Goal: Task Accomplishment & Management: Use online tool/utility

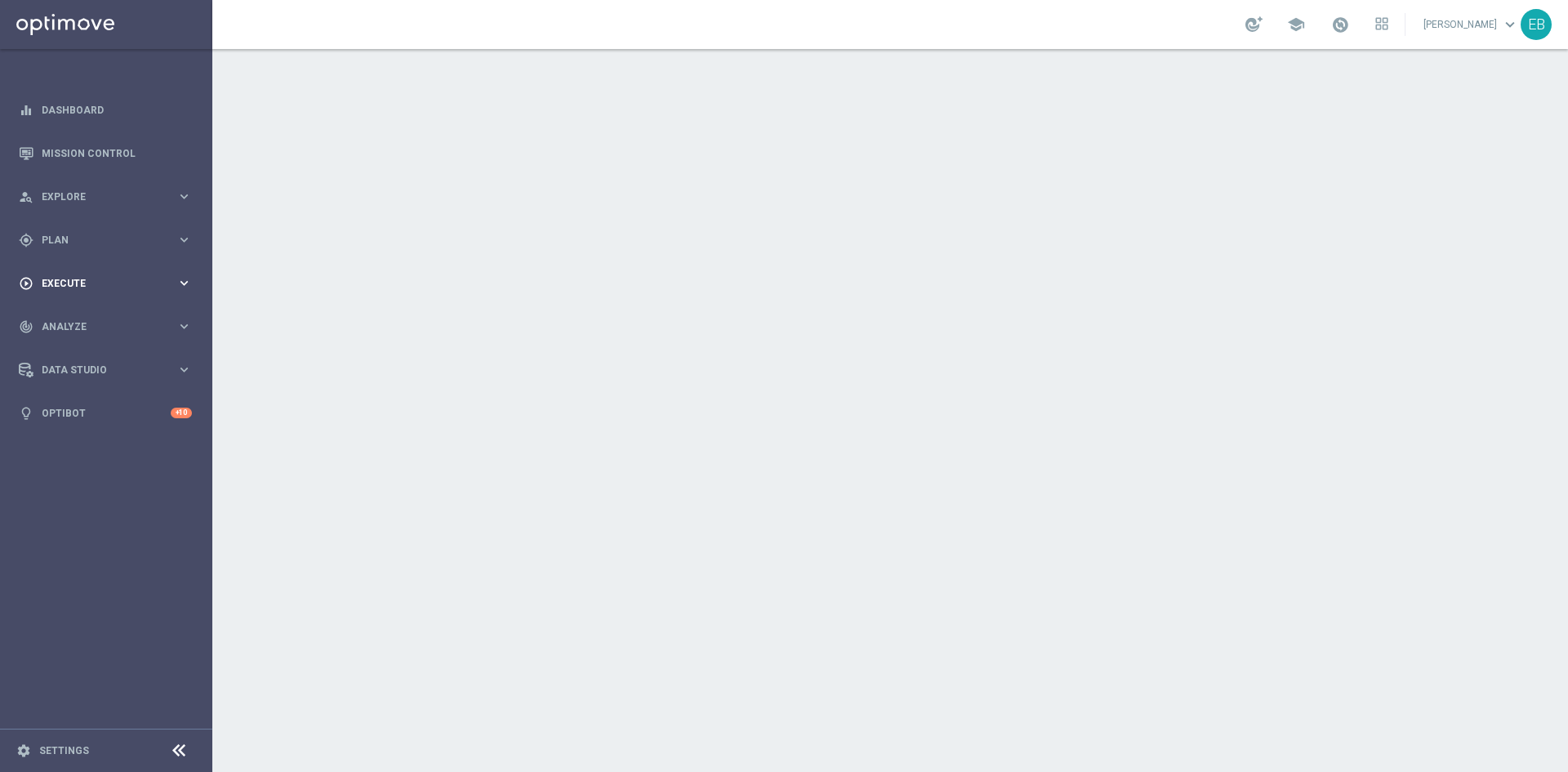
click at [146, 291] on div "play_circle_outline Execute keyboard_arrow_right" at bounding box center [105, 283] width 211 height 43
click at [117, 247] on div "gps_fixed Plan" at bounding box center [98, 240] width 157 height 14
click at [110, 317] on button "Templates keyboard_arrow_right" at bounding box center [117, 323] width 150 height 13
click at [83, 344] on link "Optimail" at bounding box center [110, 347] width 119 height 13
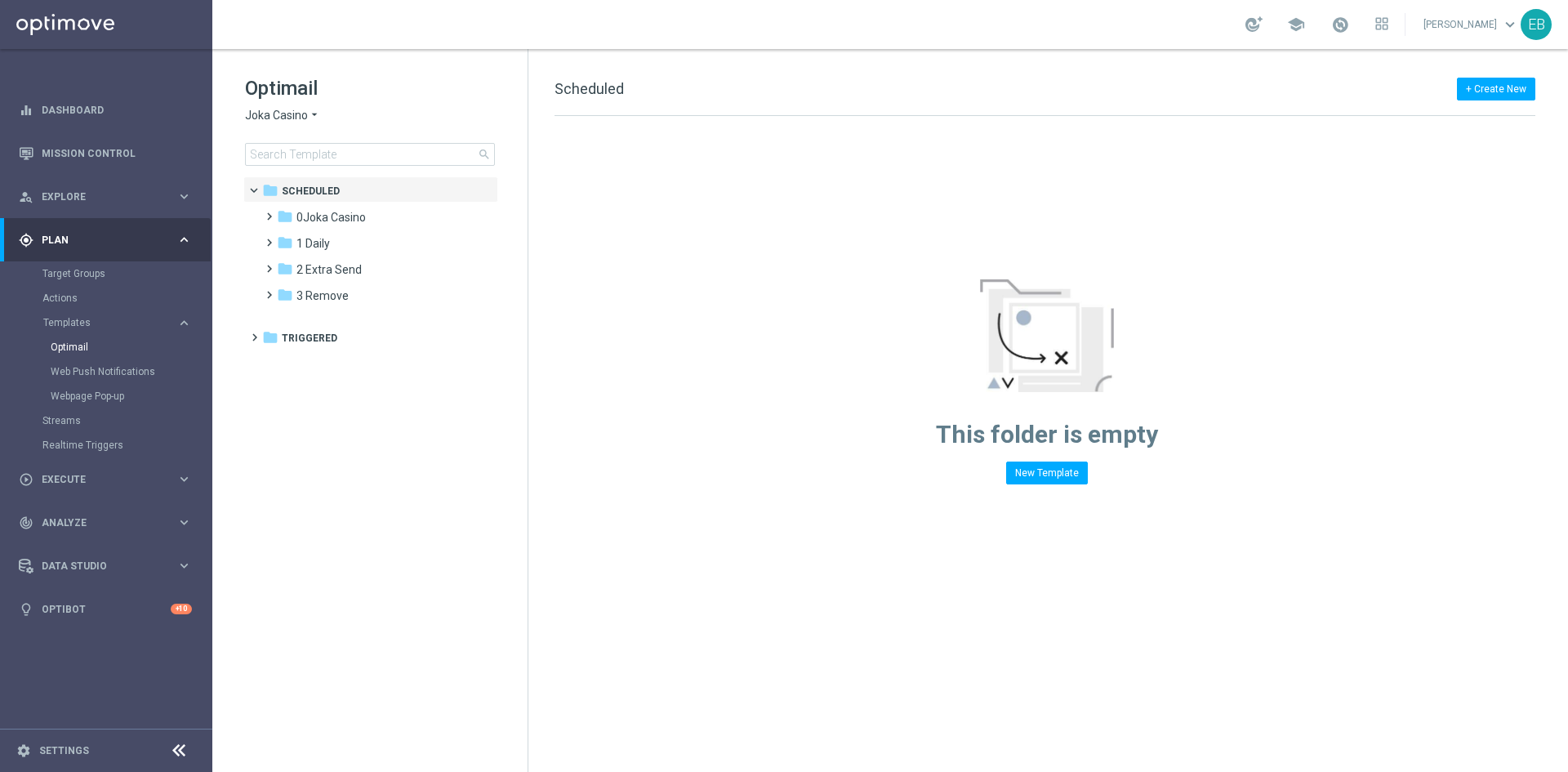
click at [282, 118] on span "Joka Casino" at bounding box center [277, 115] width 63 height 15
click at [0, 0] on span "IOM" at bounding box center [0, 0] width 0 height 0
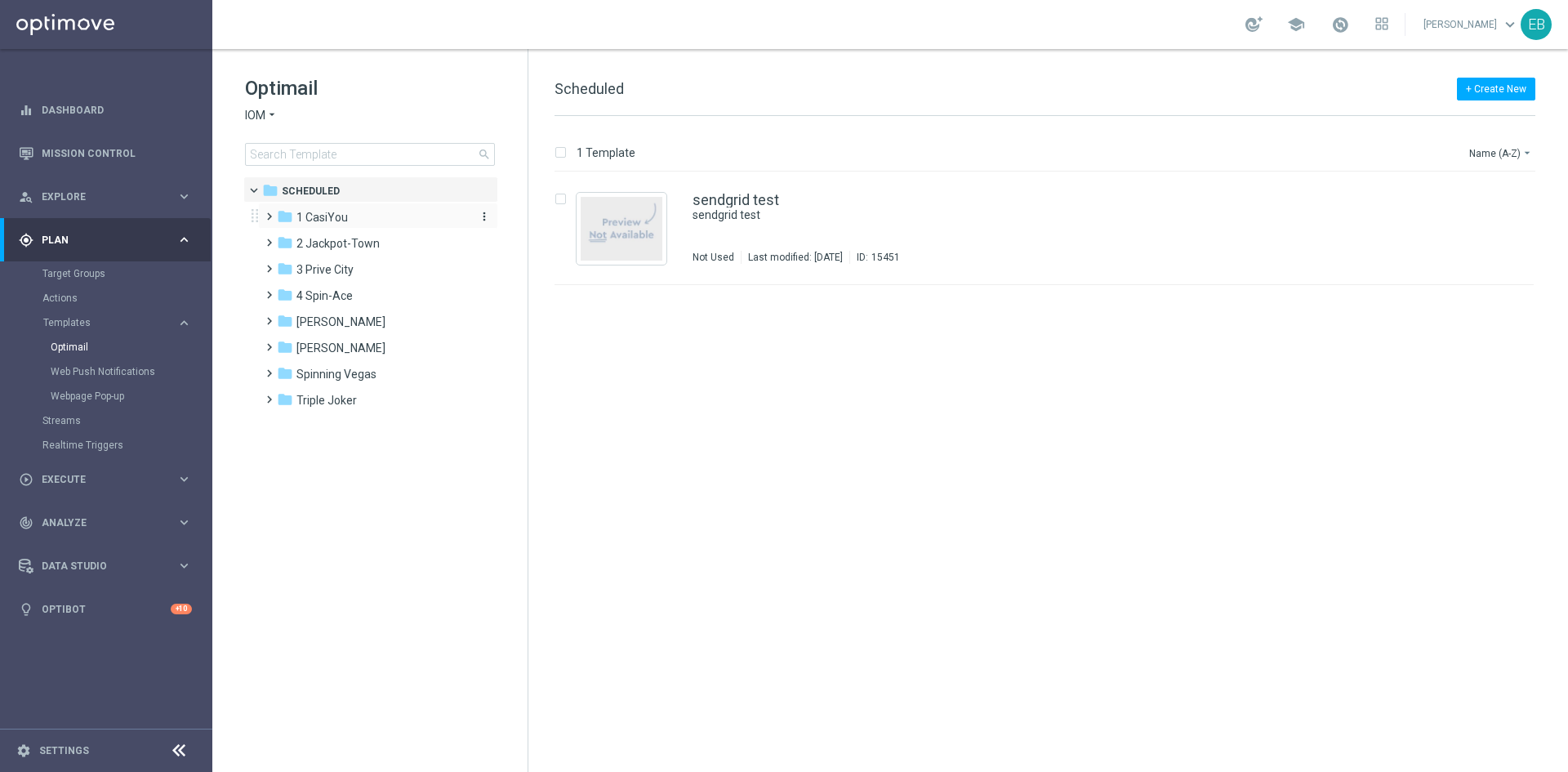
click at [366, 222] on div "folder 1 CasiYou" at bounding box center [371, 217] width 188 height 19
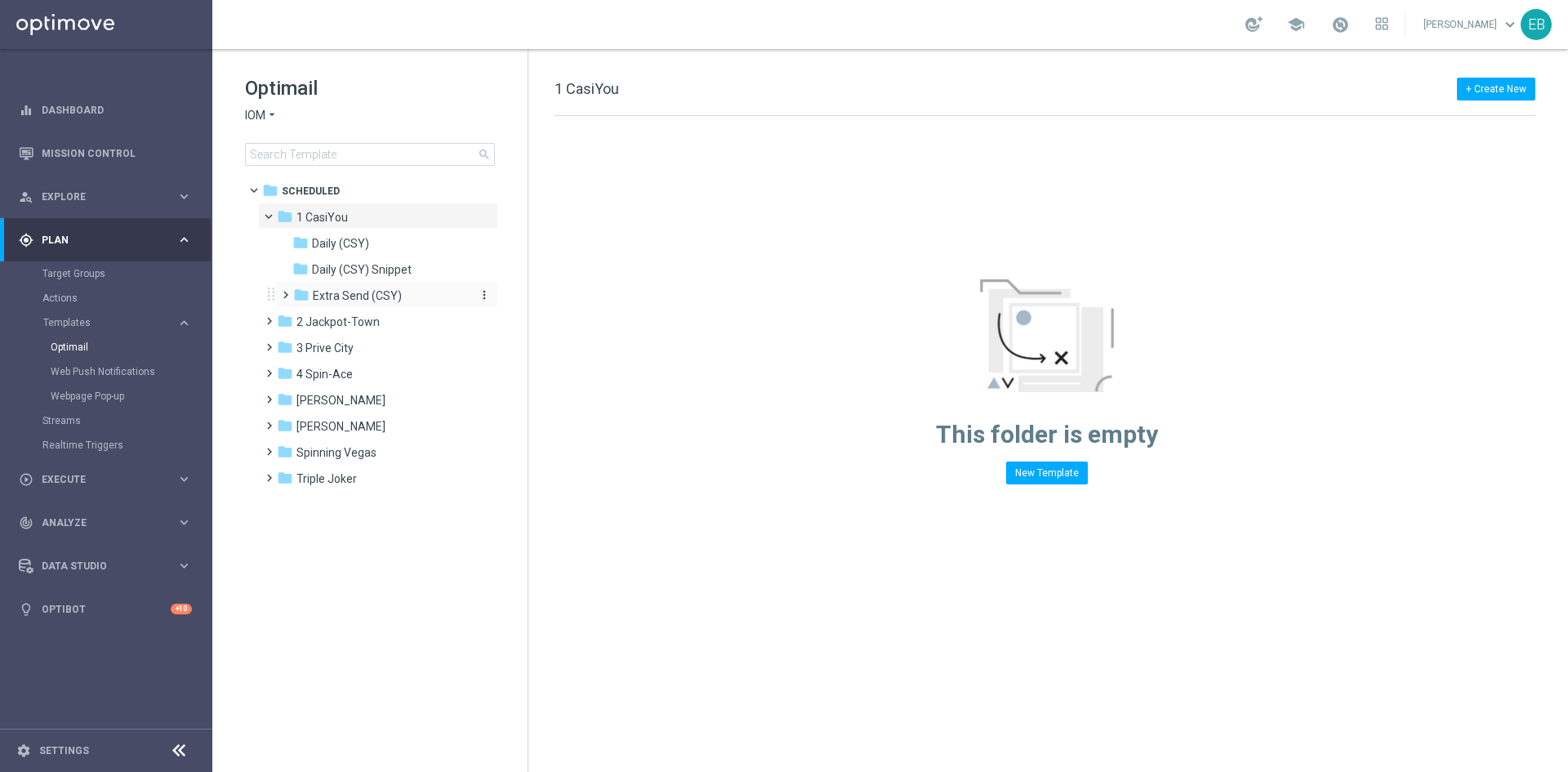
click at [408, 297] on div "folder Extra Send (CSY)" at bounding box center [380, 296] width 174 height 19
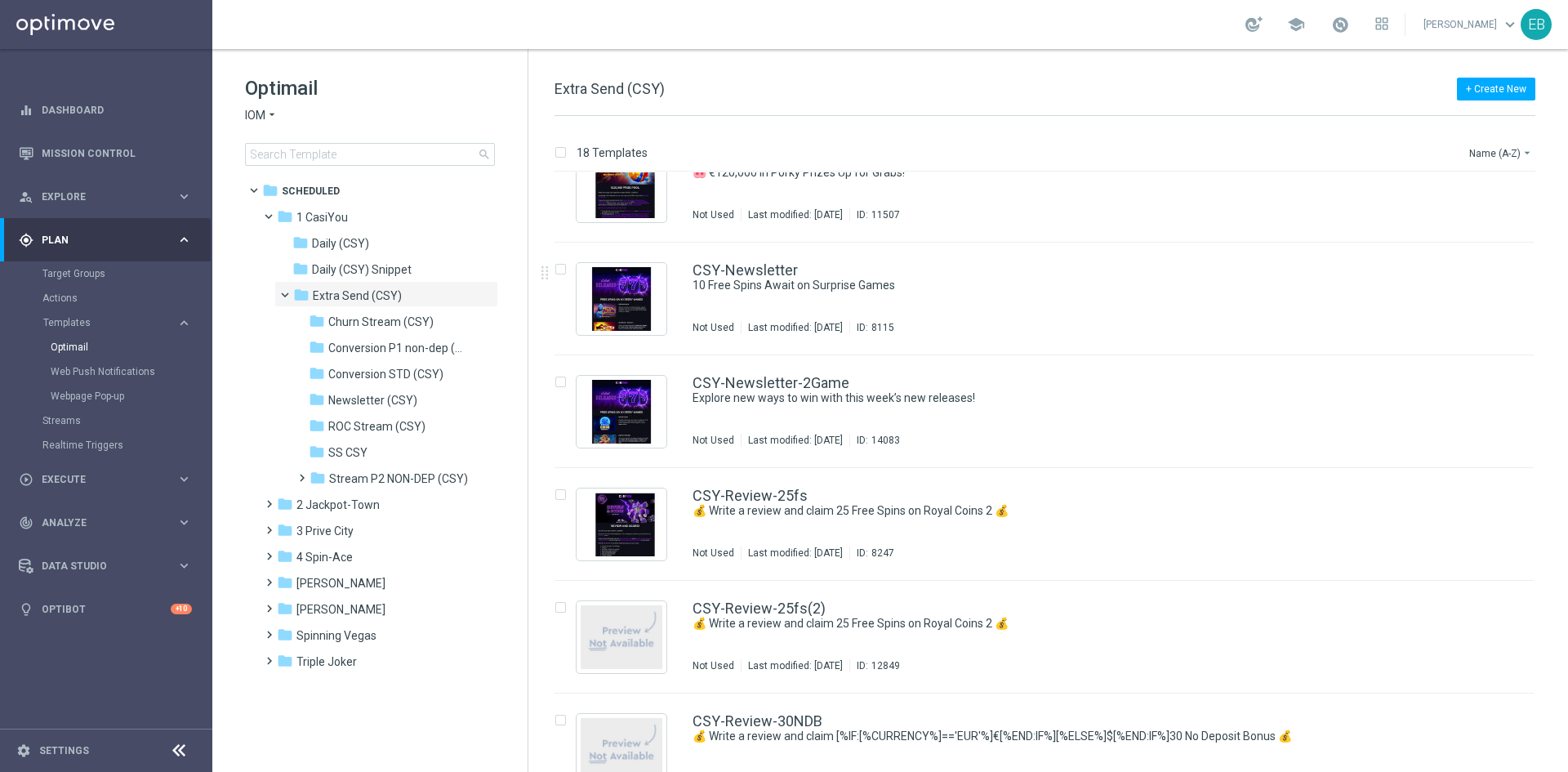
scroll to position [1307, 0]
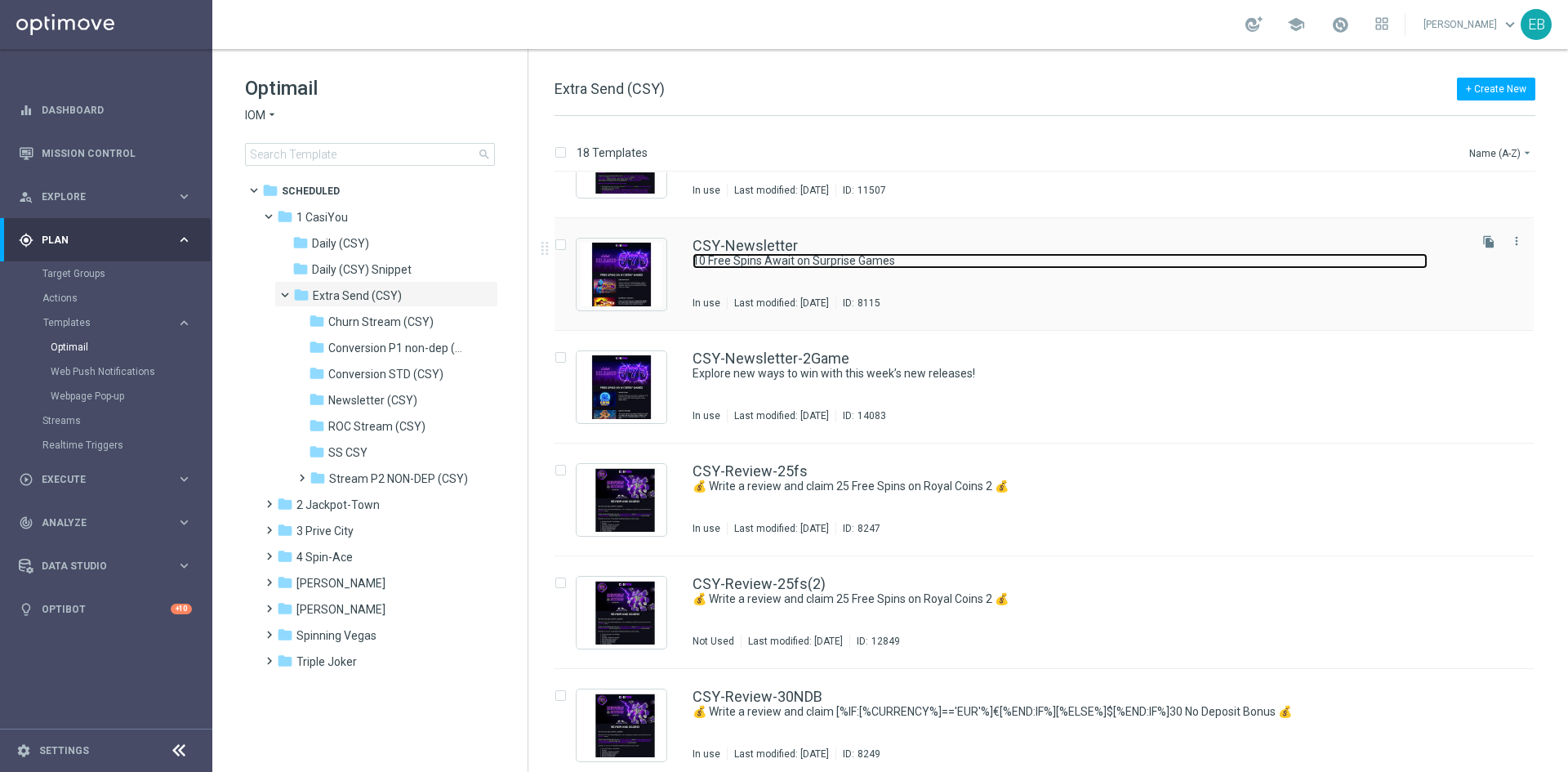
click at [1060, 261] on link "10 Free Spins Await on Surprise Games" at bounding box center [1059, 260] width 735 height 15
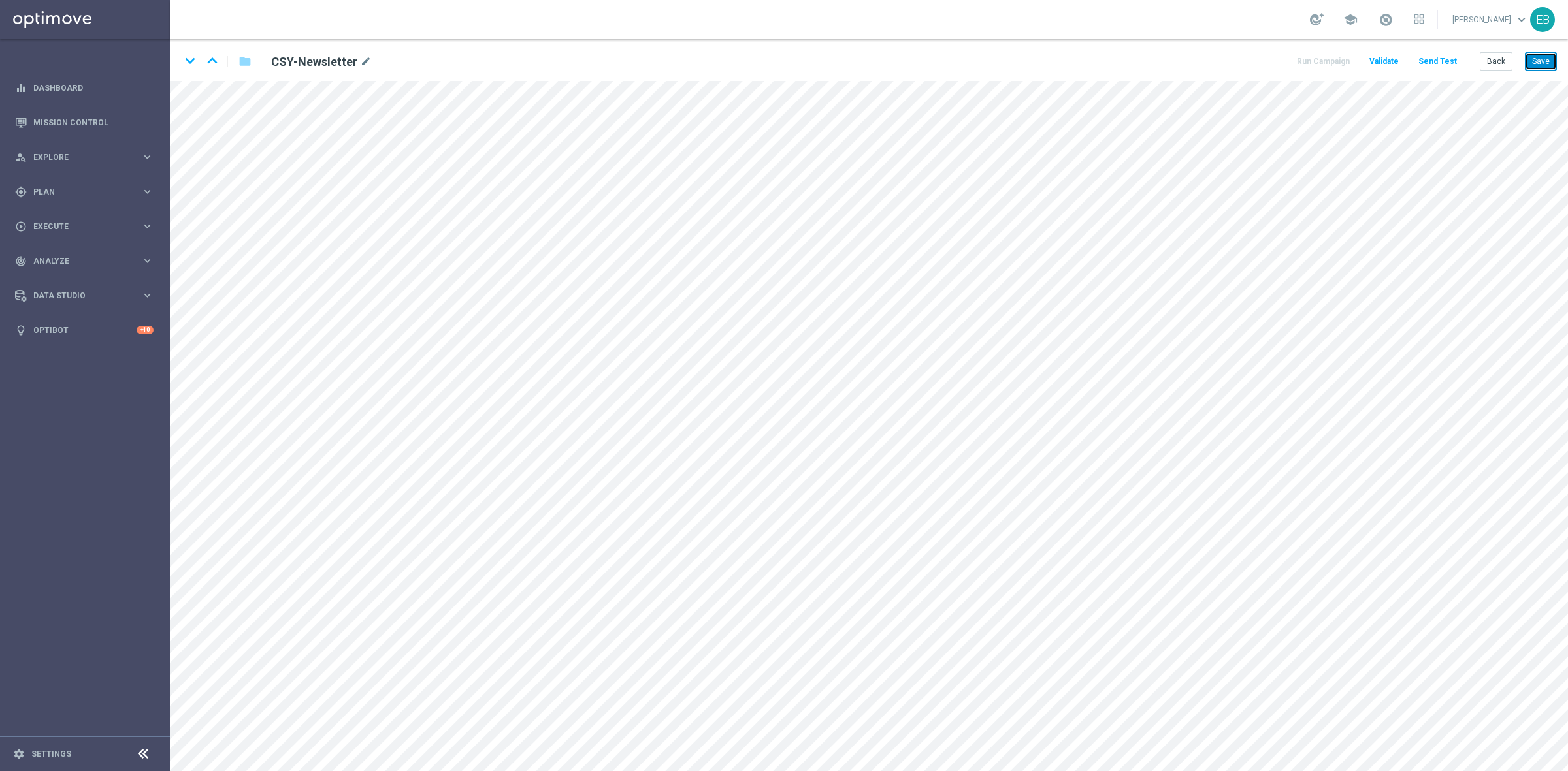
click at [1254, 61] on button "Save" at bounding box center [1541, 61] width 32 height 18
click at [1254, 53] on button "Back" at bounding box center [1496, 61] width 33 height 18
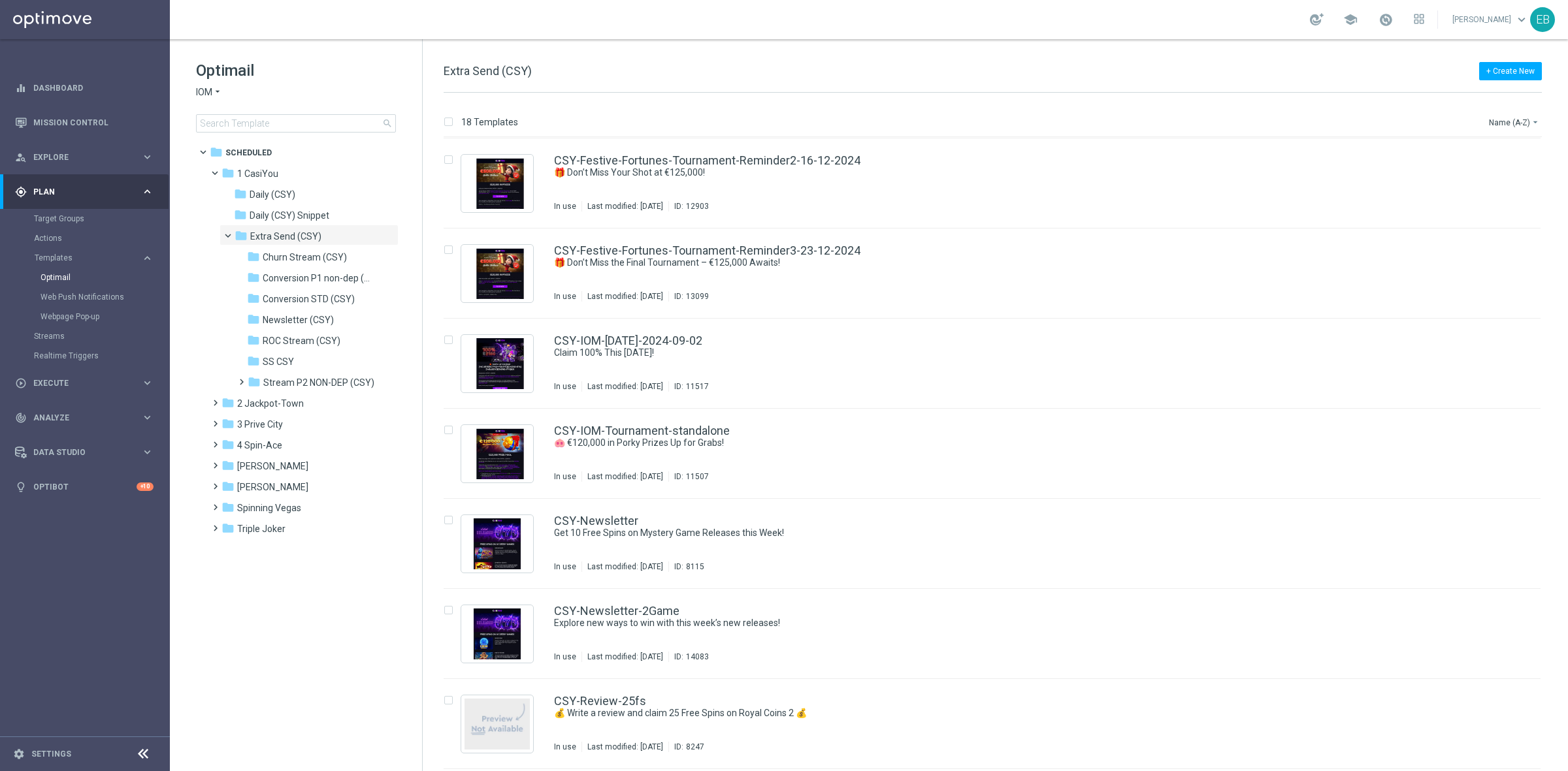
scroll to position [735, 0]
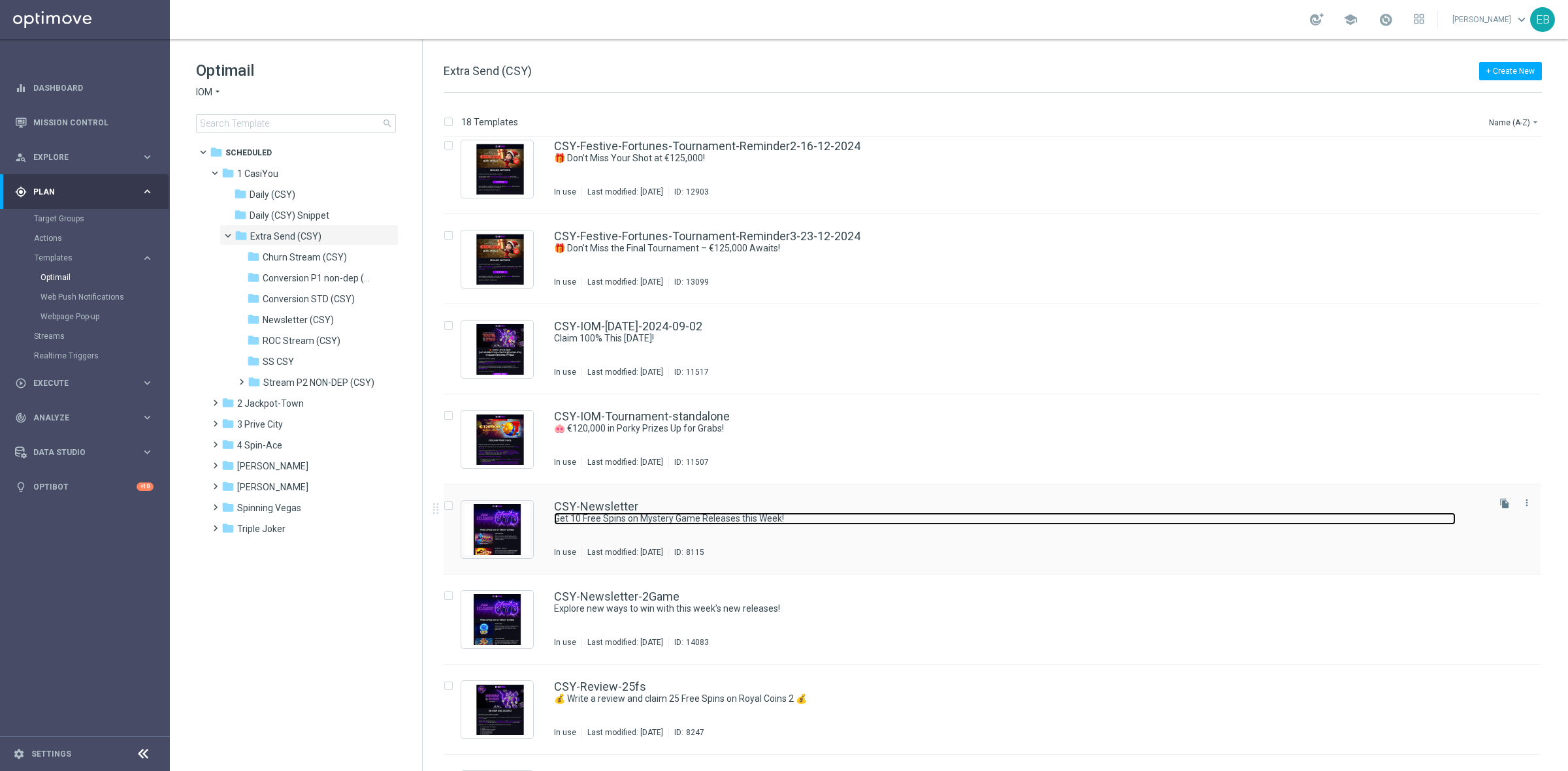
click at [883, 517] on link "Get 10 Free Spins on Mystery Game Releases this Week!" at bounding box center [1004, 518] width 901 height 12
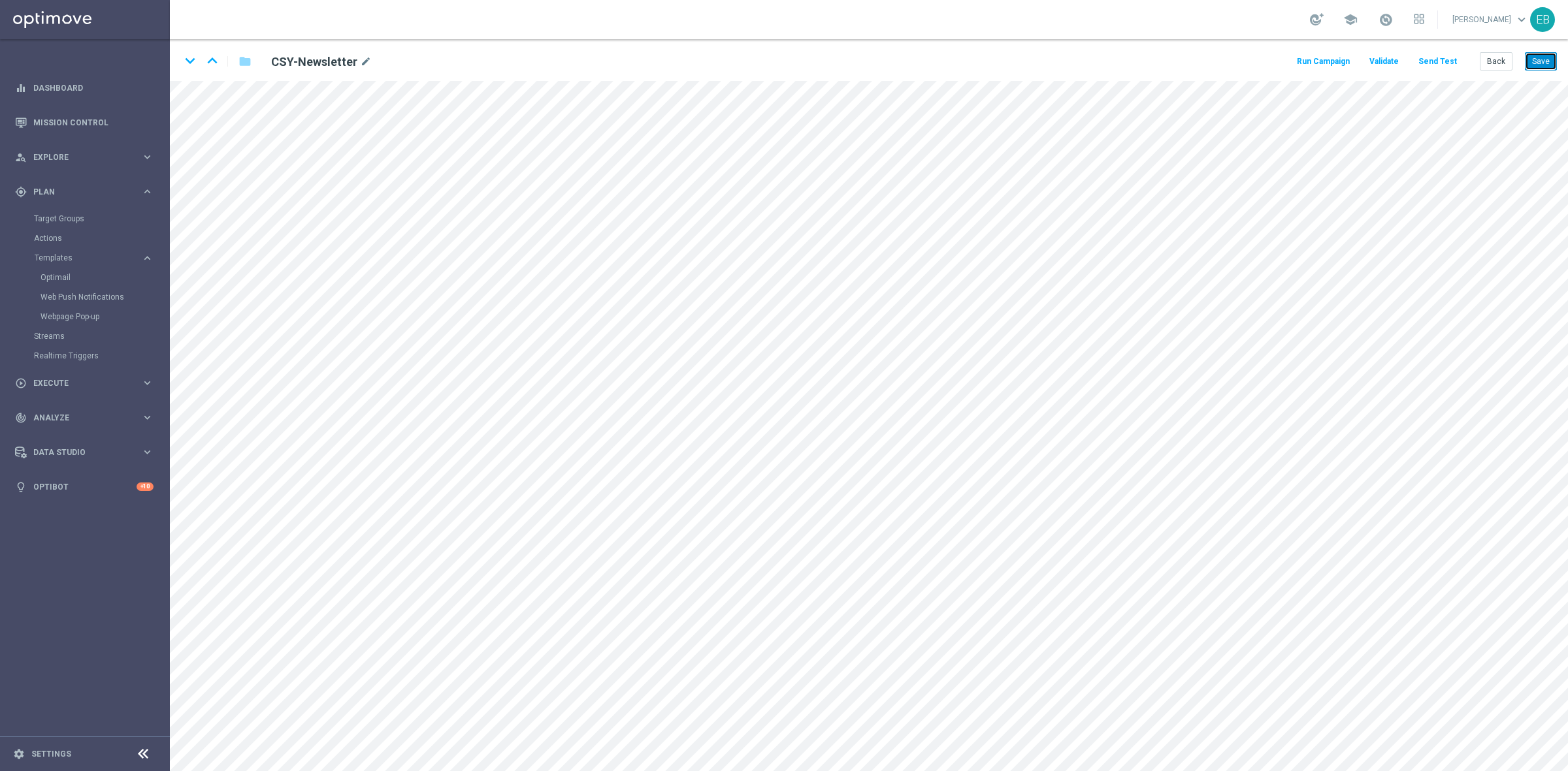
click at [1254, 61] on button "Save" at bounding box center [1541, 61] width 32 height 18
click at [1254, 67] on button "Back" at bounding box center [1496, 61] width 33 height 18
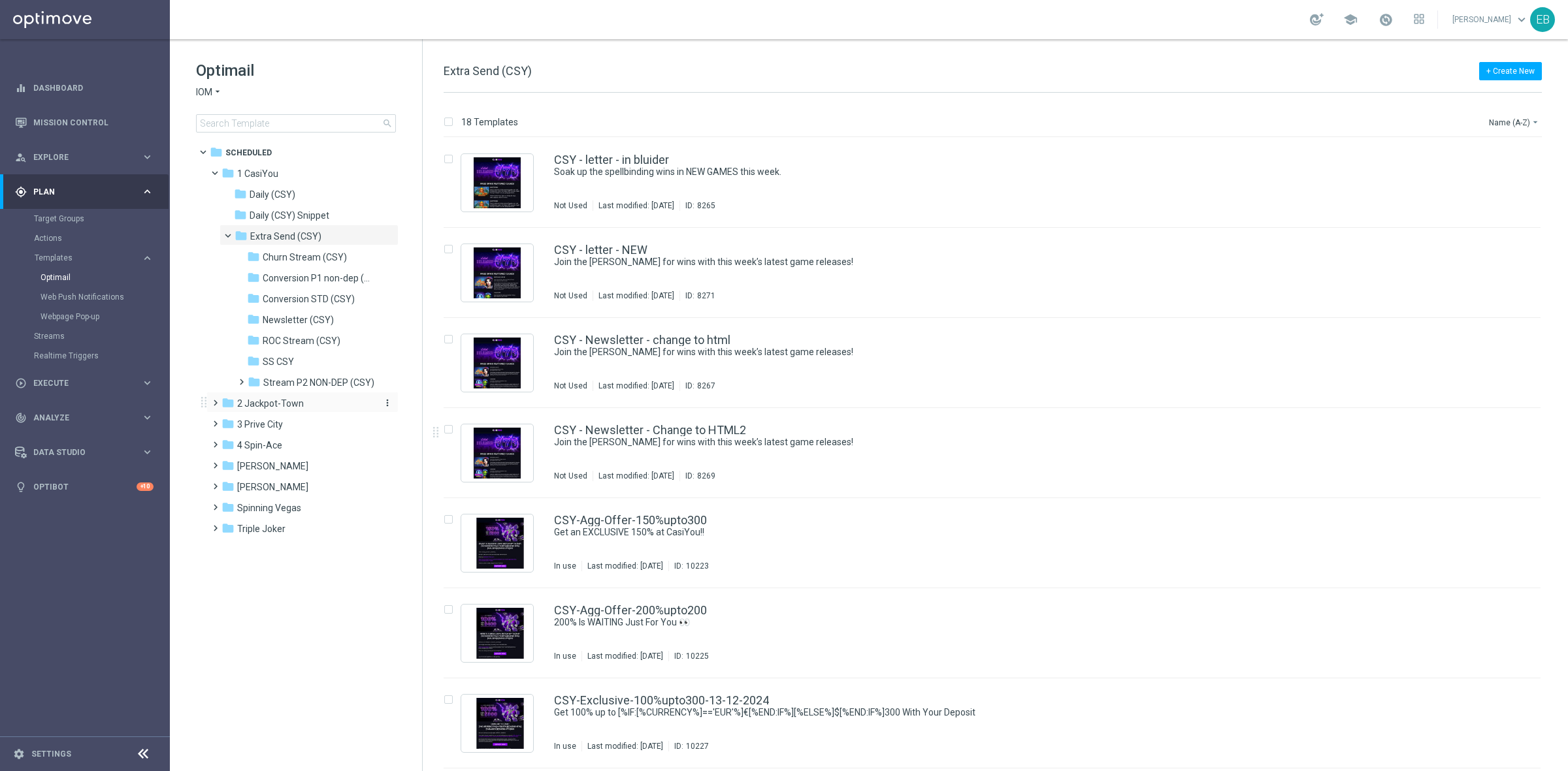
click at [276, 402] on span "2 Jackpot-Town" at bounding box center [270, 403] width 67 height 12
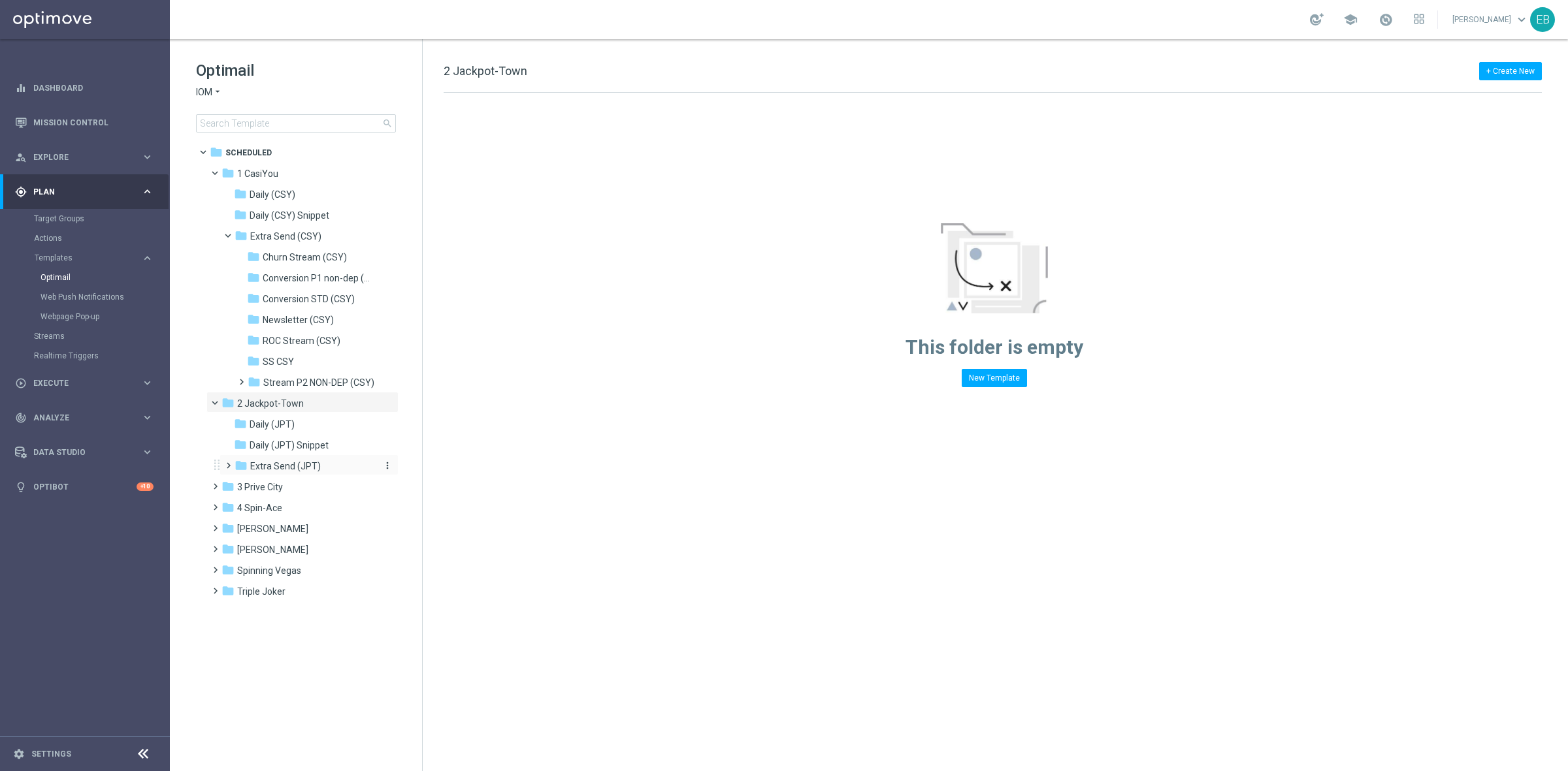
click at [314, 462] on span "Extra Send (JPT)" at bounding box center [286, 466] width 71 height 12
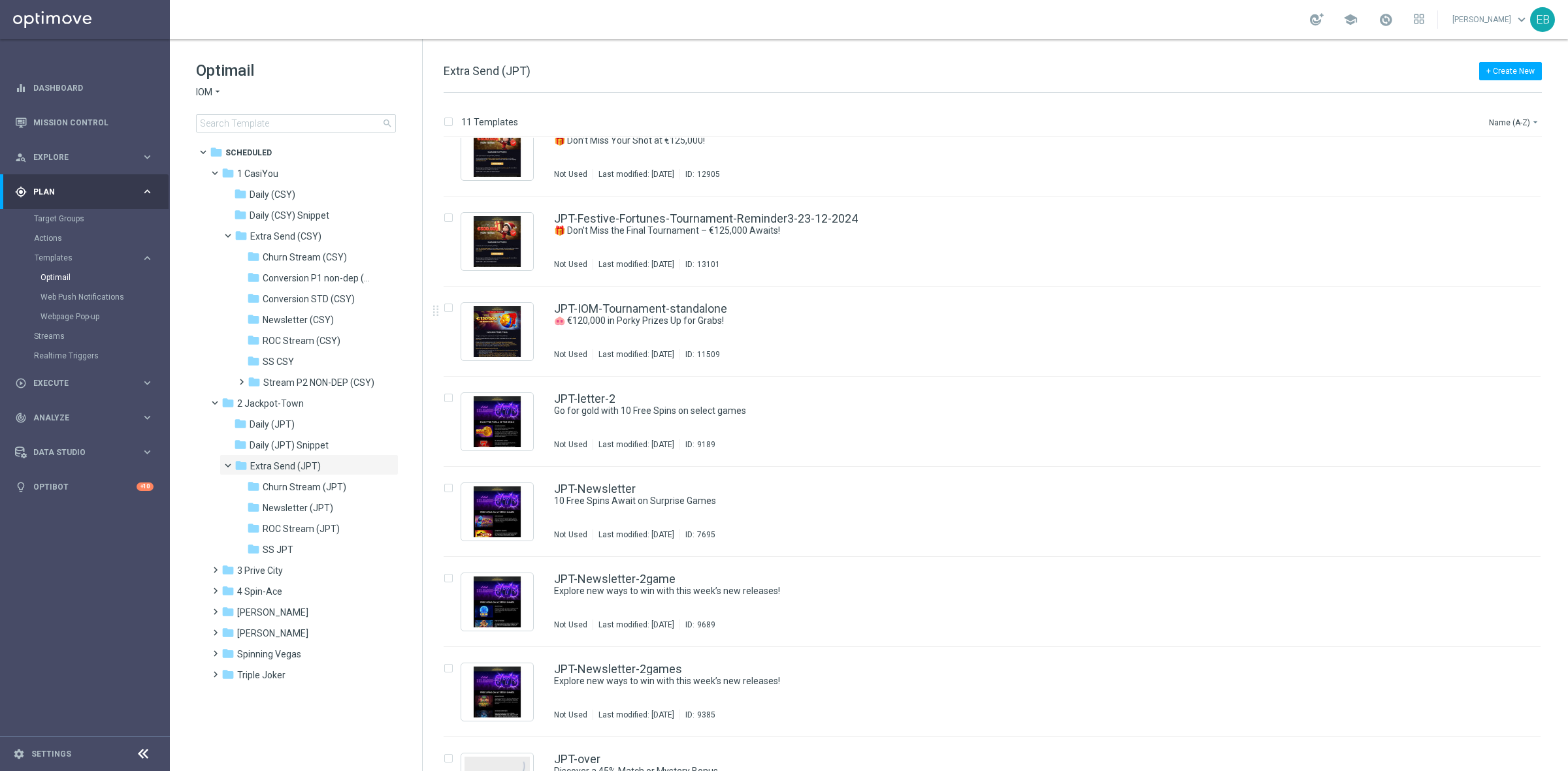
scroll to position [327, 0]
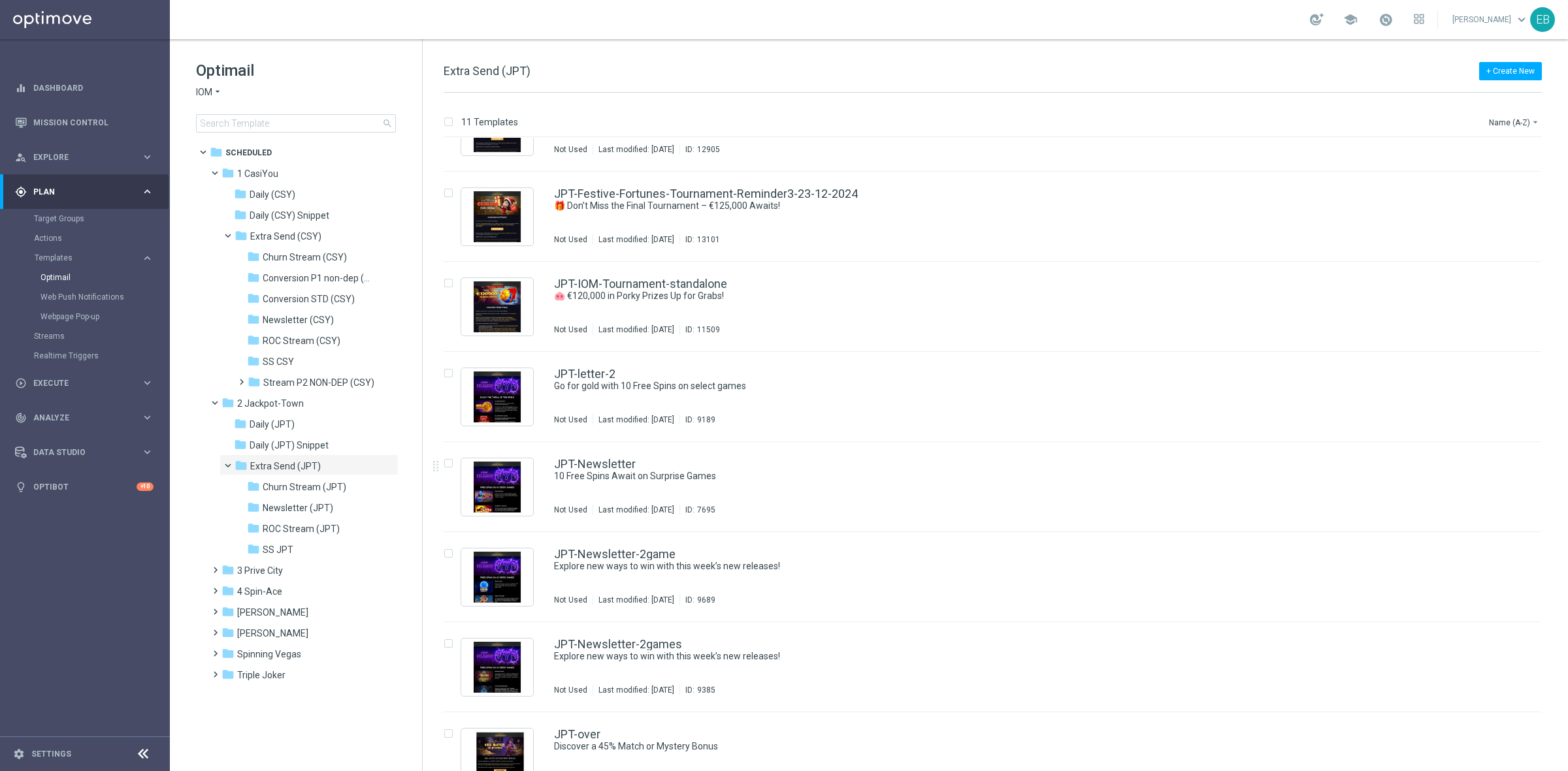
click at [853, 487] on div "JPT-Newsletter 10 Free Spins Await on Surprise Games Not Used Last modified: [D…" at bounding box center [1019, 486] width 932 height 57
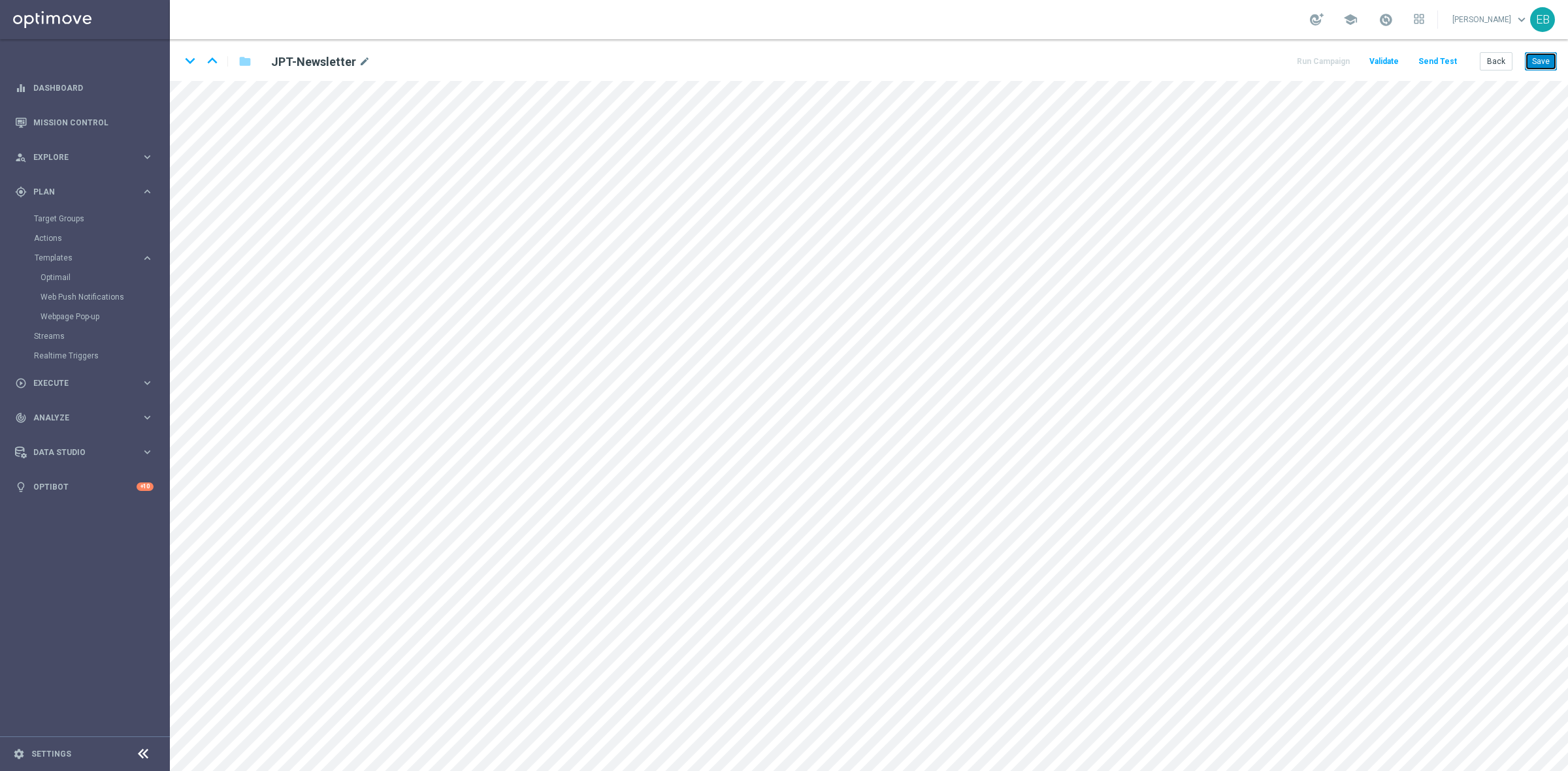
click at [1254, 59] on button "Save" at bounding box center [1541, 61] width 32 height 18
click at [1254, 63] on button "Back" at bounding box center [1496, 61] width 33 height 18
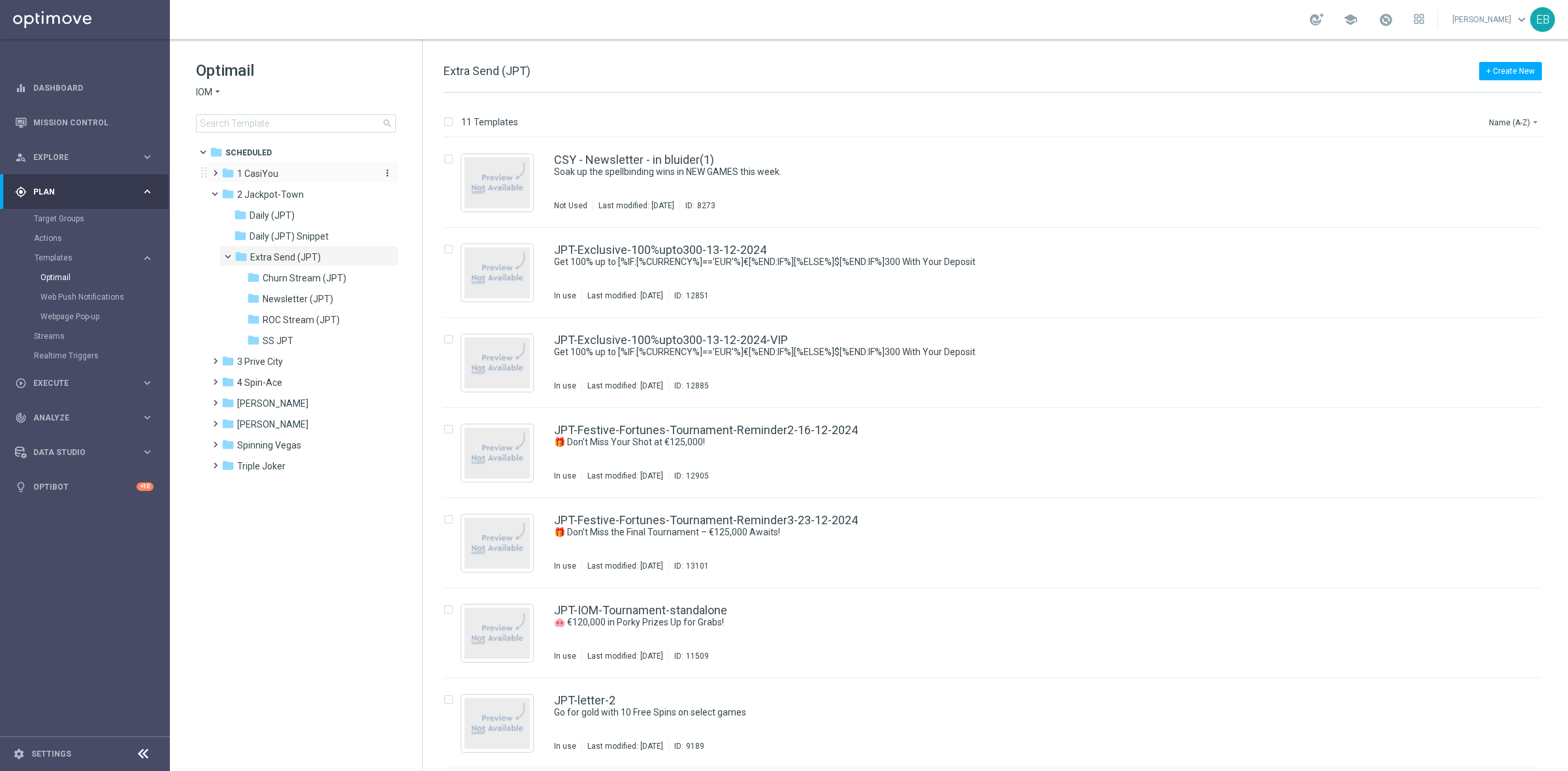
click at [268, 174] on span "1 CasiYou" at bounding box center [257, 173] width 41 height 12
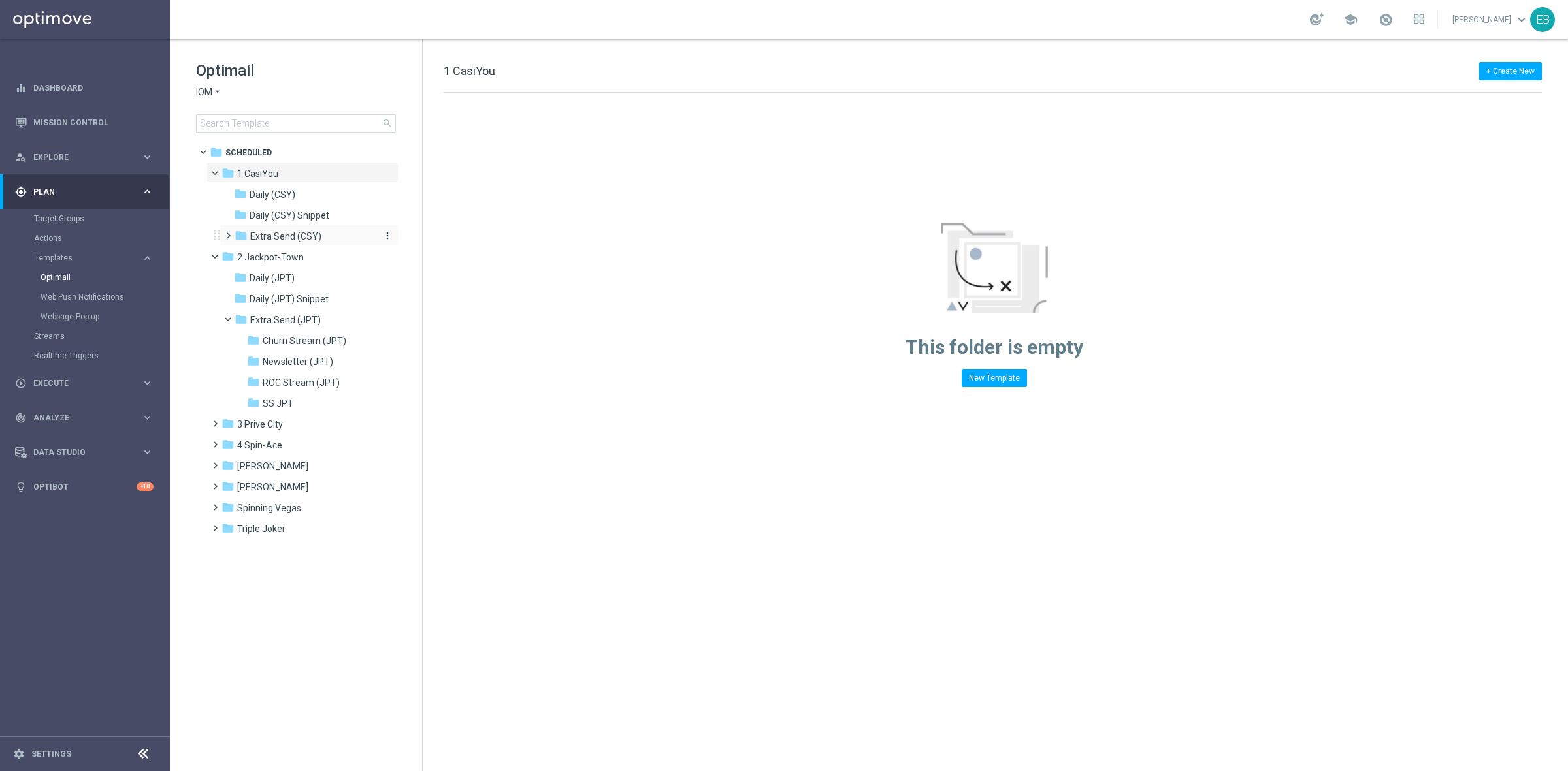
click at [304, 240] on span "Extra Send (CSY)" at bounding box center [286, 236] width 72 height 12
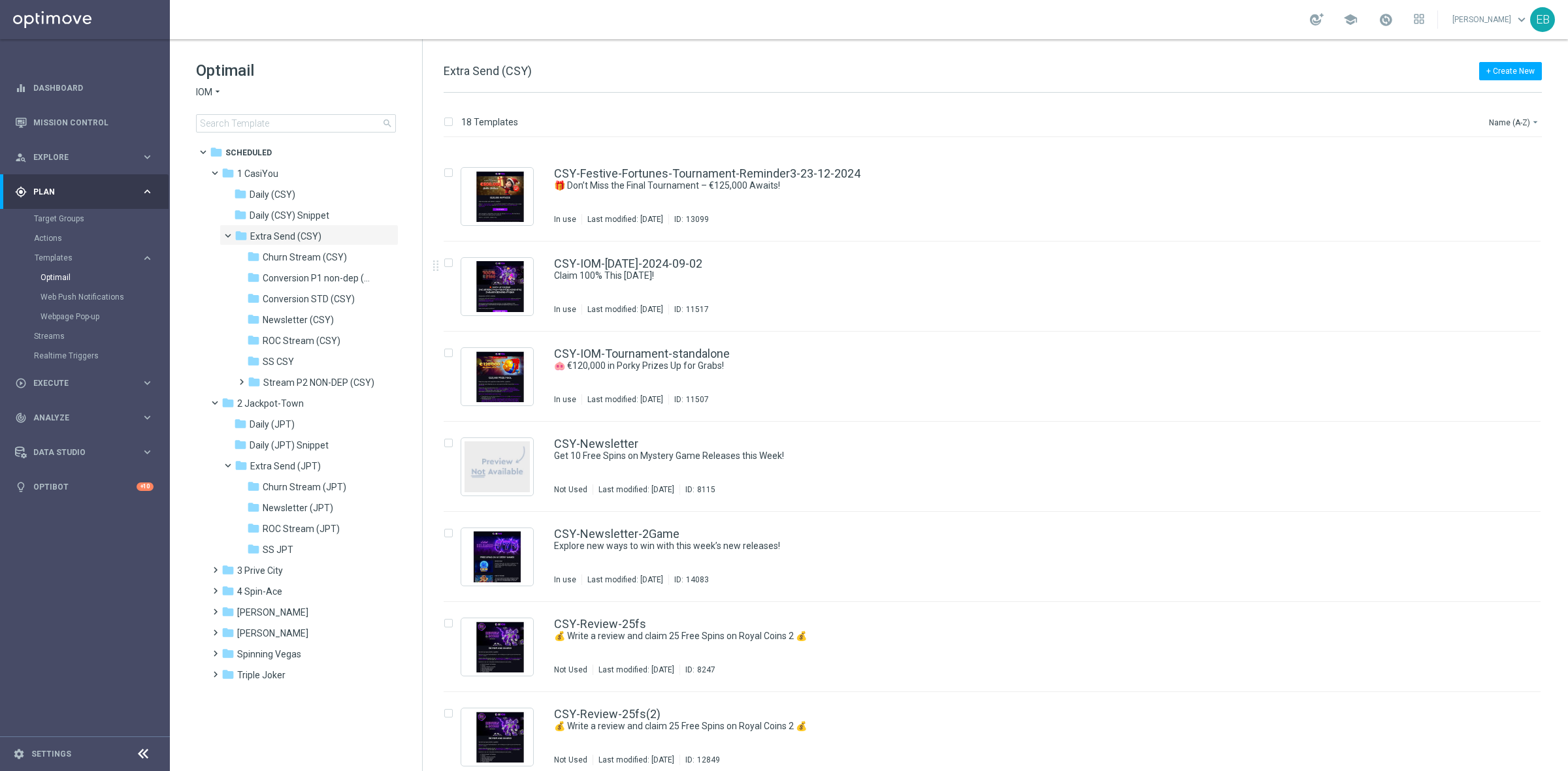
scroll to position [817, 0]
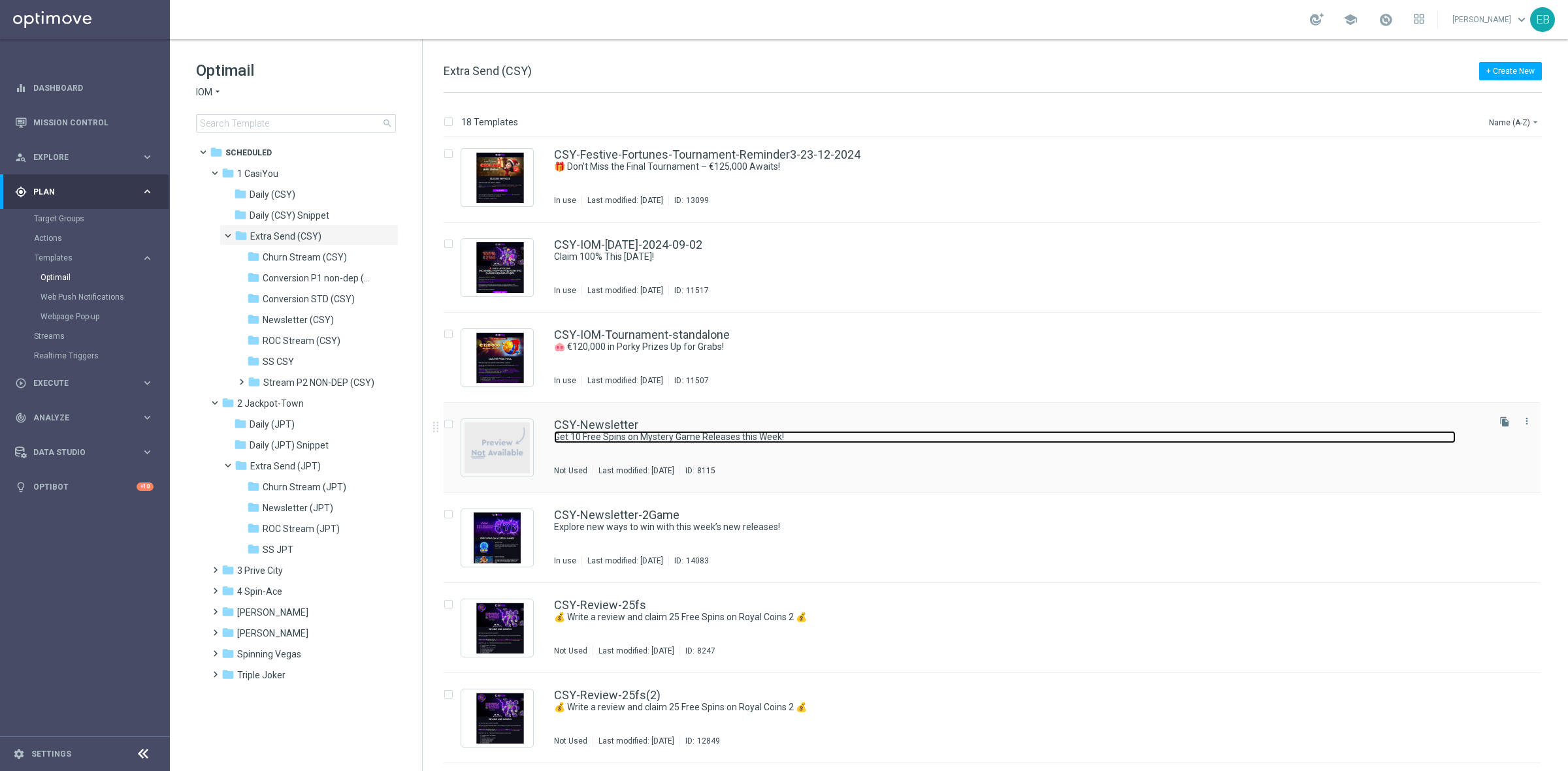
click at [860, 433] on link "Get 10 Free Spins on Mystery Game Releases this Week!" at bounding box center [1004, 436] width 901 height 12
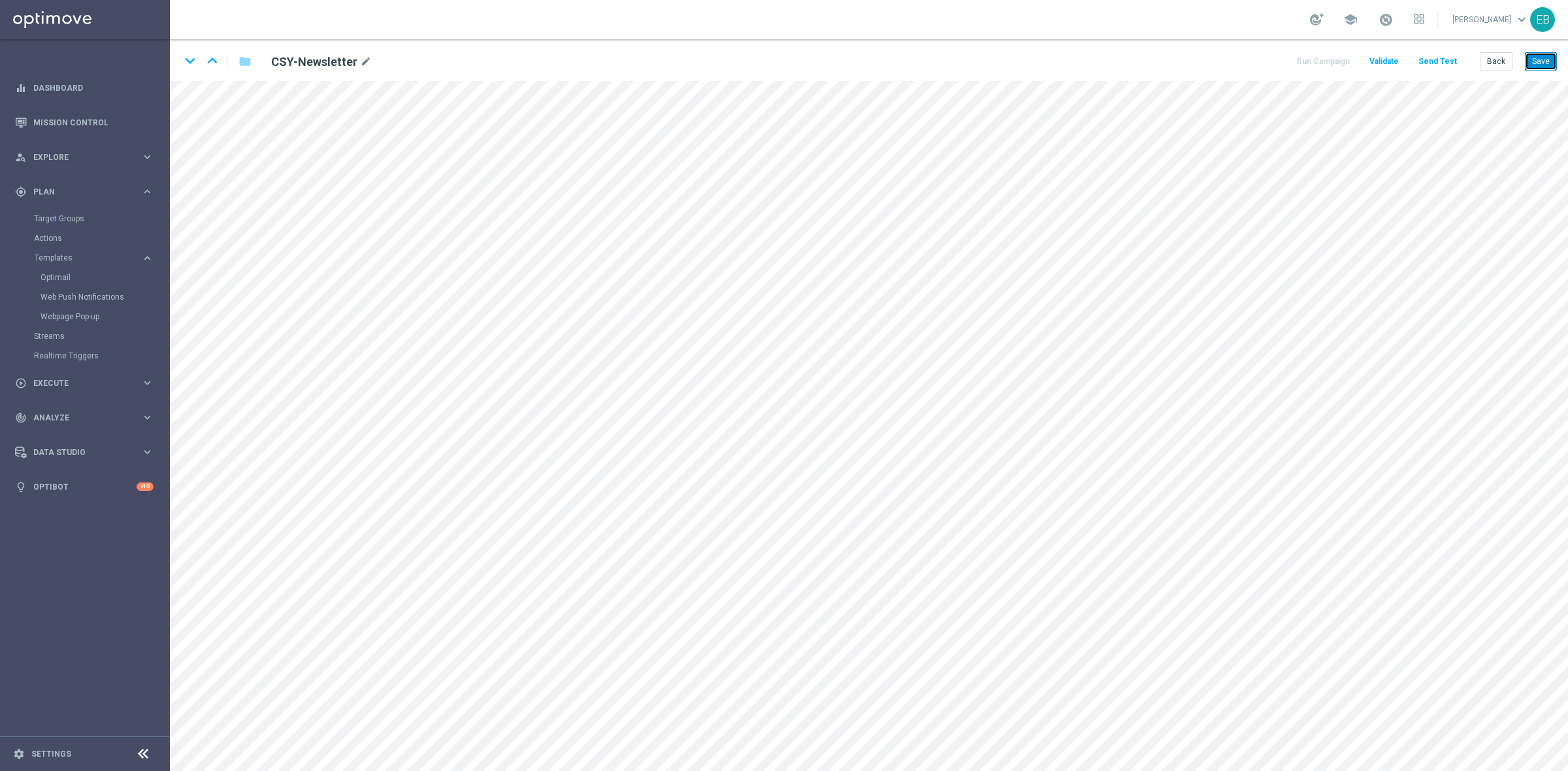
click at [1254, 56] on button "Save" at bounding box center [1541, 61] width 32 height 18
click at [1254, 64] on button "Save" at bounding box center [1541, 61] width 32 height 18
click at [1254, 66] on button "Back" at bounding box center [1496, 61] width 33 height 18
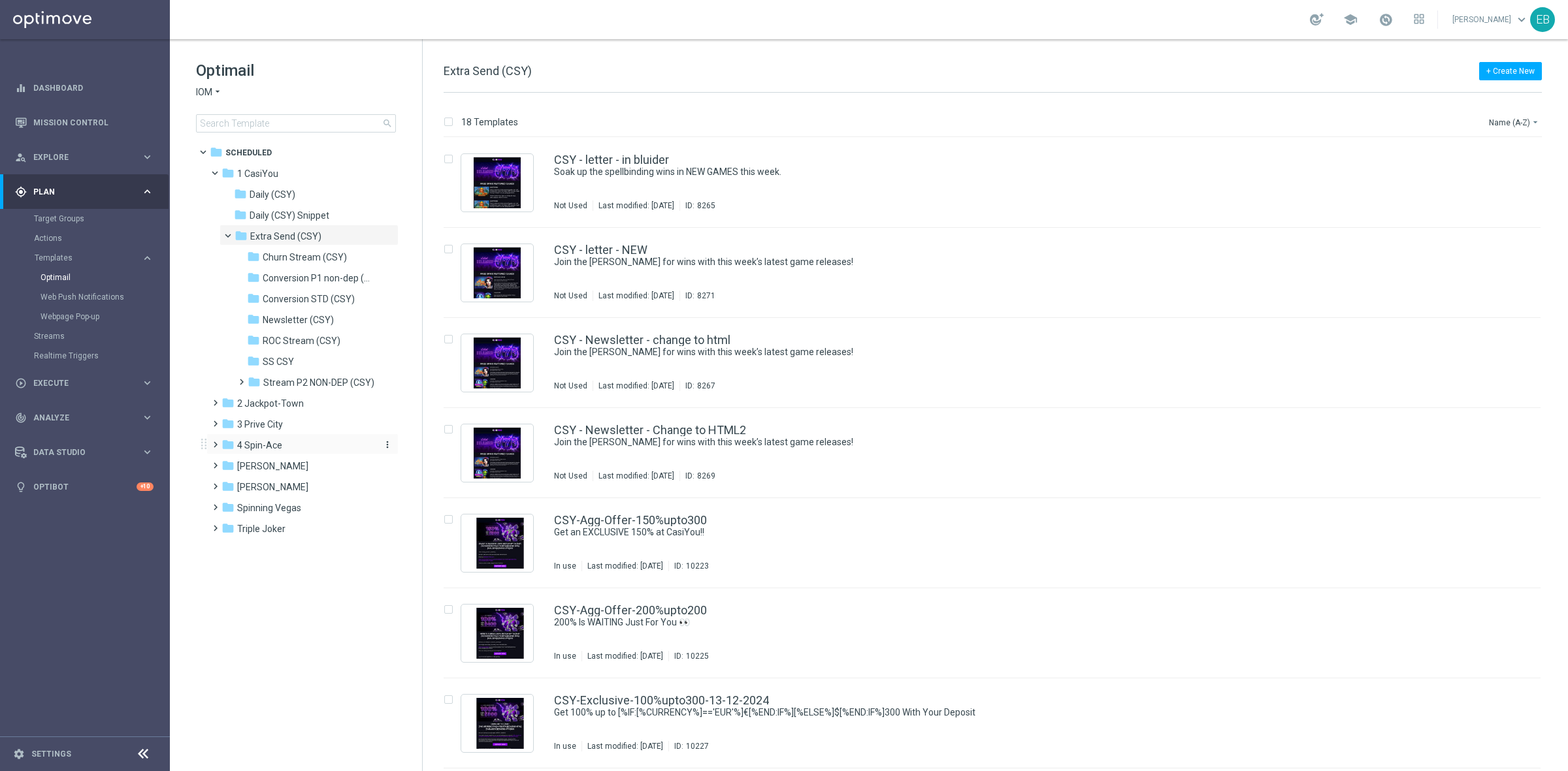
click at [263, 449] on span "4 Spin-Ace" at bounding box center [260, 445] width 45 height 12
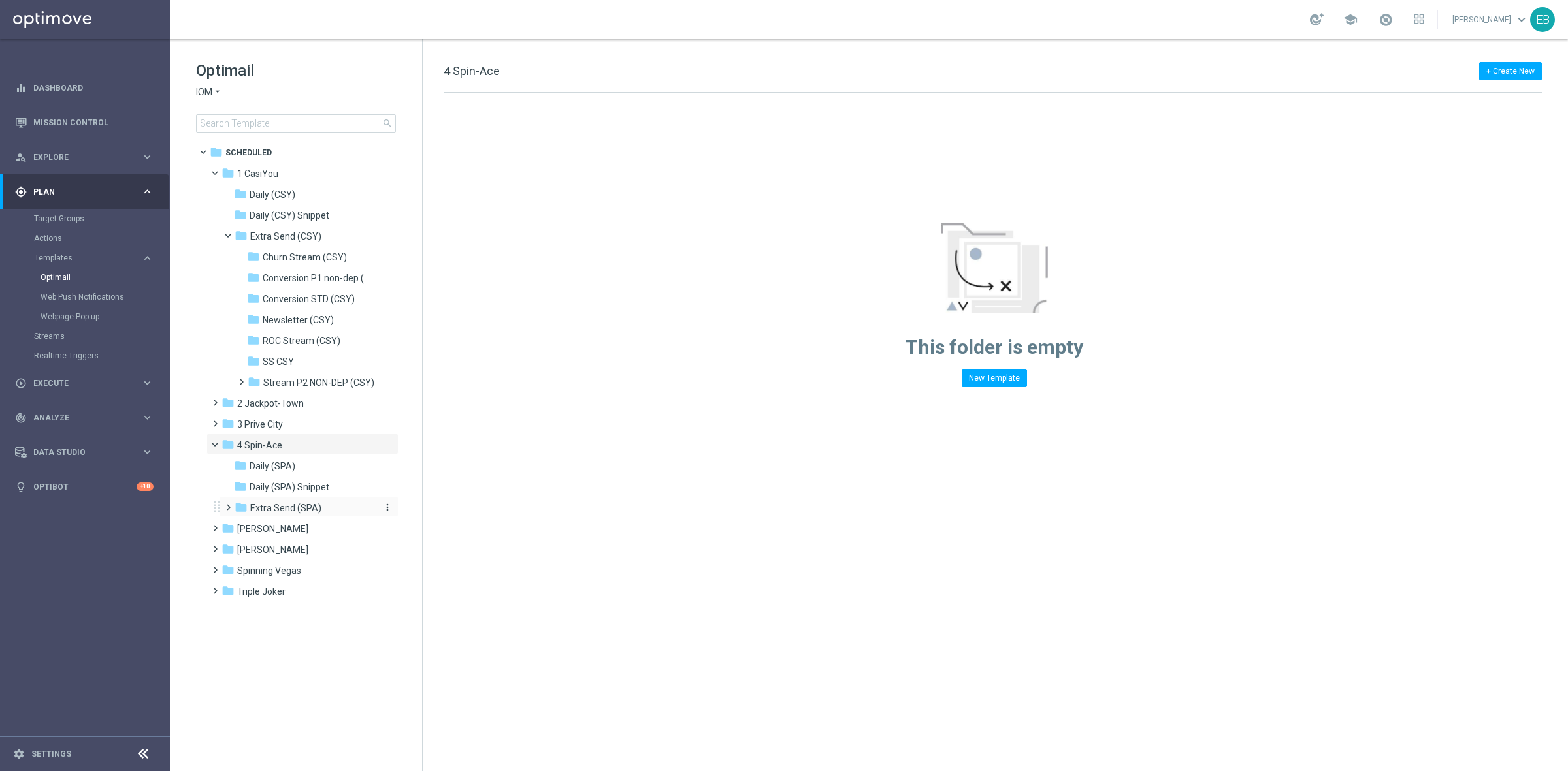
click at [299, 501] on div "folder Extra Send (SPA)" at bounding box center [304, 508] width 139 height 15
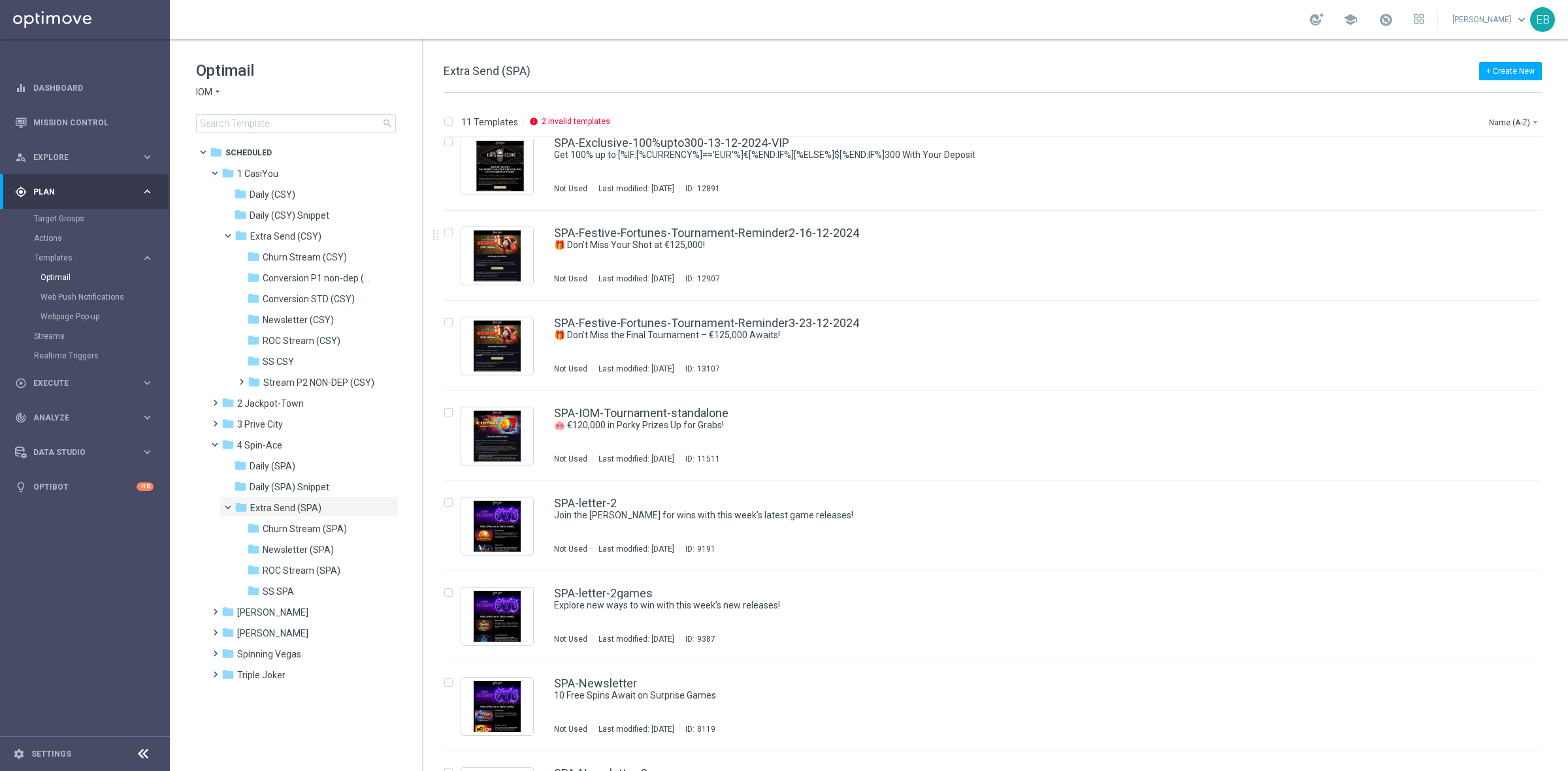
scroll to position [327, 0]
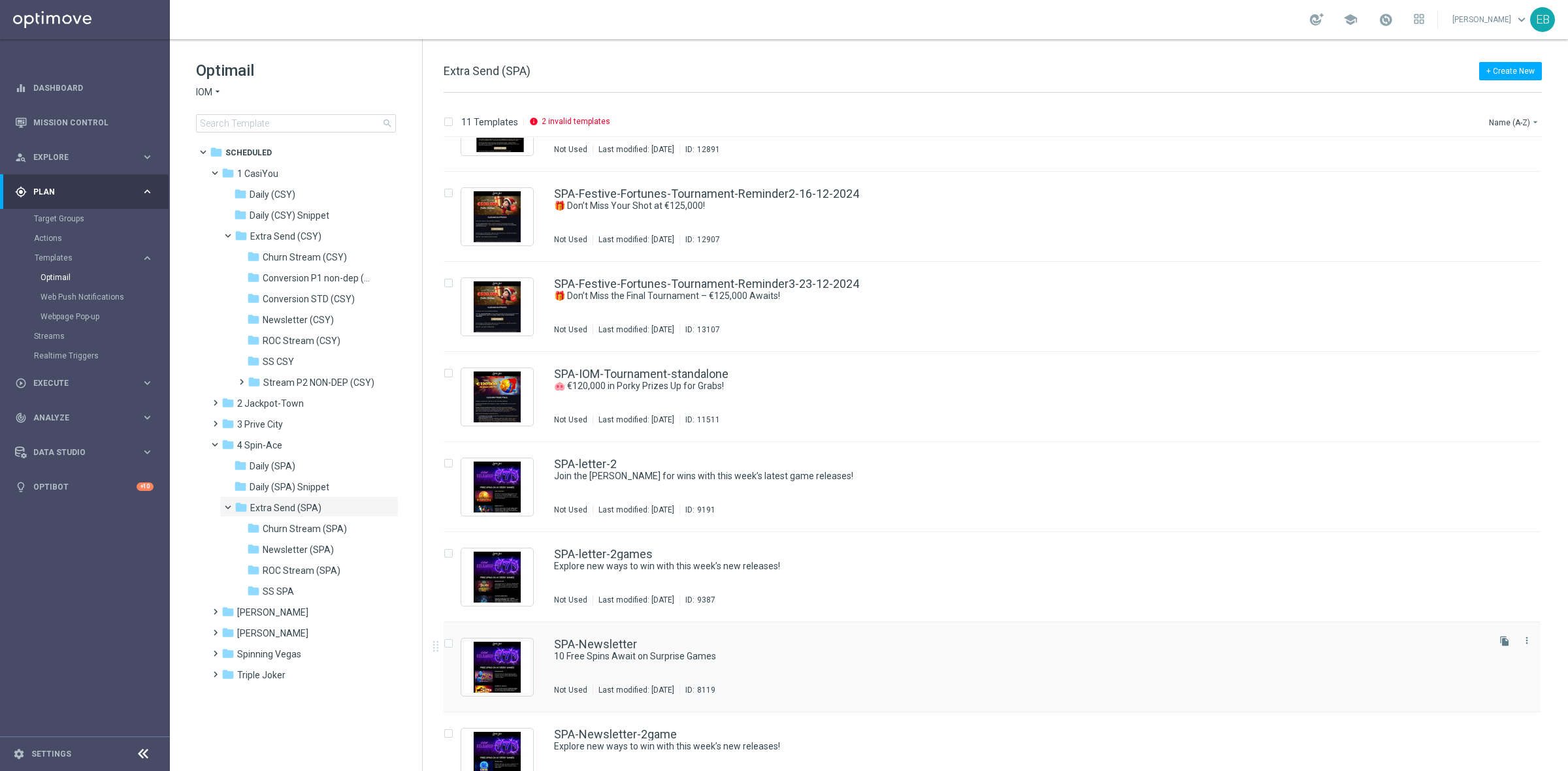
click at [835, 616] on div "SPA-Newsletter" at bounding box center [1019, 645] width 932 height 12
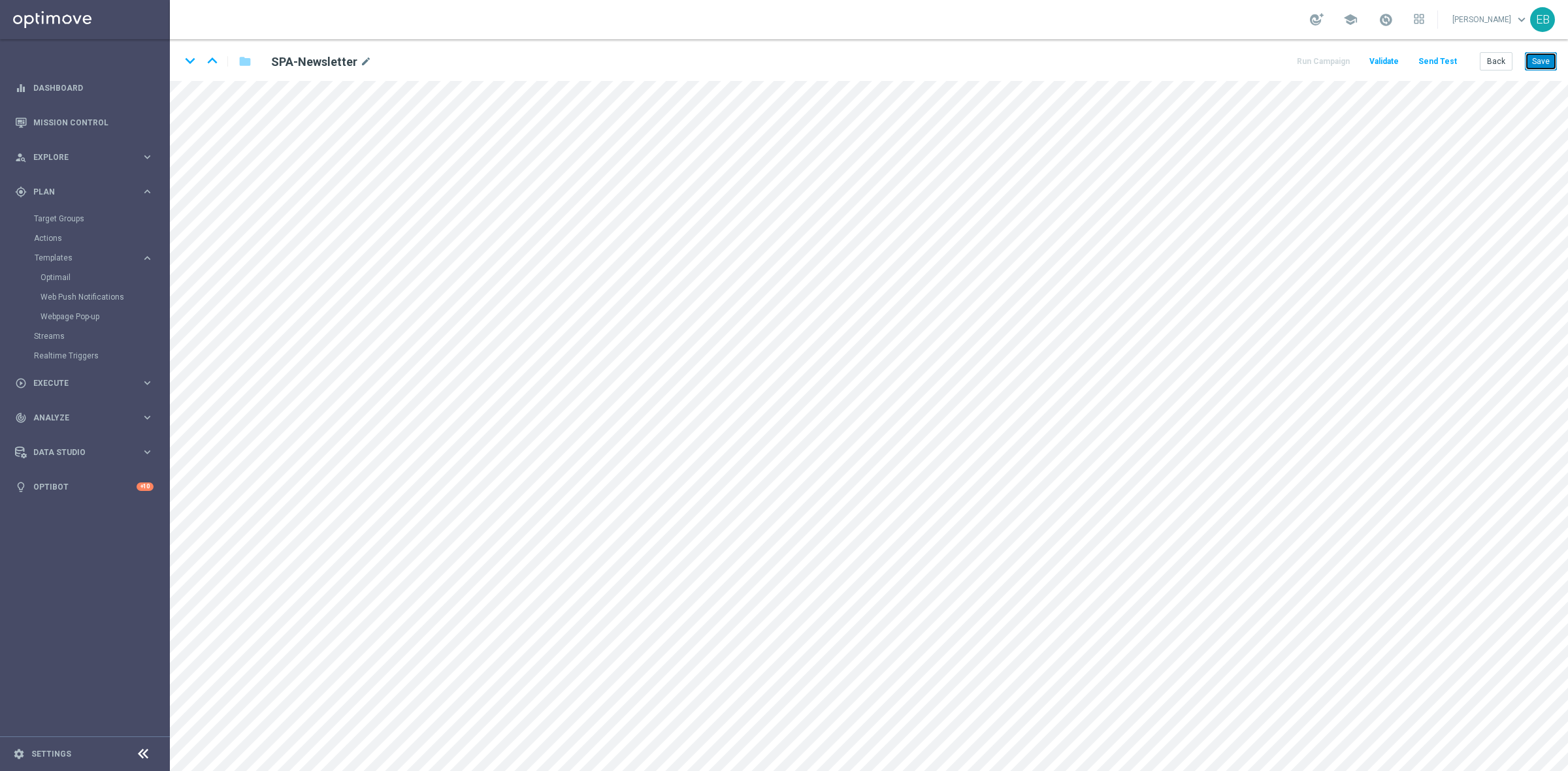
click at [1254, 63] on button "Save" at bounding box center [1541, 61] width 32 height 18
click at [1254, 69] on button "Save" at bounding box center [1541, 61] width 32 height 18
click at [1254, 66] on button "Back" at bounding box center [1496, 61] width 33 height 18
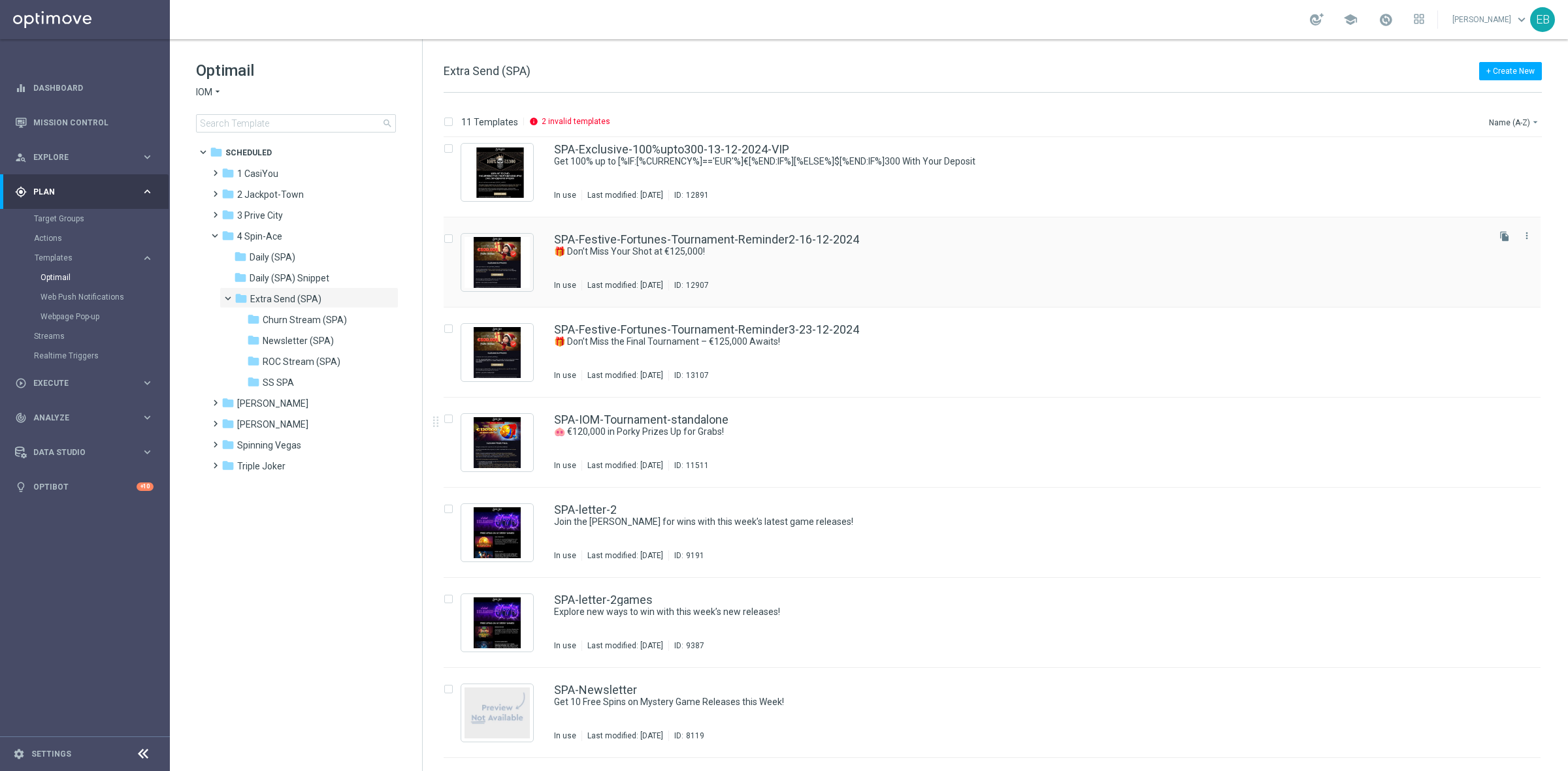
scroll to position [327, 0]
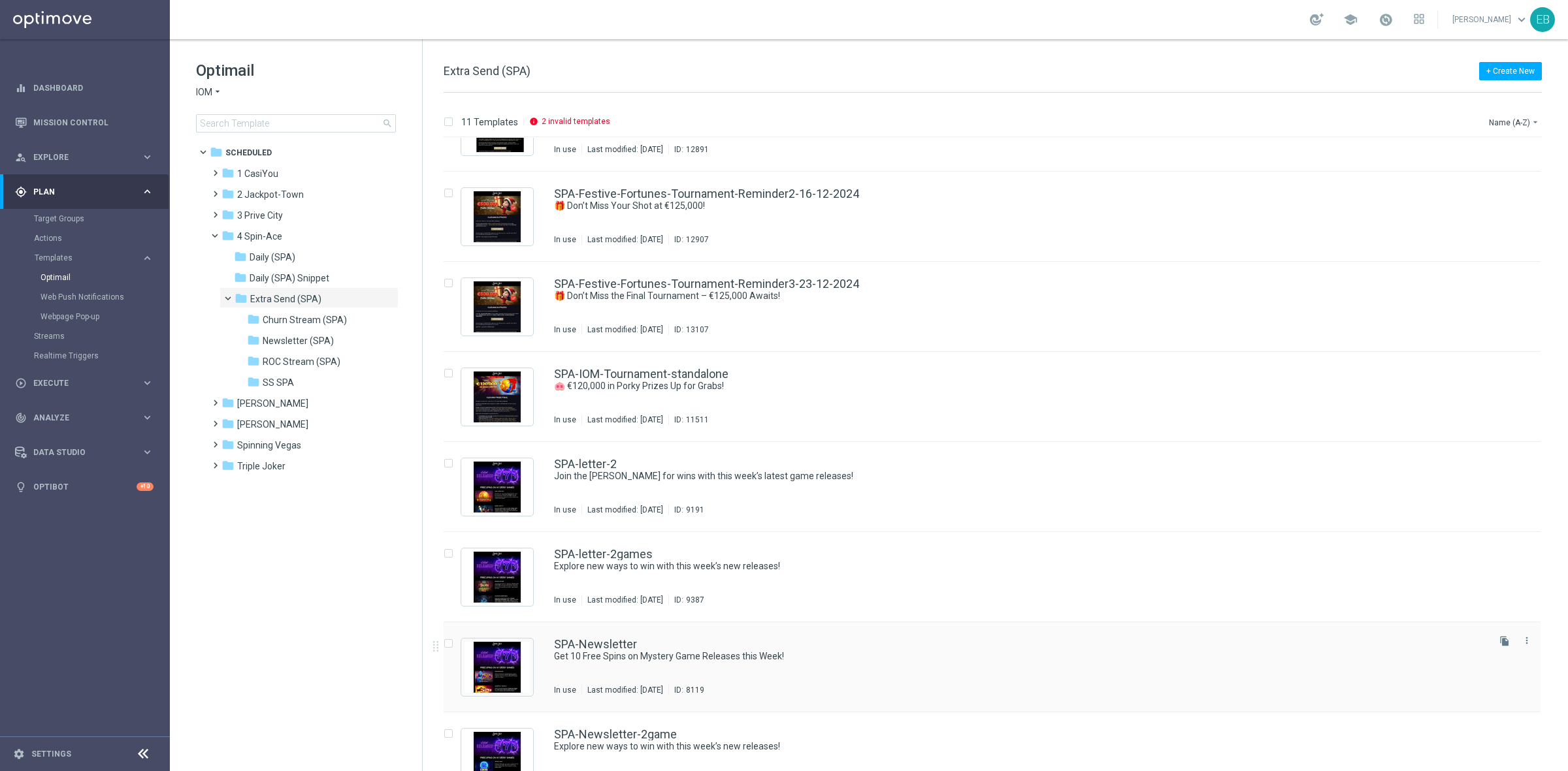
click at [946, 616] on div "SPA-Newsletter Get 10 Free Spins on Mystery Game Releases this Week! In use Las…" at bounding box center [1019, 667] width 932 height 57
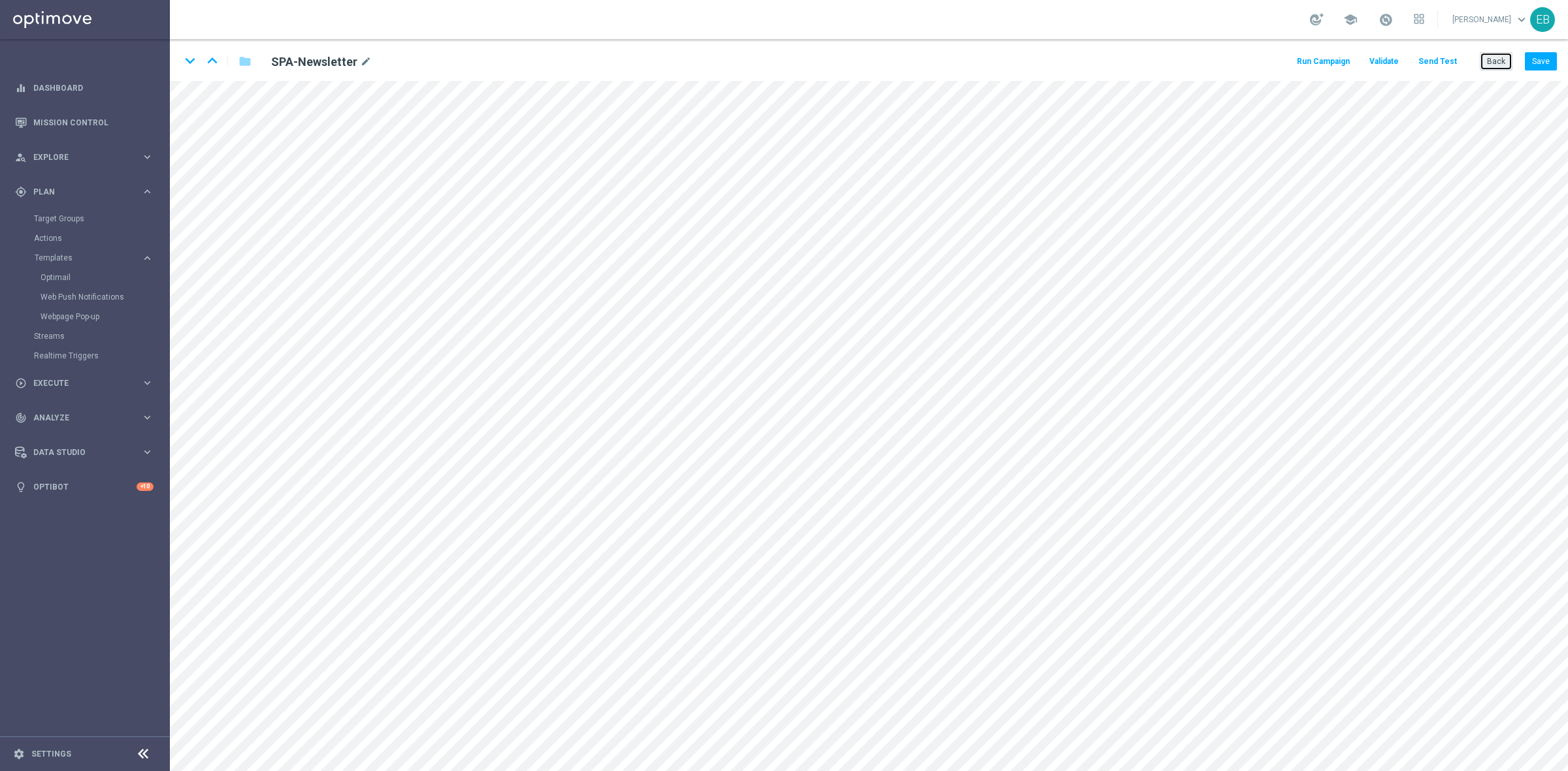
click at [1254, 64] on button "Back" at bounding box center [1496, 61] width 33 height 18
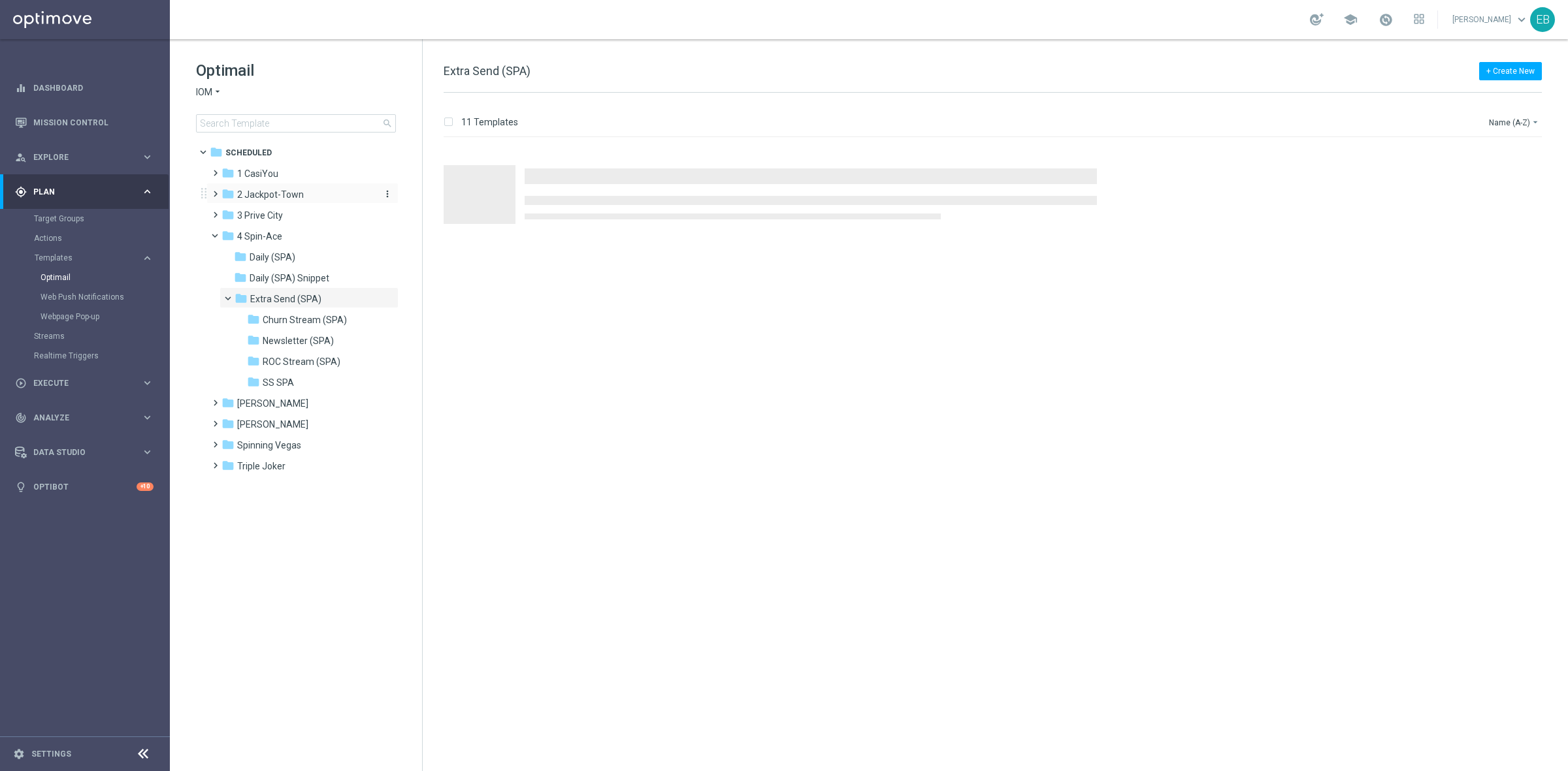
click at [288, 200] on span "2 Jackpot-Town" at bounding box center [270, 194] width 67 height 12
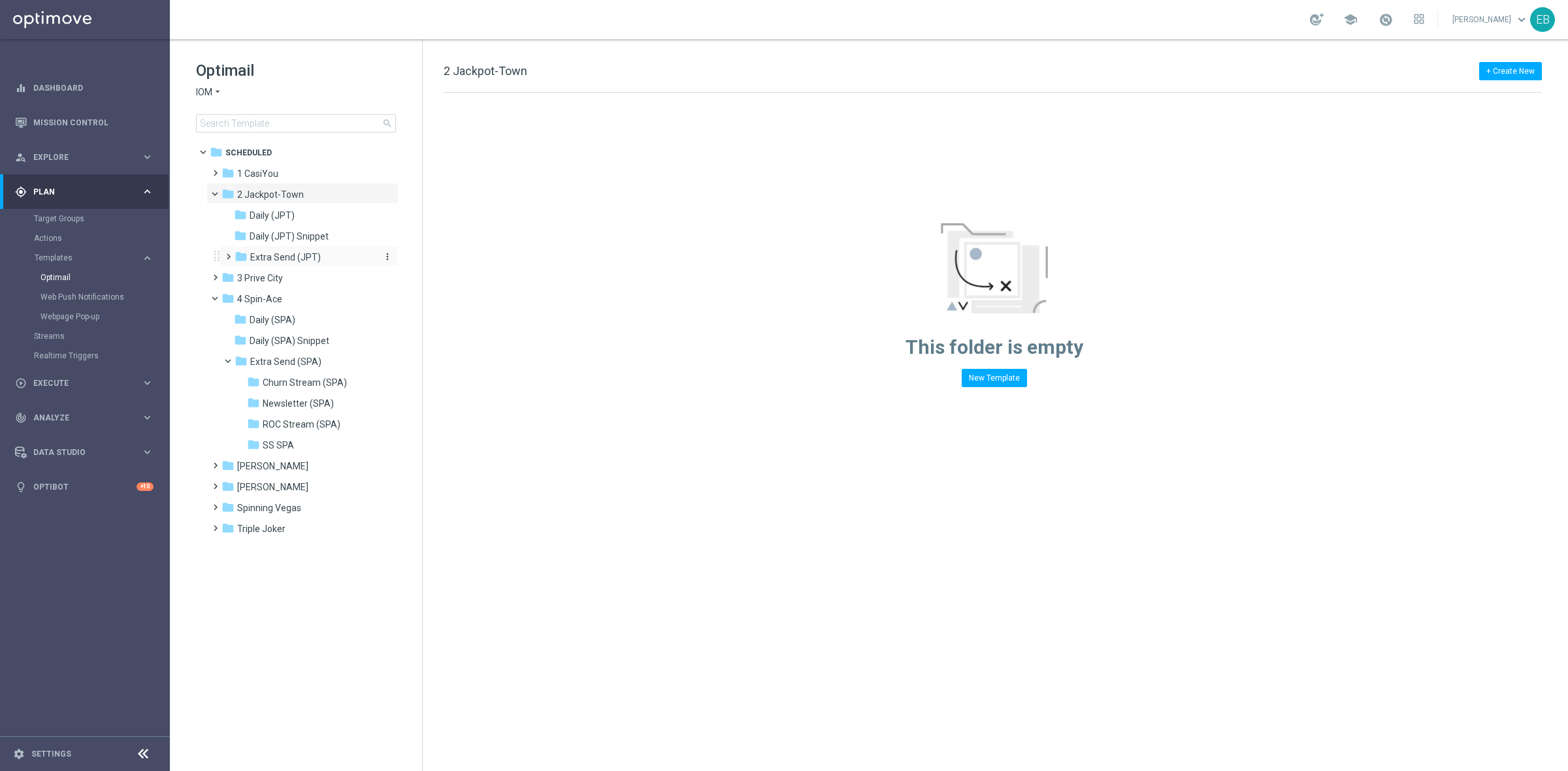
click at [317, 254] on span "Extra Send (JPT)" at bounding box center [286, 257] width 71 height 12
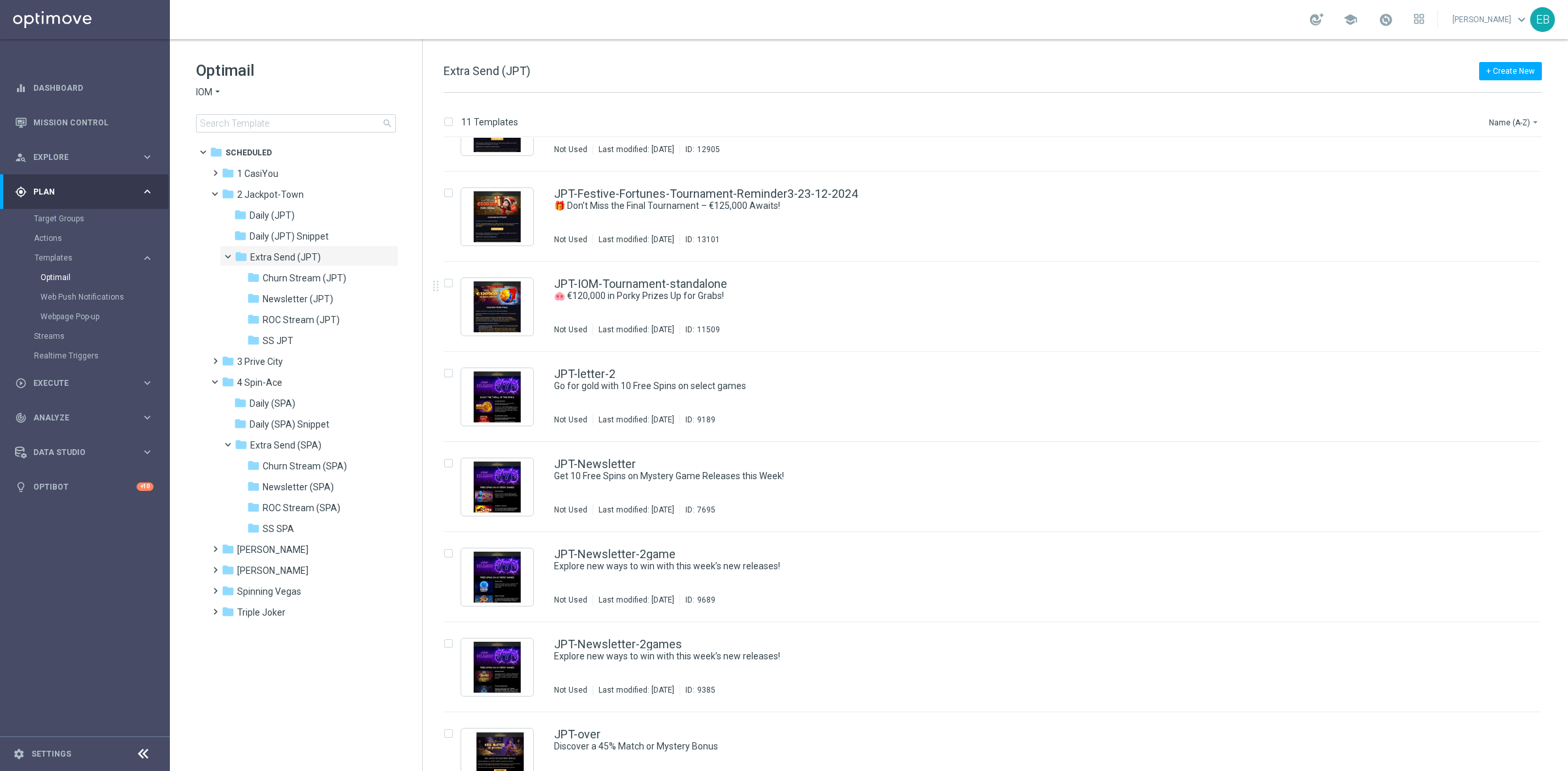
scroll to position [357, 0]
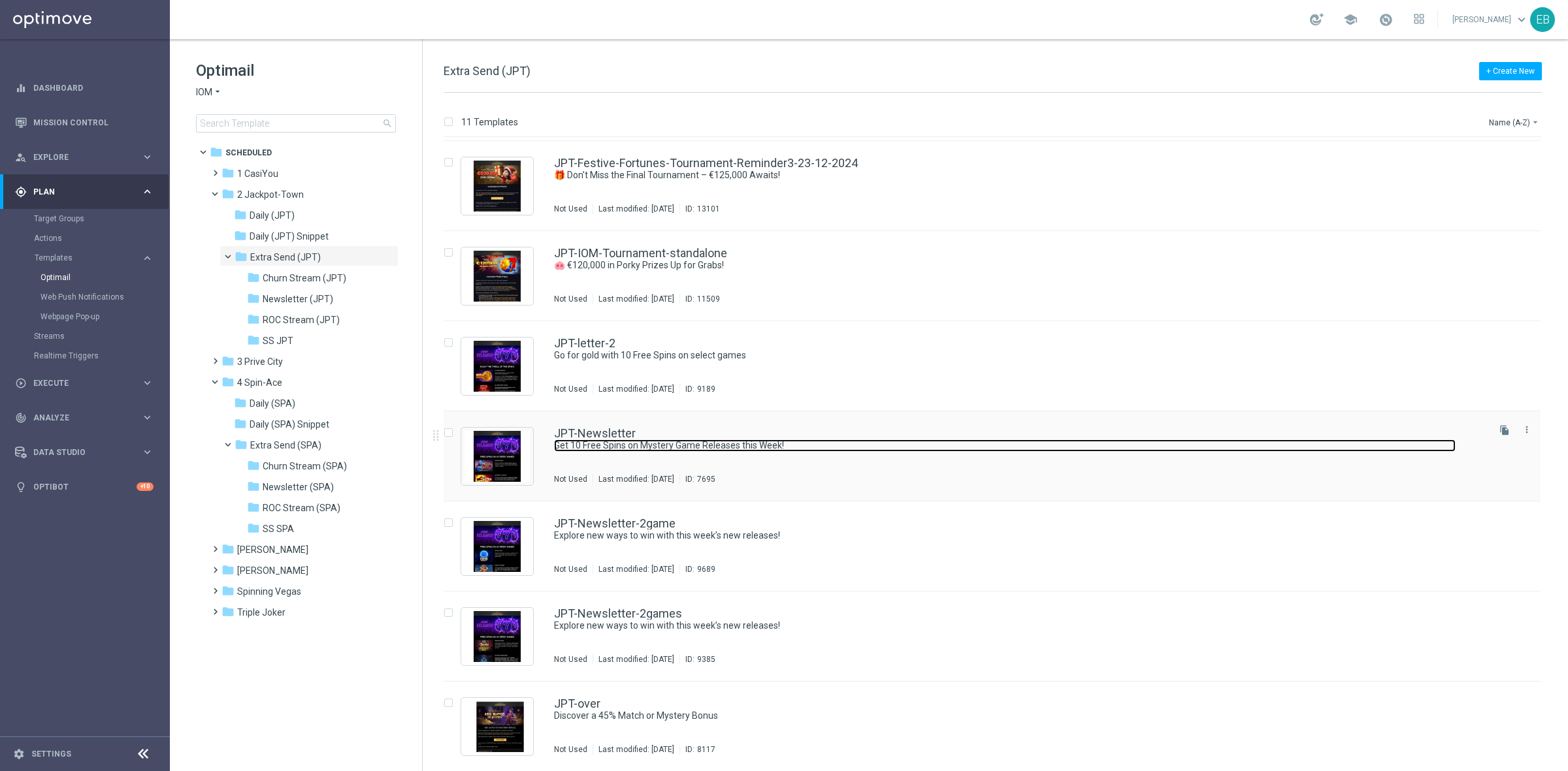
click at [828, 451] on link "Get 10 Free Spins on Mystery Game Releases this Week!" at bounding box center [1004, 445] width 901 height 12
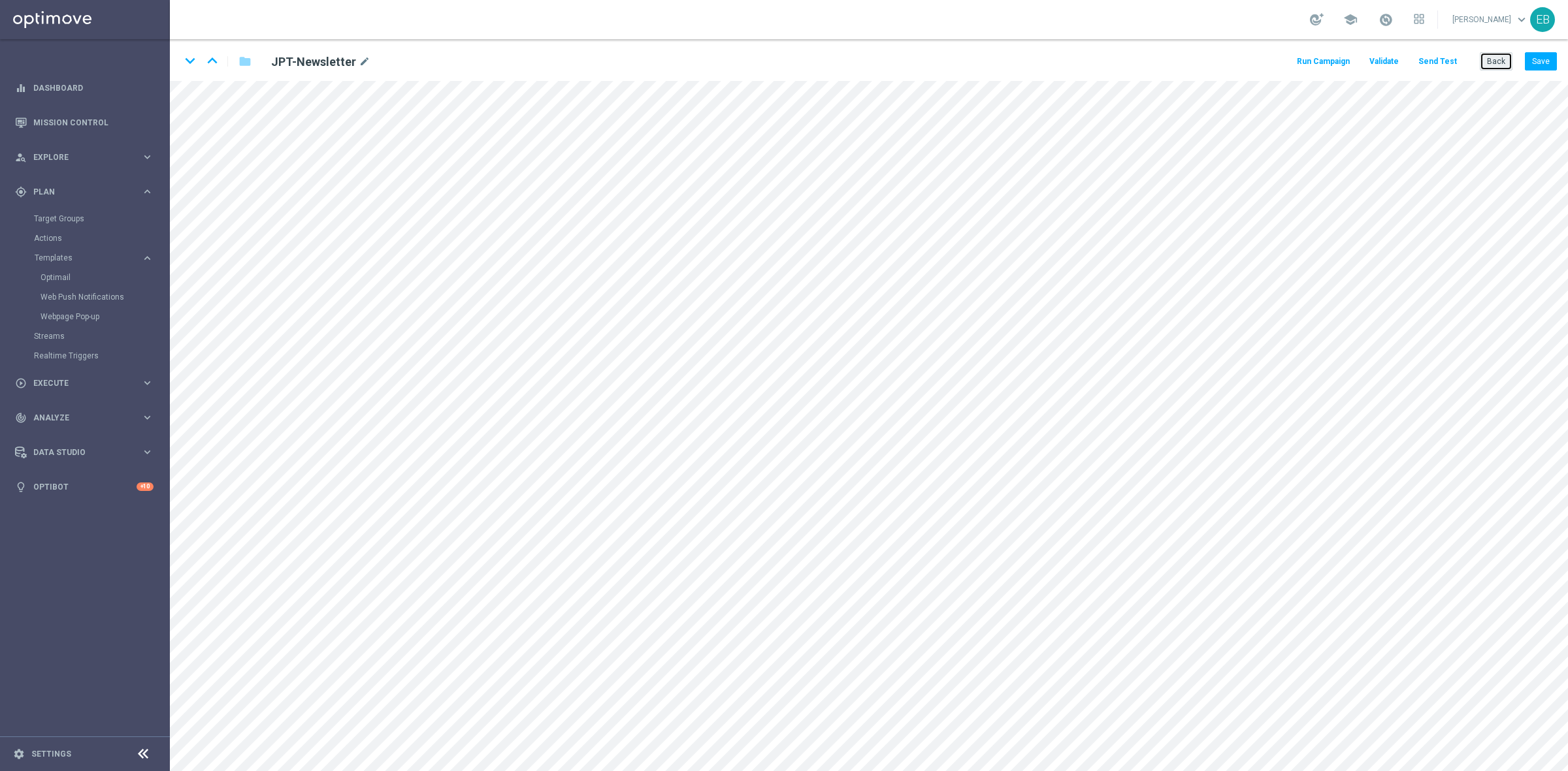
click at [1254, 66] on button "Back" at bounding box center [1496, 61] width 33 height 18
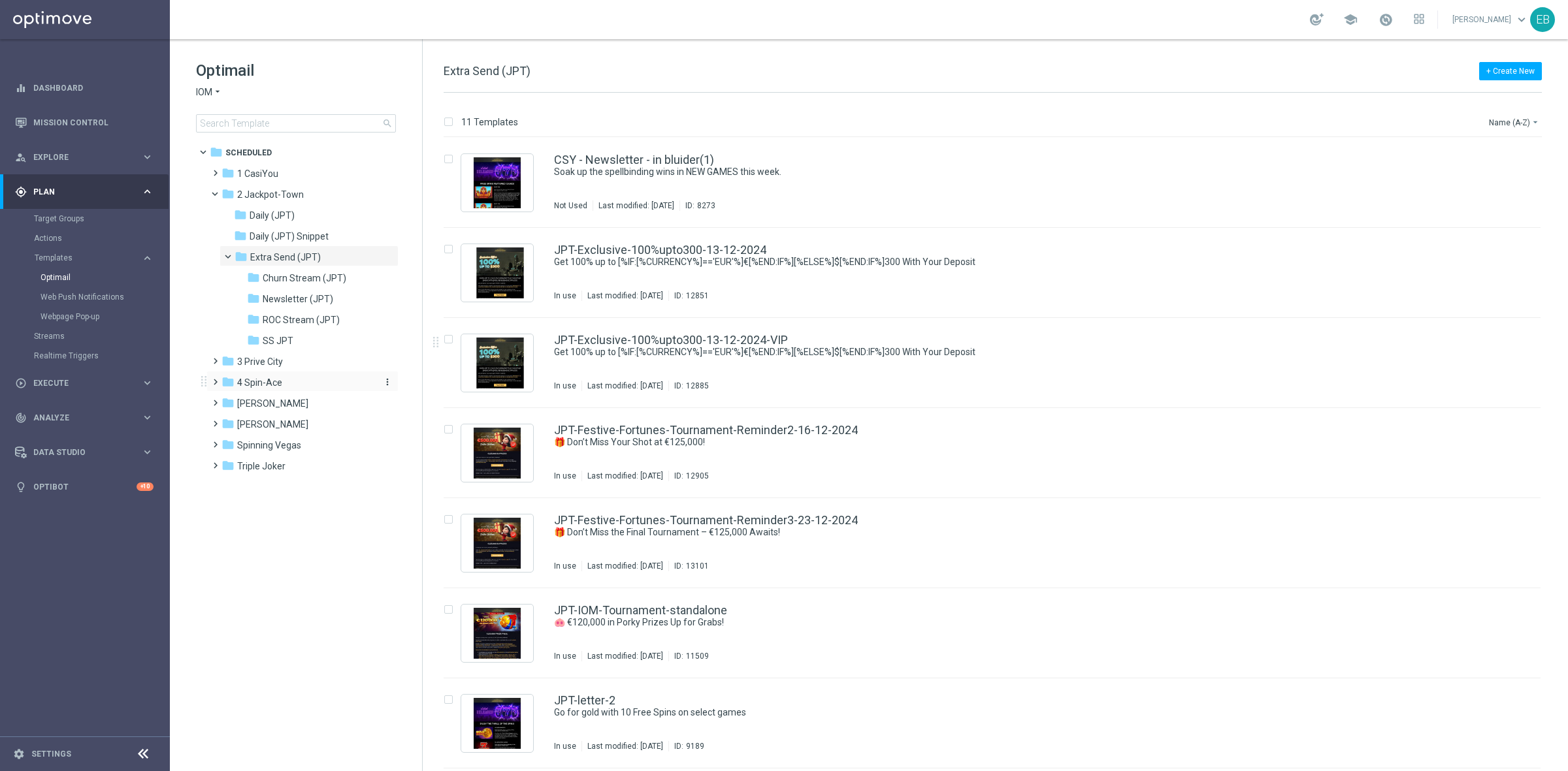
click at [288, 385] on div "folder 4 Spin-Ace" at bounding box center [296, 383] width 150 height 15
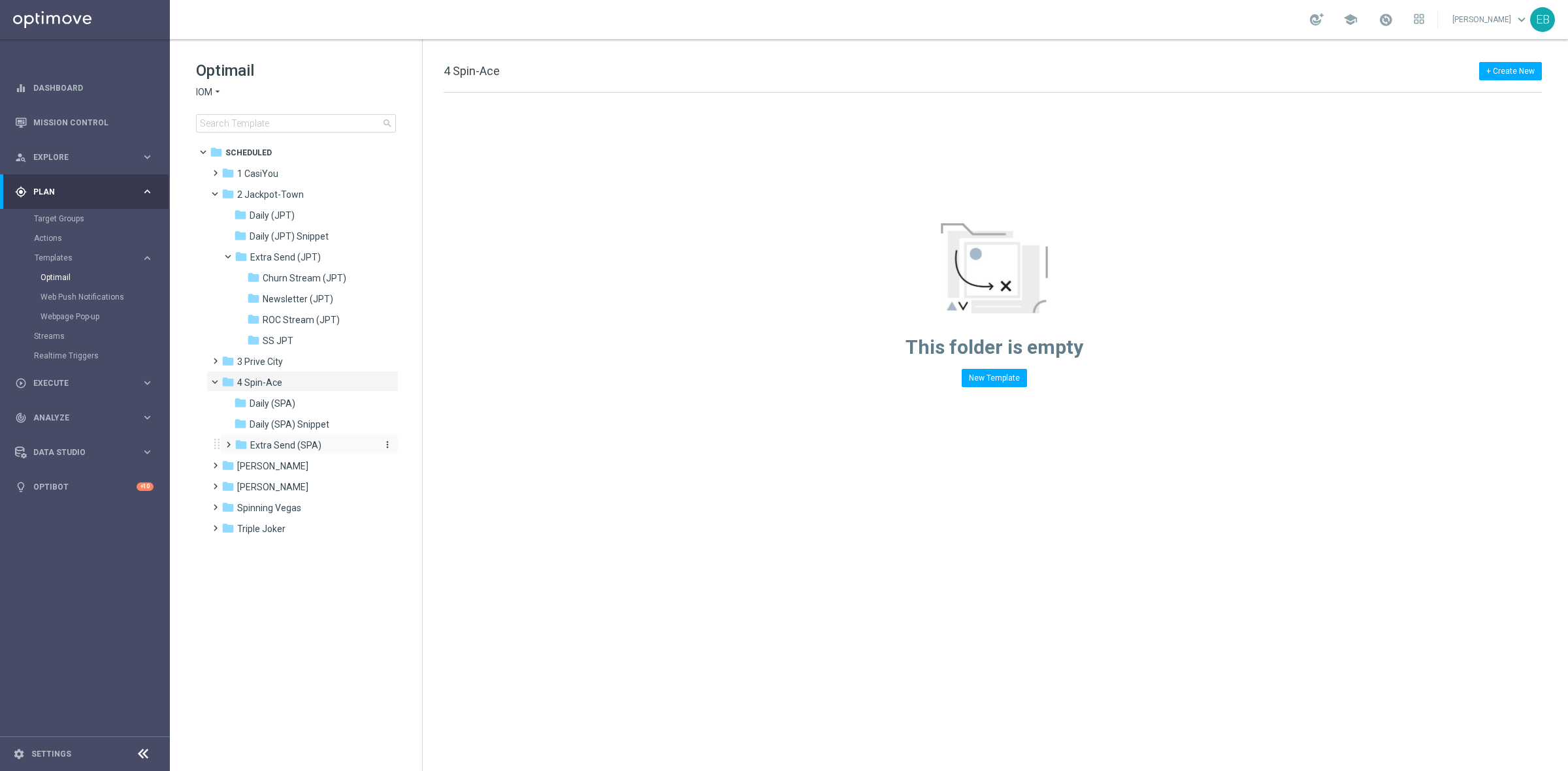
click at [304, 447] on span "Extra Send (SPA)" at bounding box center [286, 445] width 72 height 12
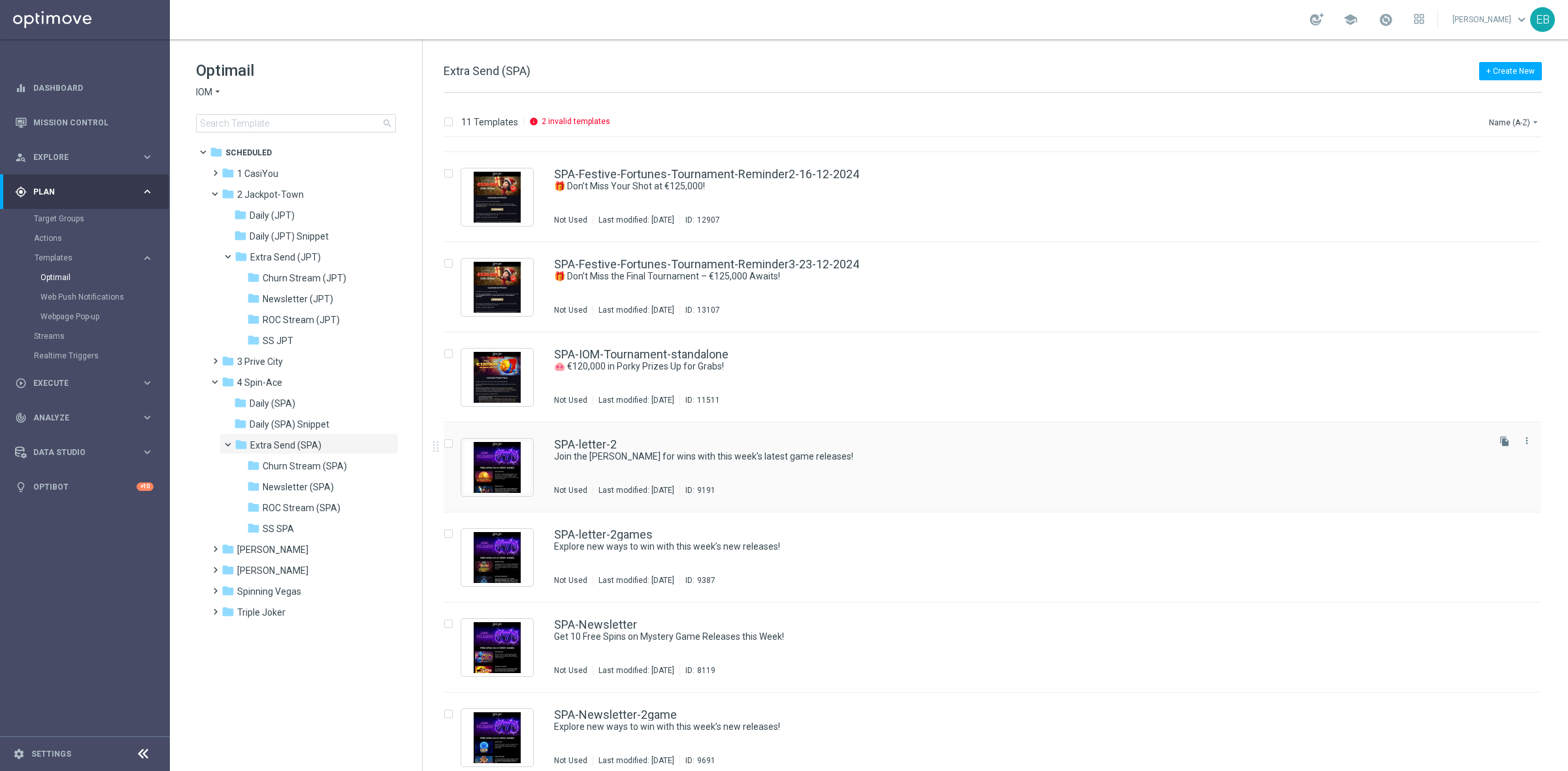
scroll to position [357, 0]
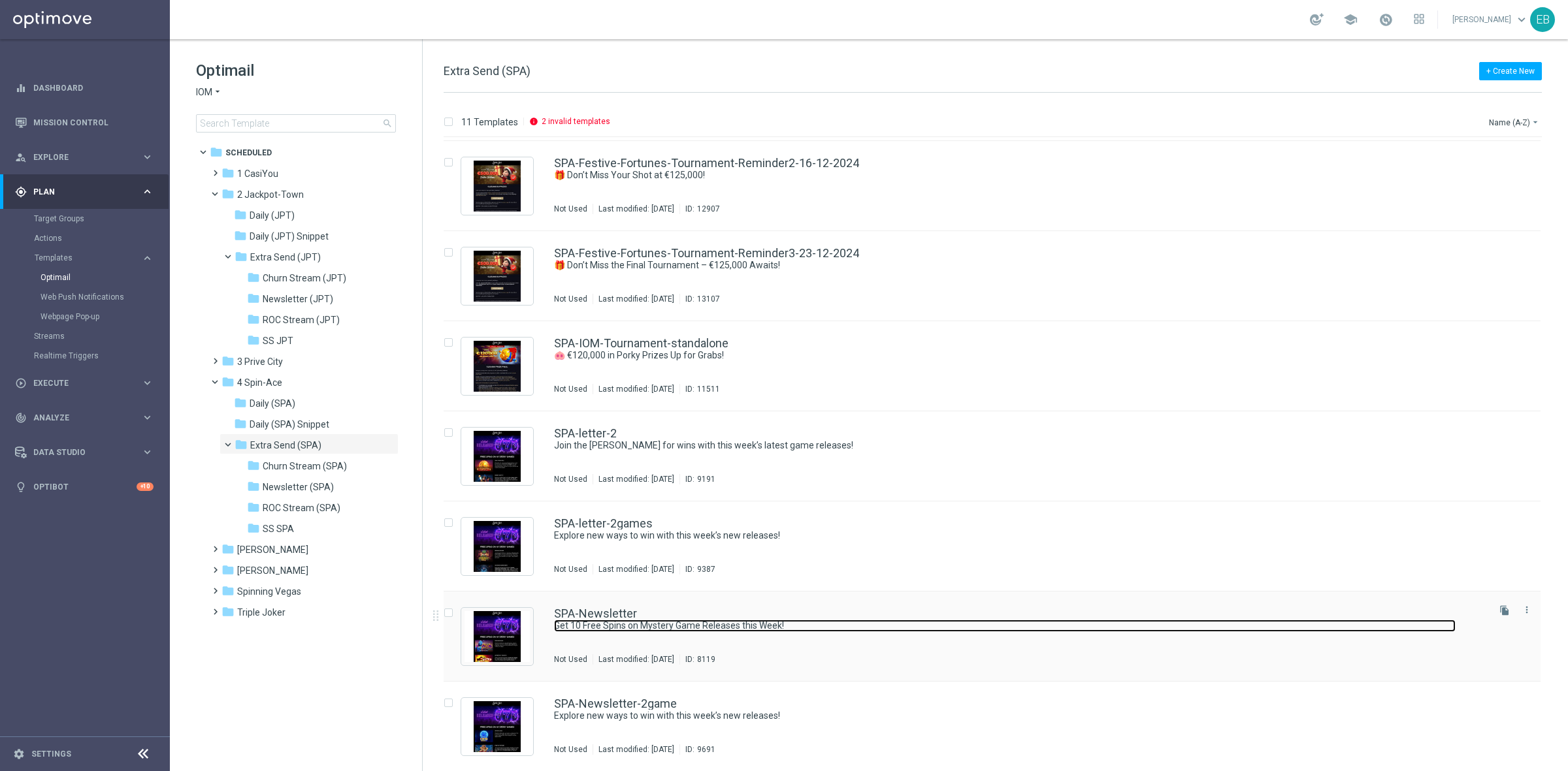
click at [813, 616] on link "Get 10 Free Spins on Mystery Game Releases this Week!" at bounding box center [1004, 626] width 901 height 12
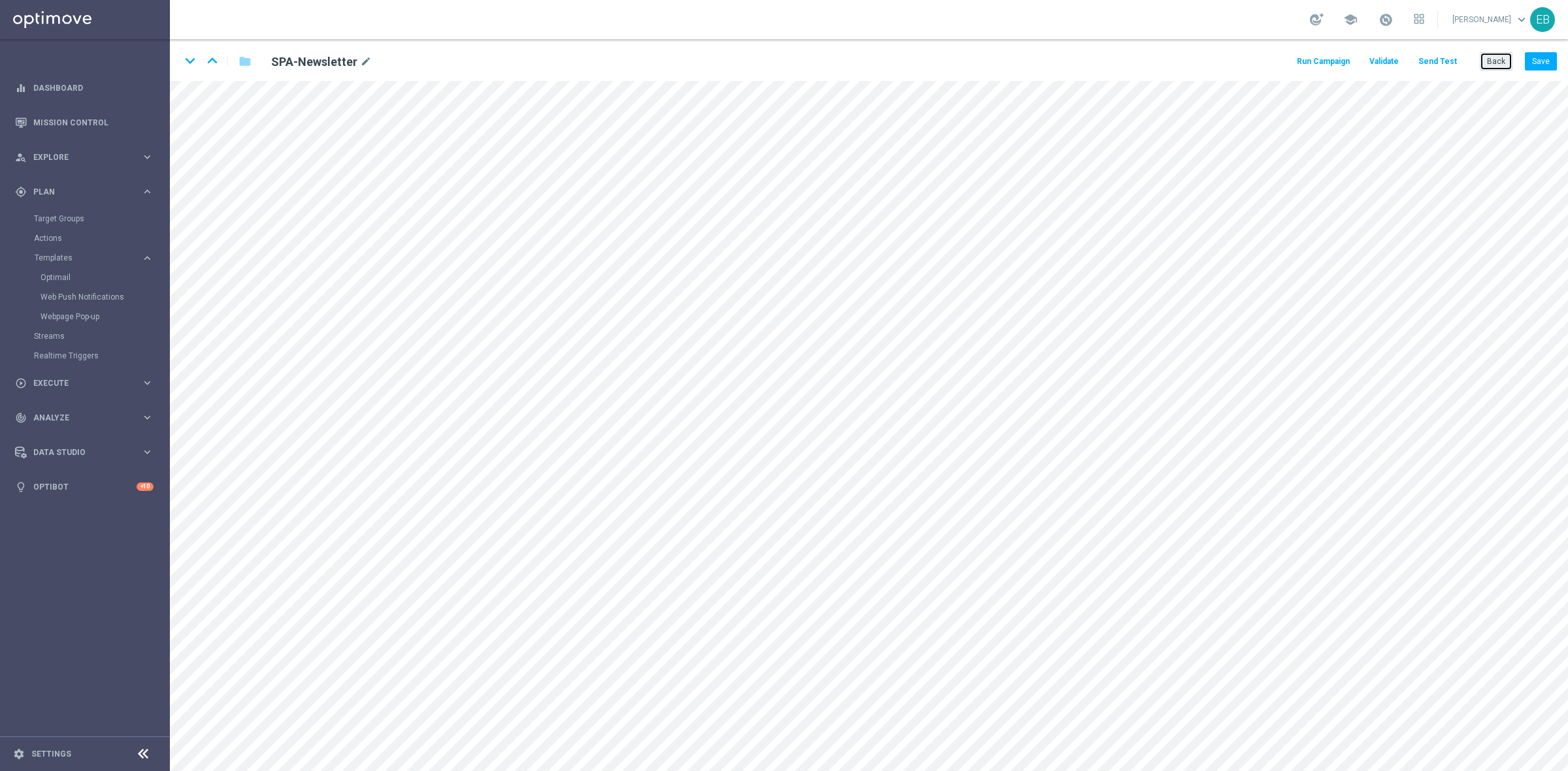
click at [1254, 56] on button "Back" at bounding box center [1496, 61] width 33 height 18
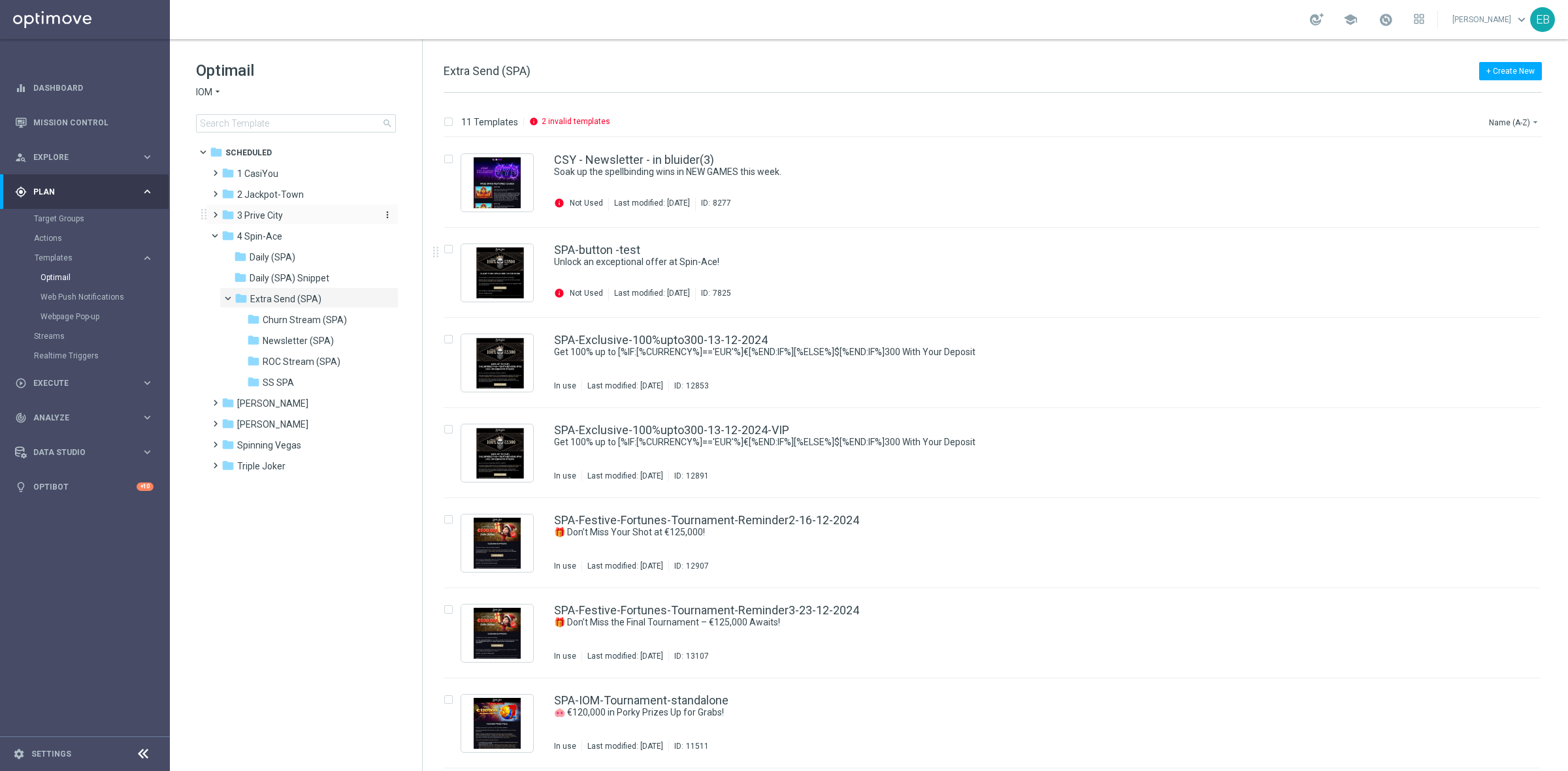
click at [266, 217] on span "3 Prive City" at bounding box center [260, 215] width 46 height 12
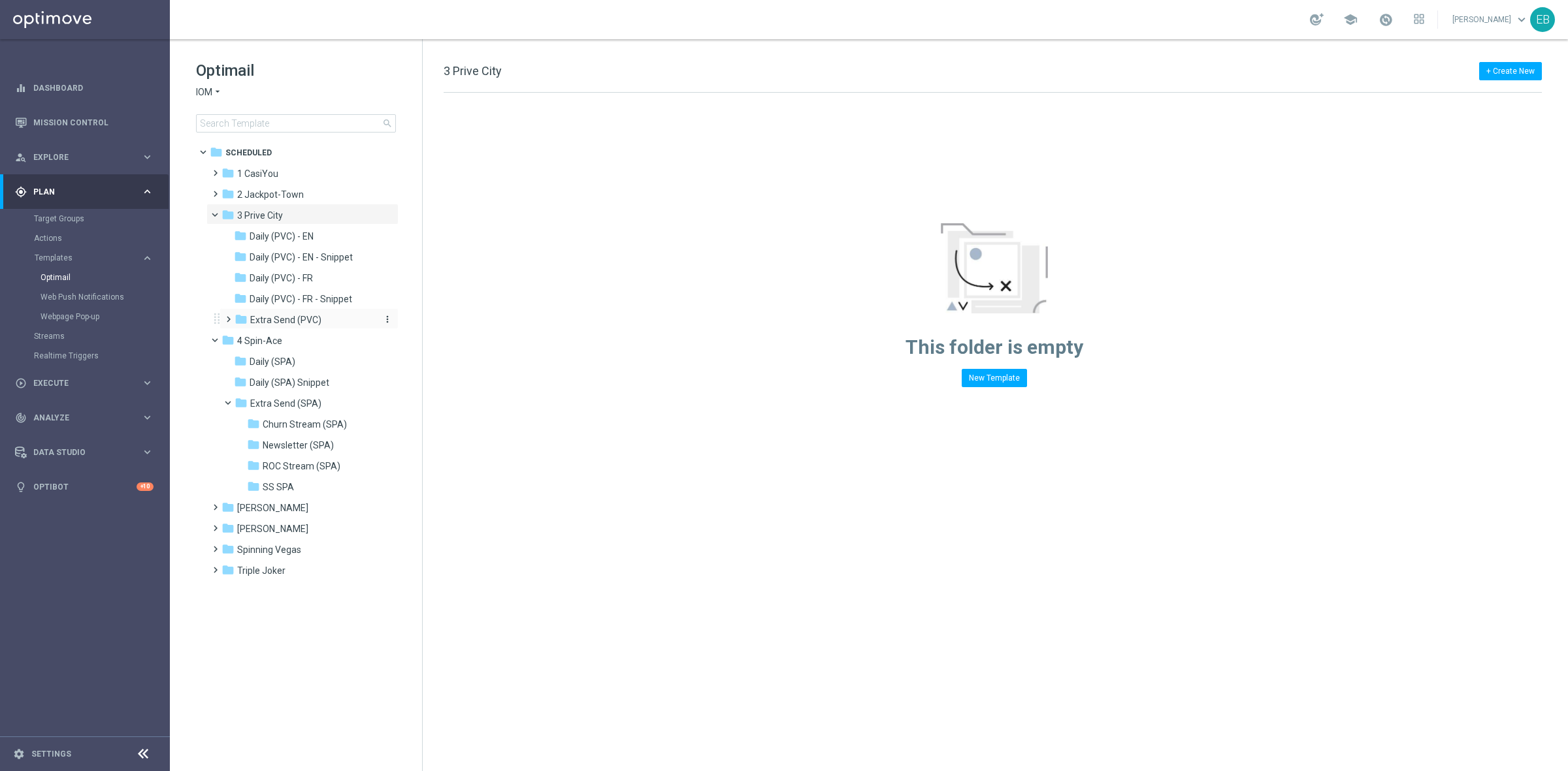
click at [342, 320] on div "folder Extra Send (PVC)" at bounding box center [304, 320] width 139 height 15
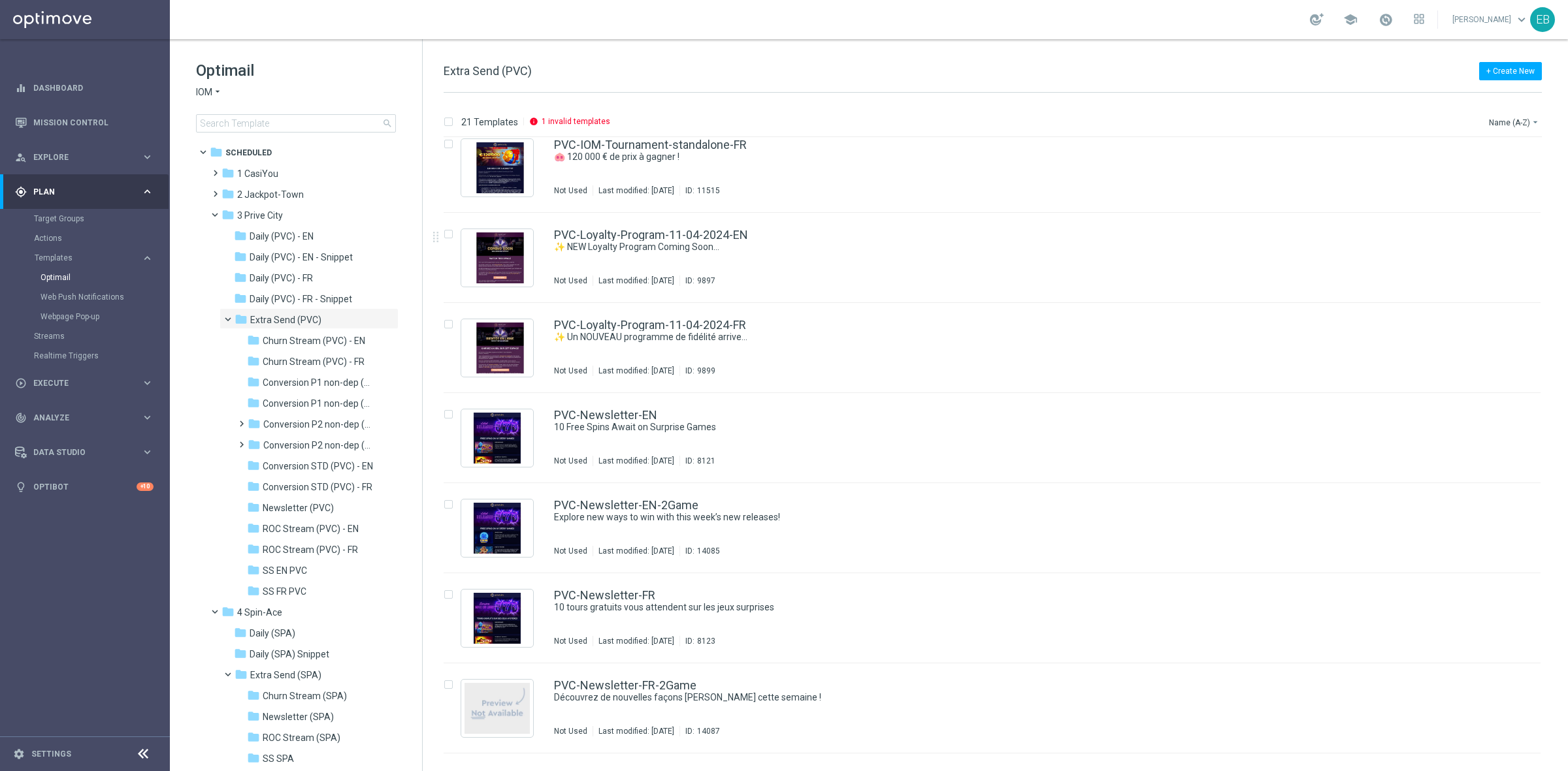
scroll to position [1061, 0]
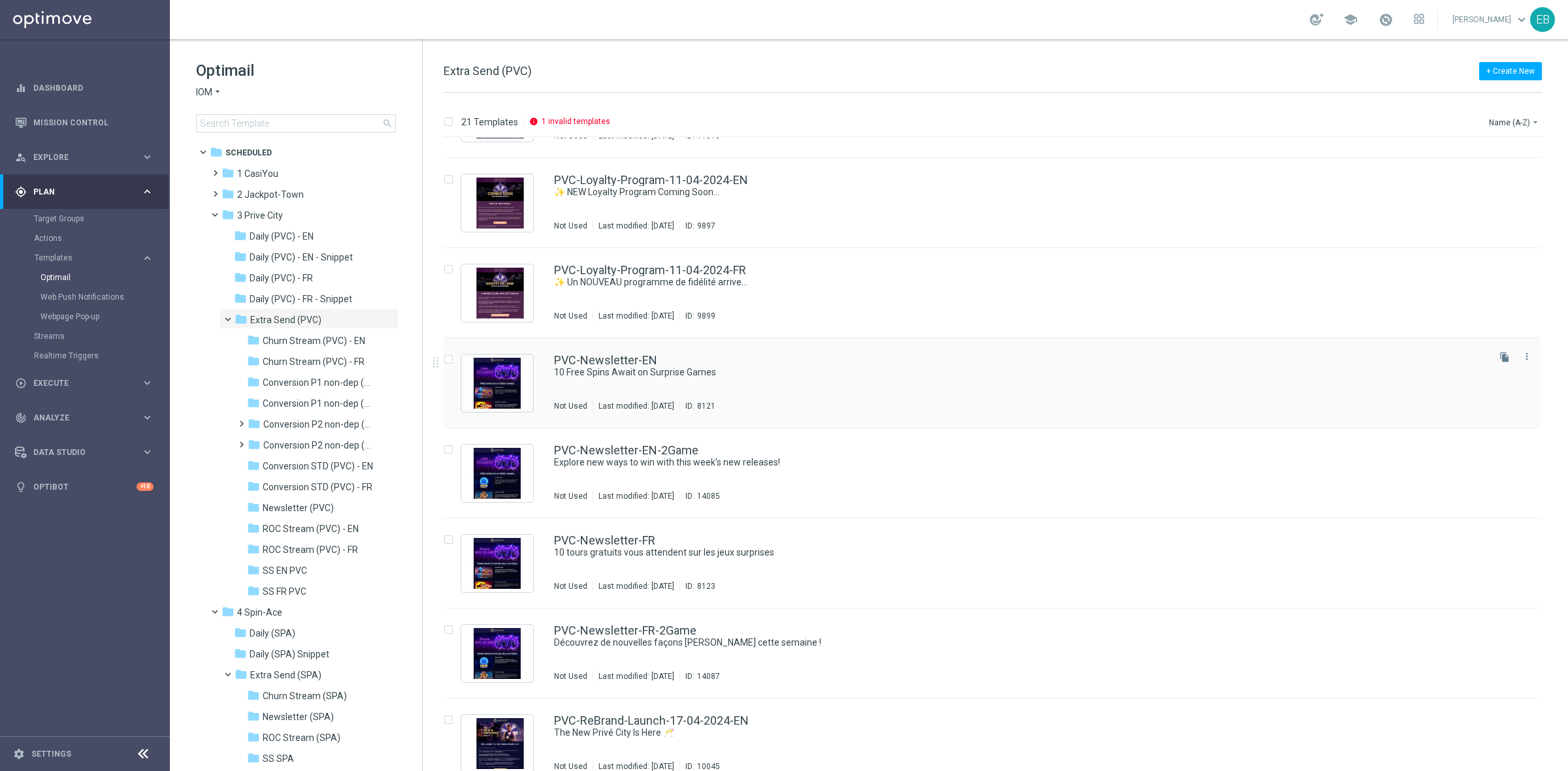
click at [874, 364] on div "PVC-Newsletter-EN" at bounding box center [1019, 361] width 932 height 12
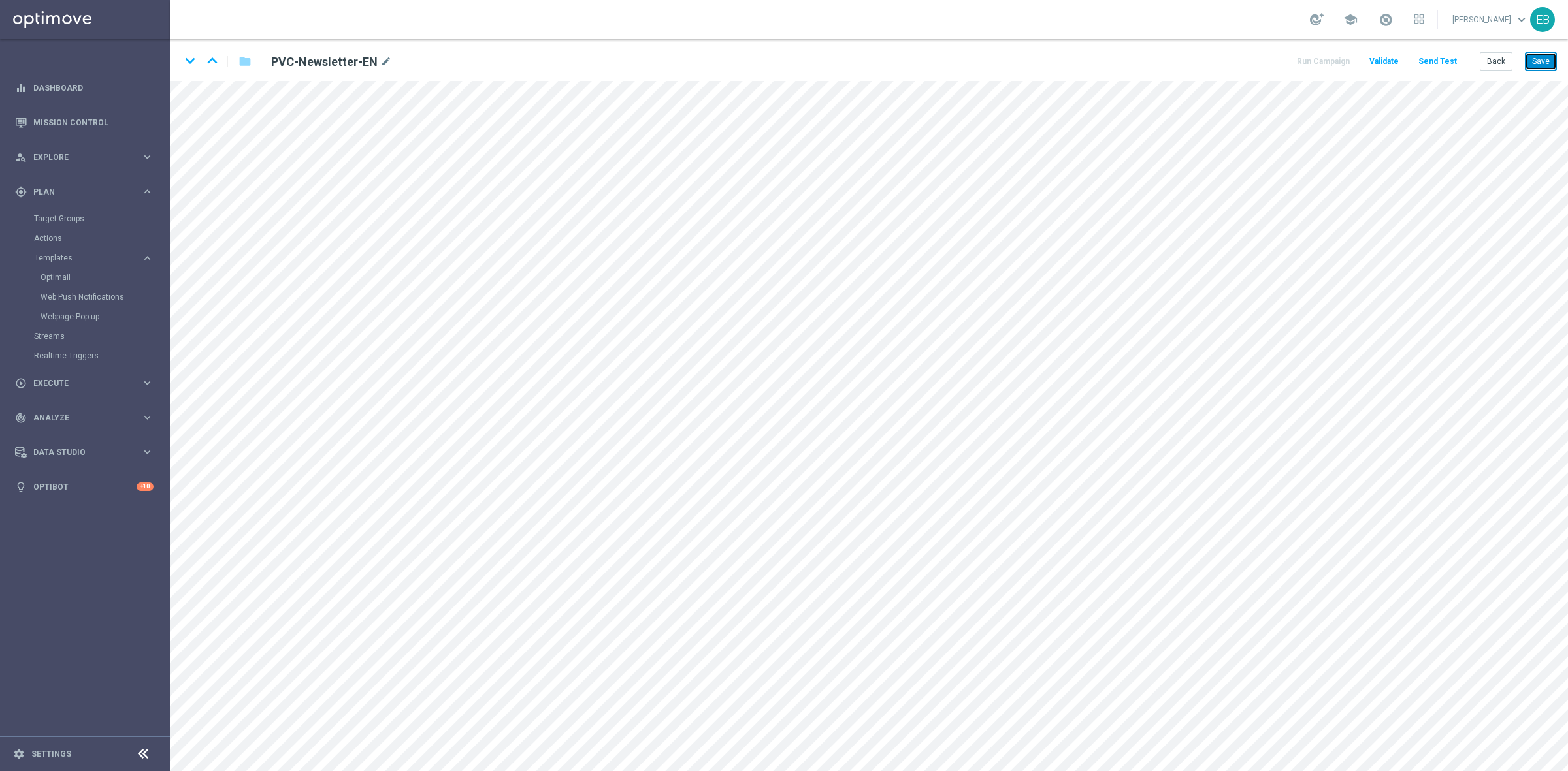
click at [1254, 64] on button "Save" at bounding box center [1541, 61] width 32 height 18
click at [1254, 57] on button "Save" at bounding box center [1541, 61] width 32 height 18
click at [1254, 62] on button "Back" at bounding box center [1496, 61] width 33 height 18
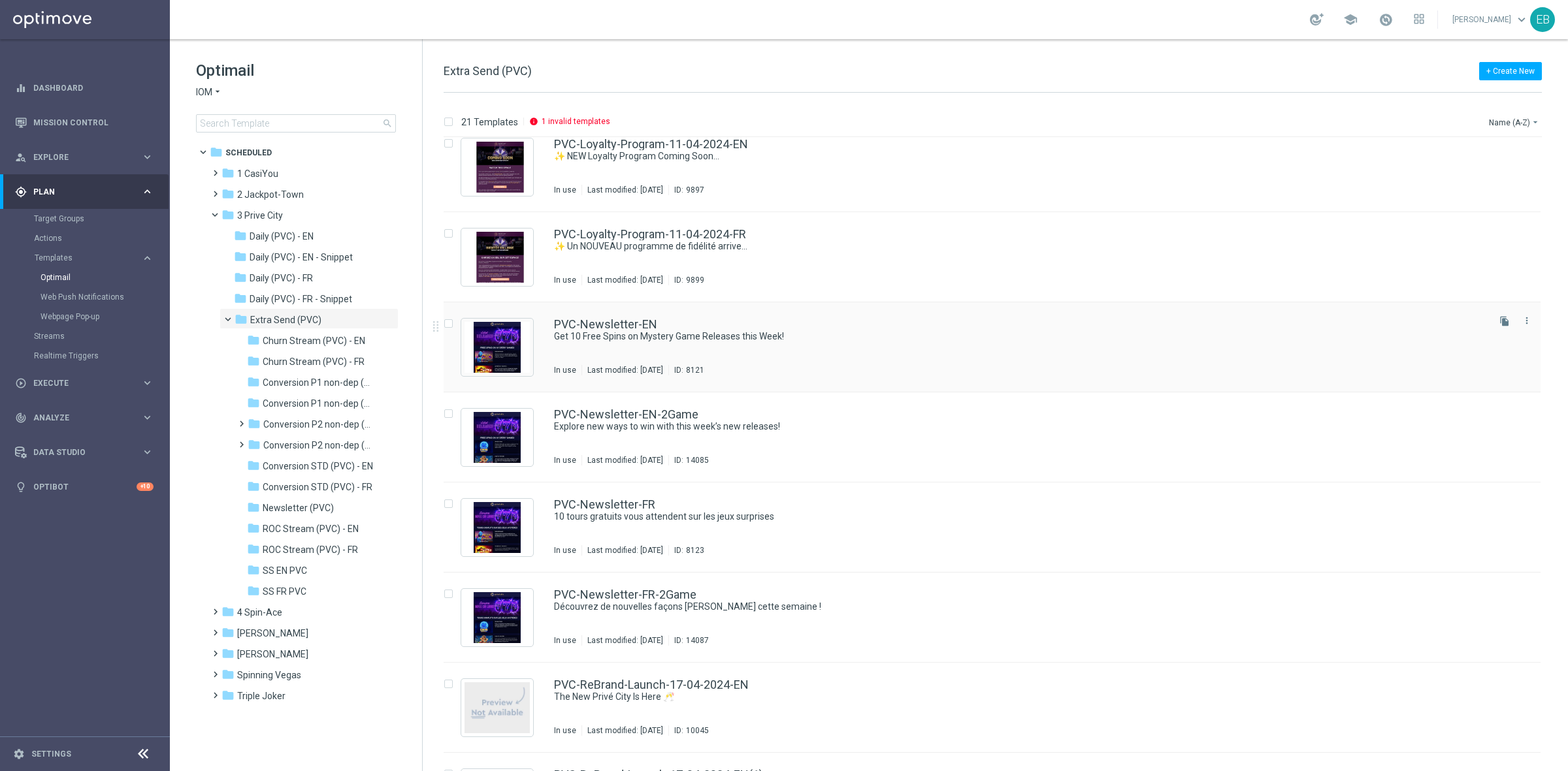
scroll to position [1143, 0]
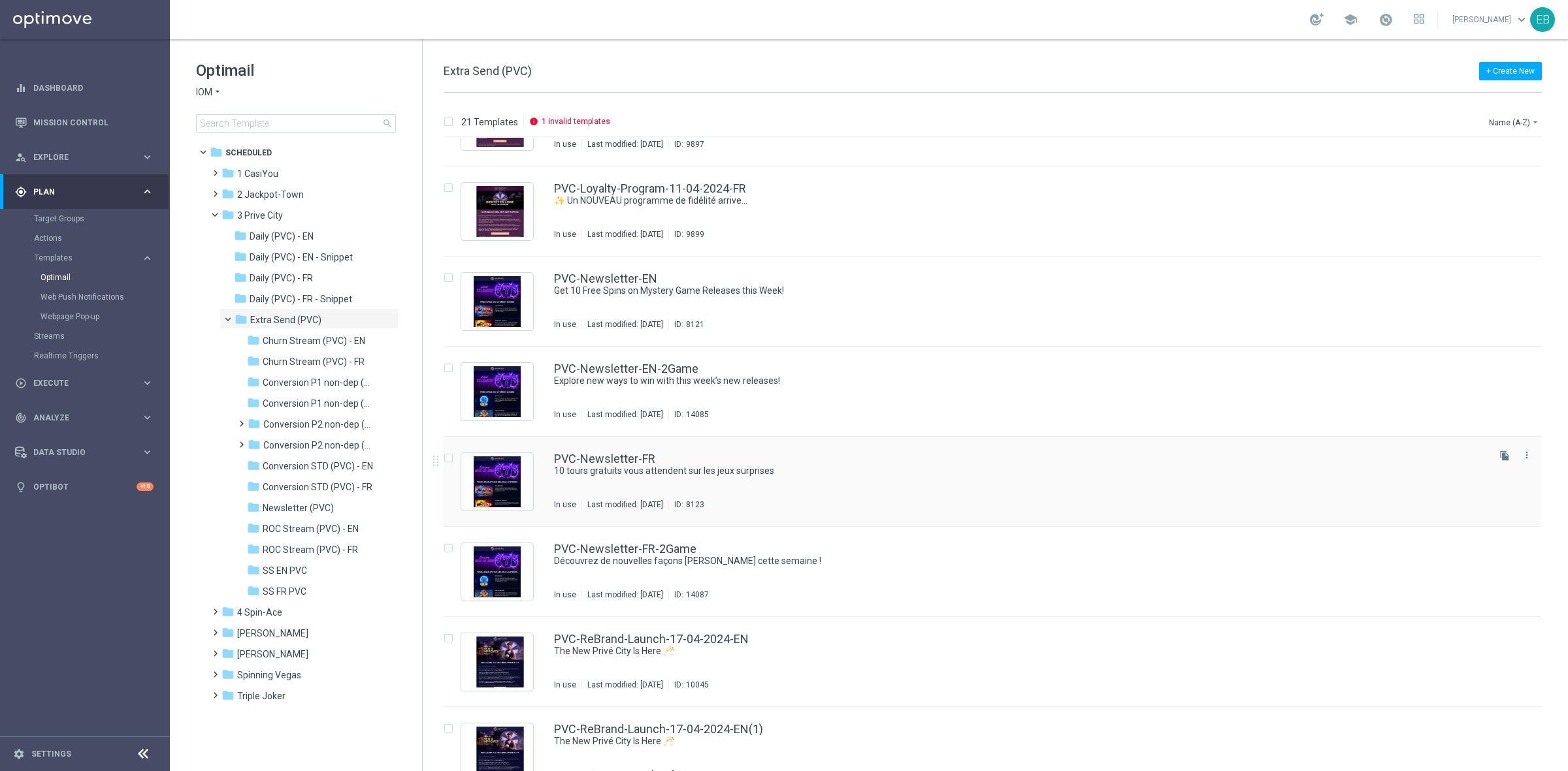
click at [926, 462] on div "PVC-Newsletter-FR" at bounding box center [1019, 459] width 932 height 12
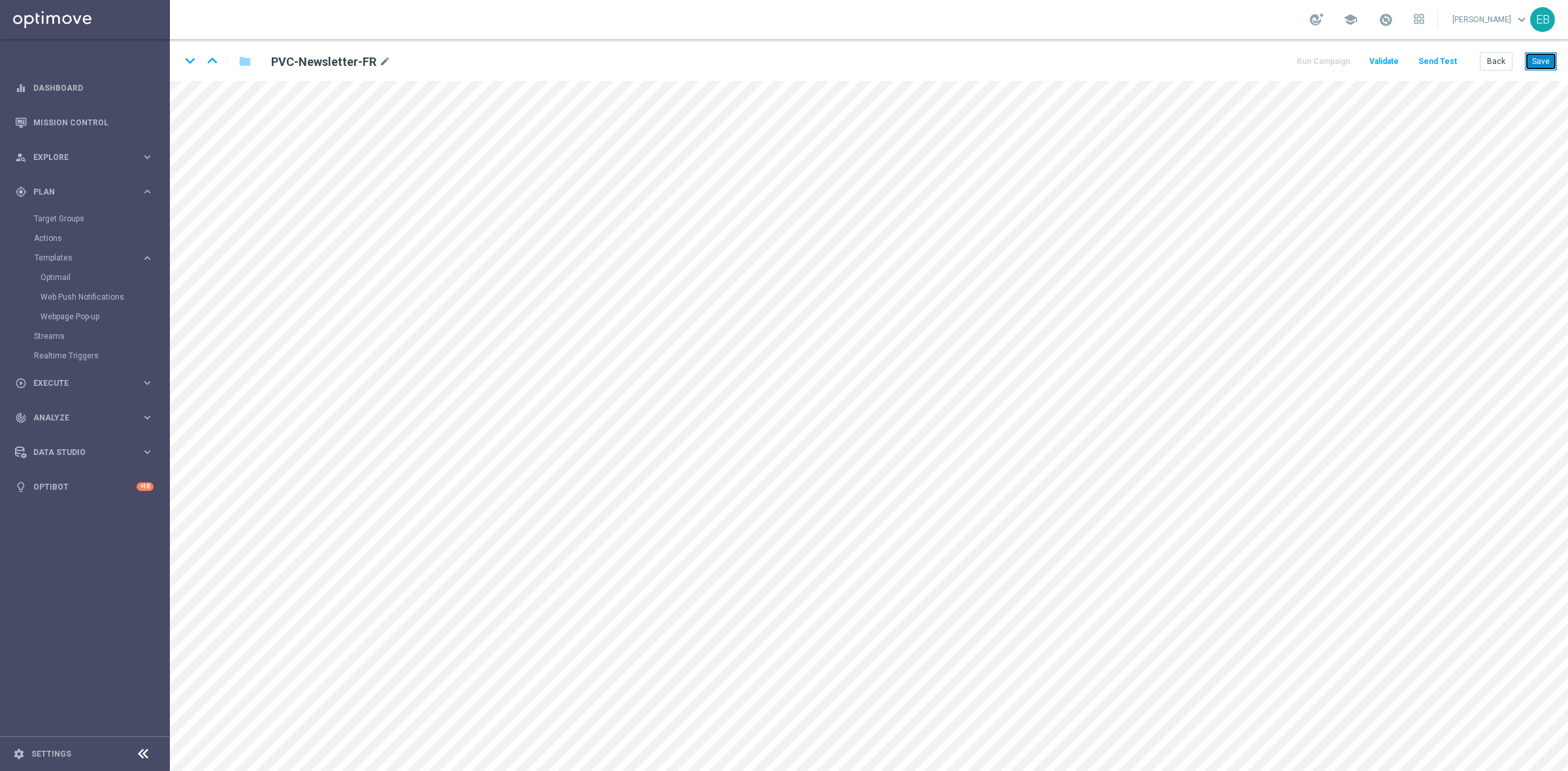
click at [1254, 54] on button "Save" at bounding box center [1541, 61] width 32 height 18
click at [1254, 52] on button "Back" at bounding box center [1496, 61] width 33 height 18
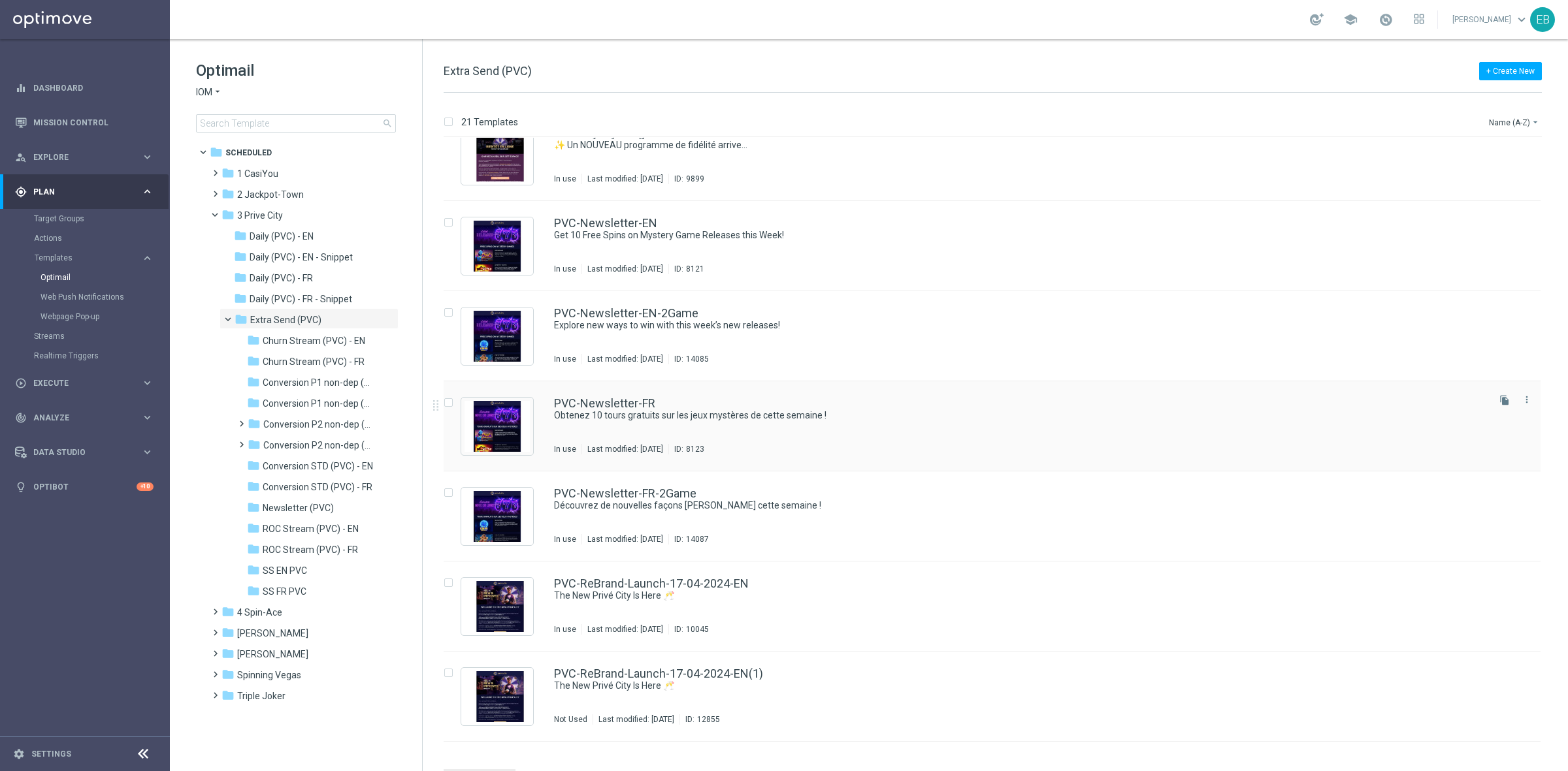
scroll to position [1224, 0]
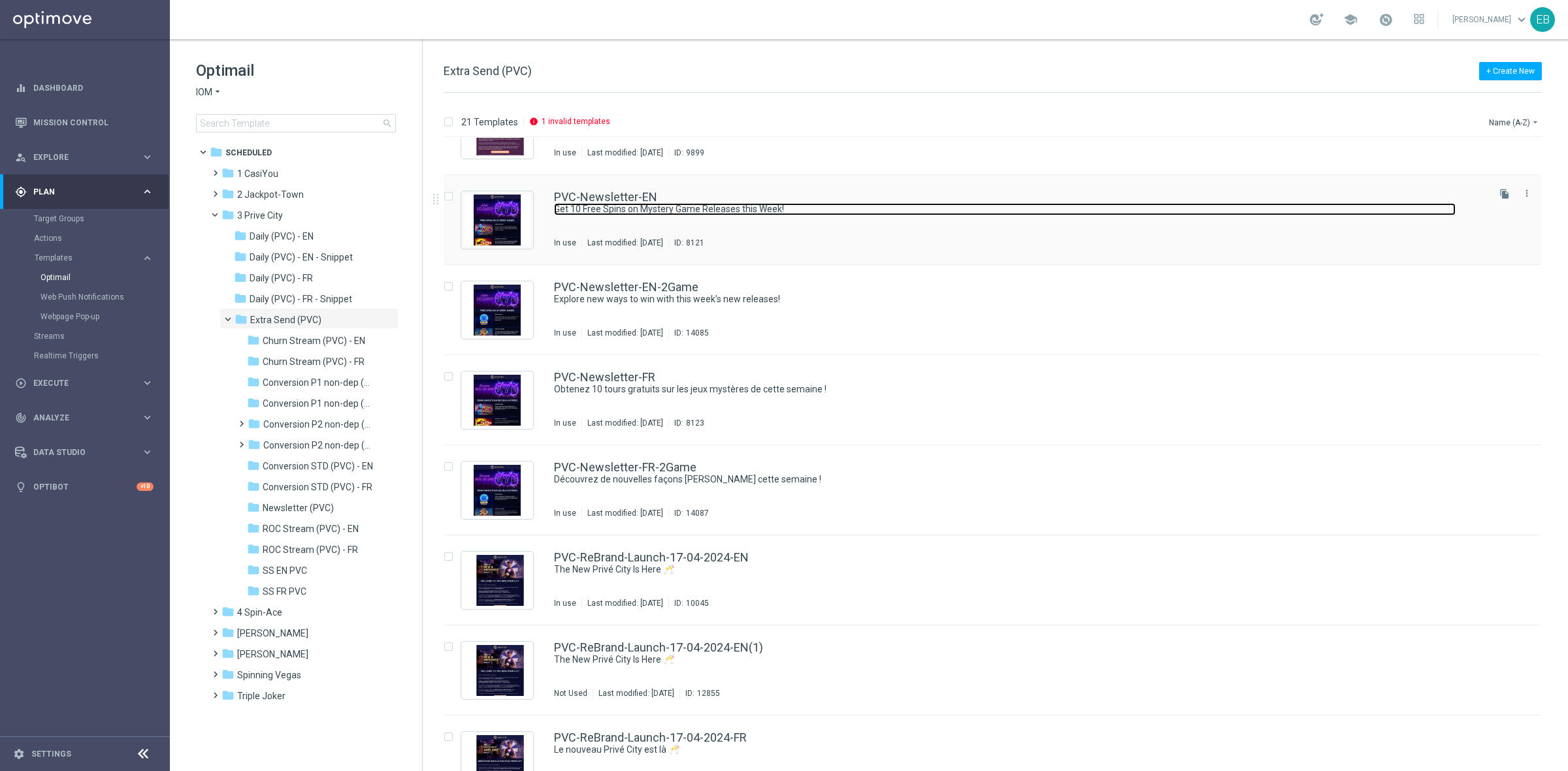
click at [891, 203] on link "Get 10 Free Spins on Mystery Game Releases this Week!" at bounding box center [1004, 209] width 901 height 12
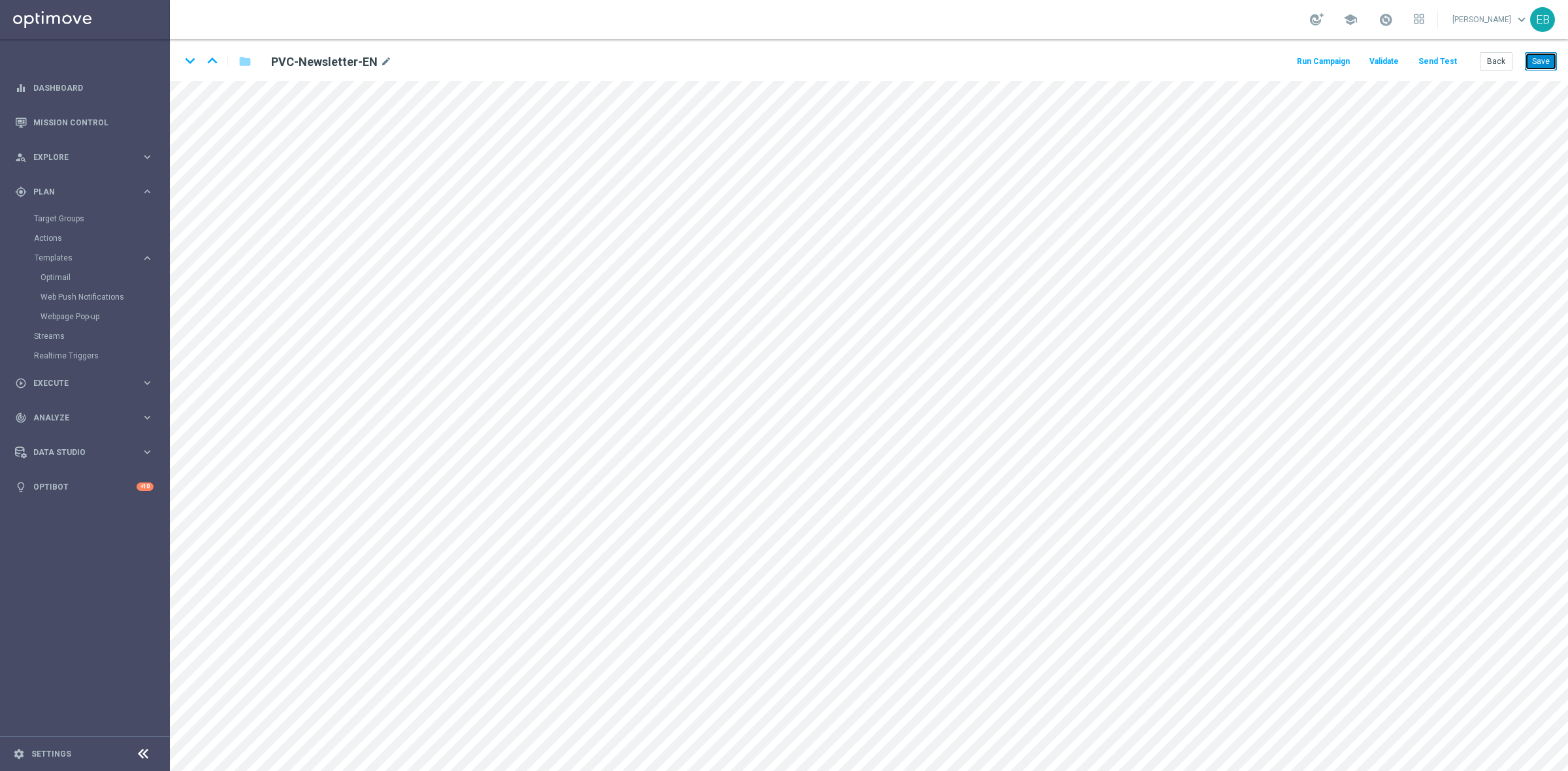
click at [1254, 57] on button "Save" at bounding box center [1541, 61] width 32 height 18
click at [1254, 58] on button "Back" at bounding box center [1496, 61] width 33 height 18
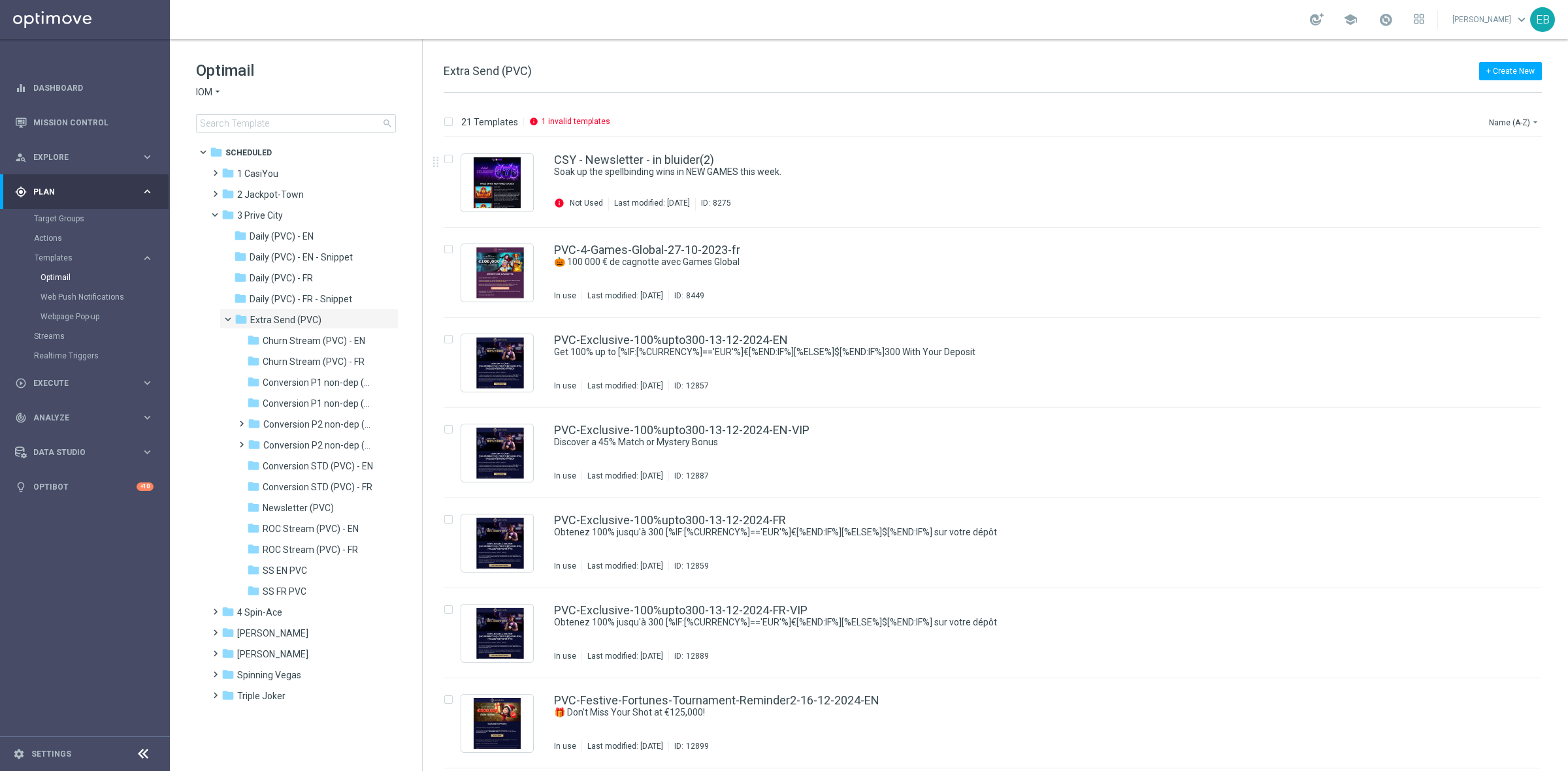
click at [207, 87] on span "IOM" at bounding box center [204, 92] width 17 height 12
click at [262, 119] on div "House of Jack" at bounding box center [246, 123] width 98 height 16
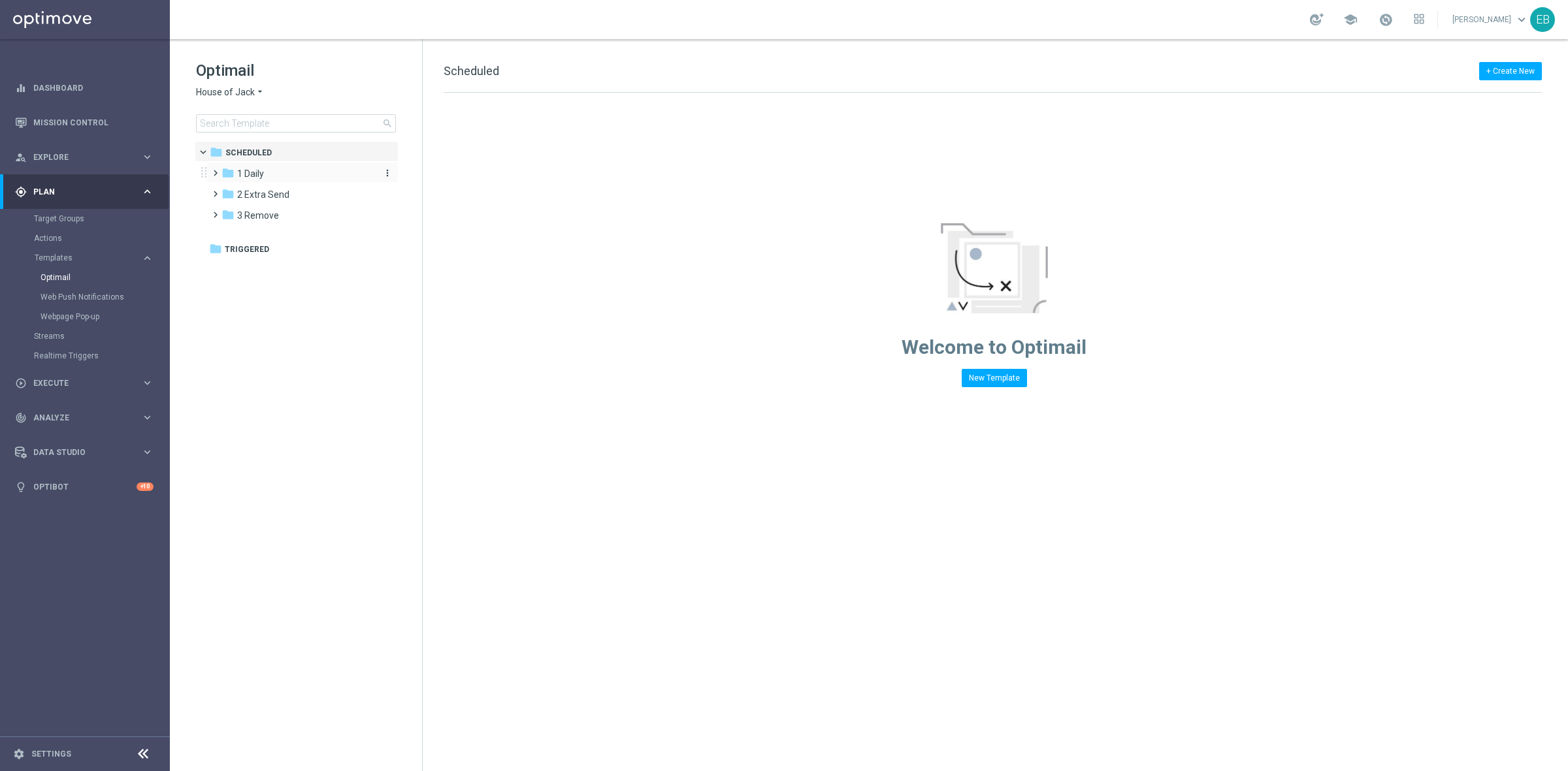
click at [293, 171] on div "folder 1 Daily" at bounding box center [296, 173] width 150 height 15
click at [309, 237] on div "folder 3 - [DATE]" at bounding box center [304, 236] width 139 height 15
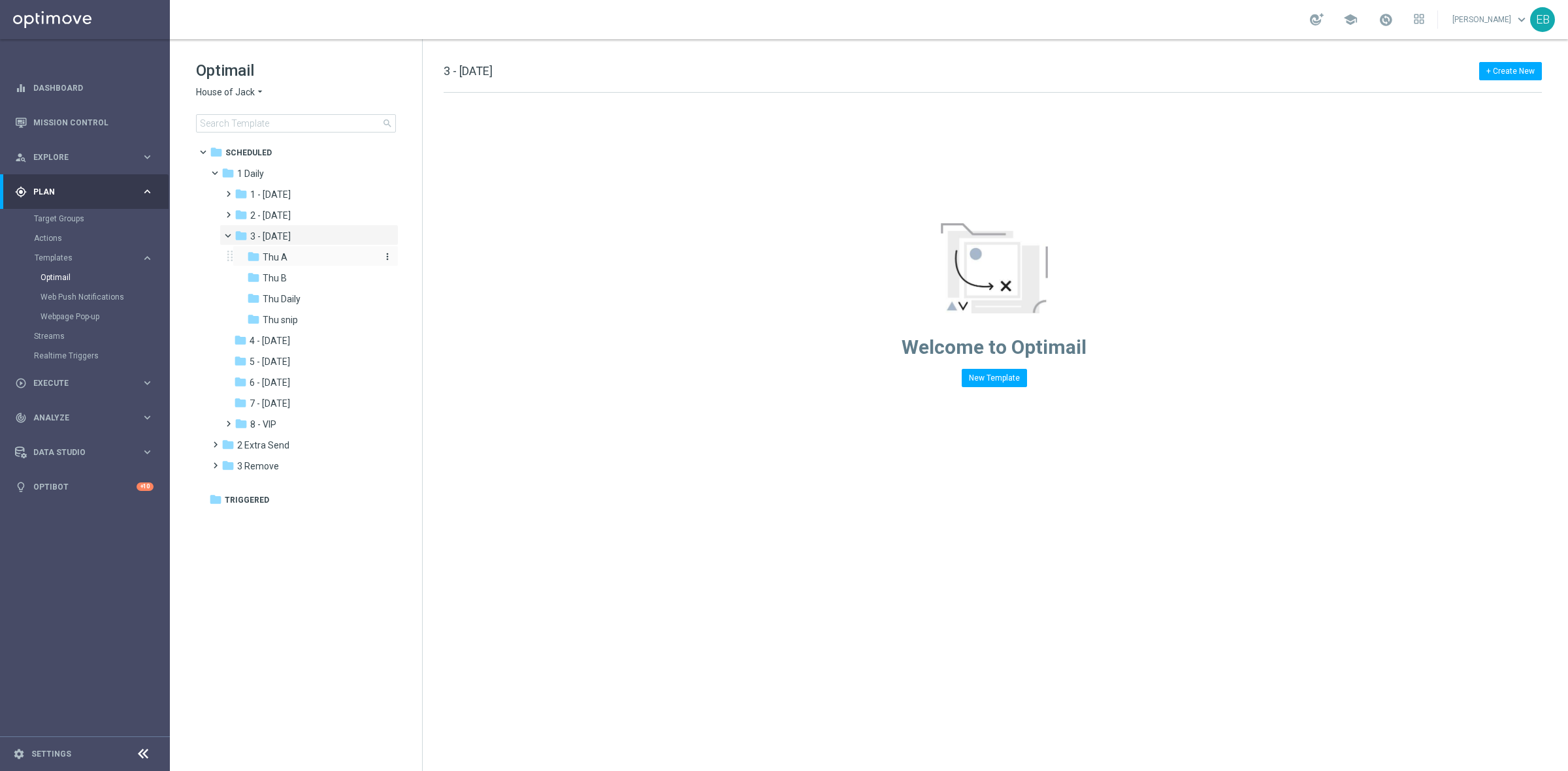
click at [307, 263] on div "folder Thu A" at bounding box center [312, 257] width 129 height 15
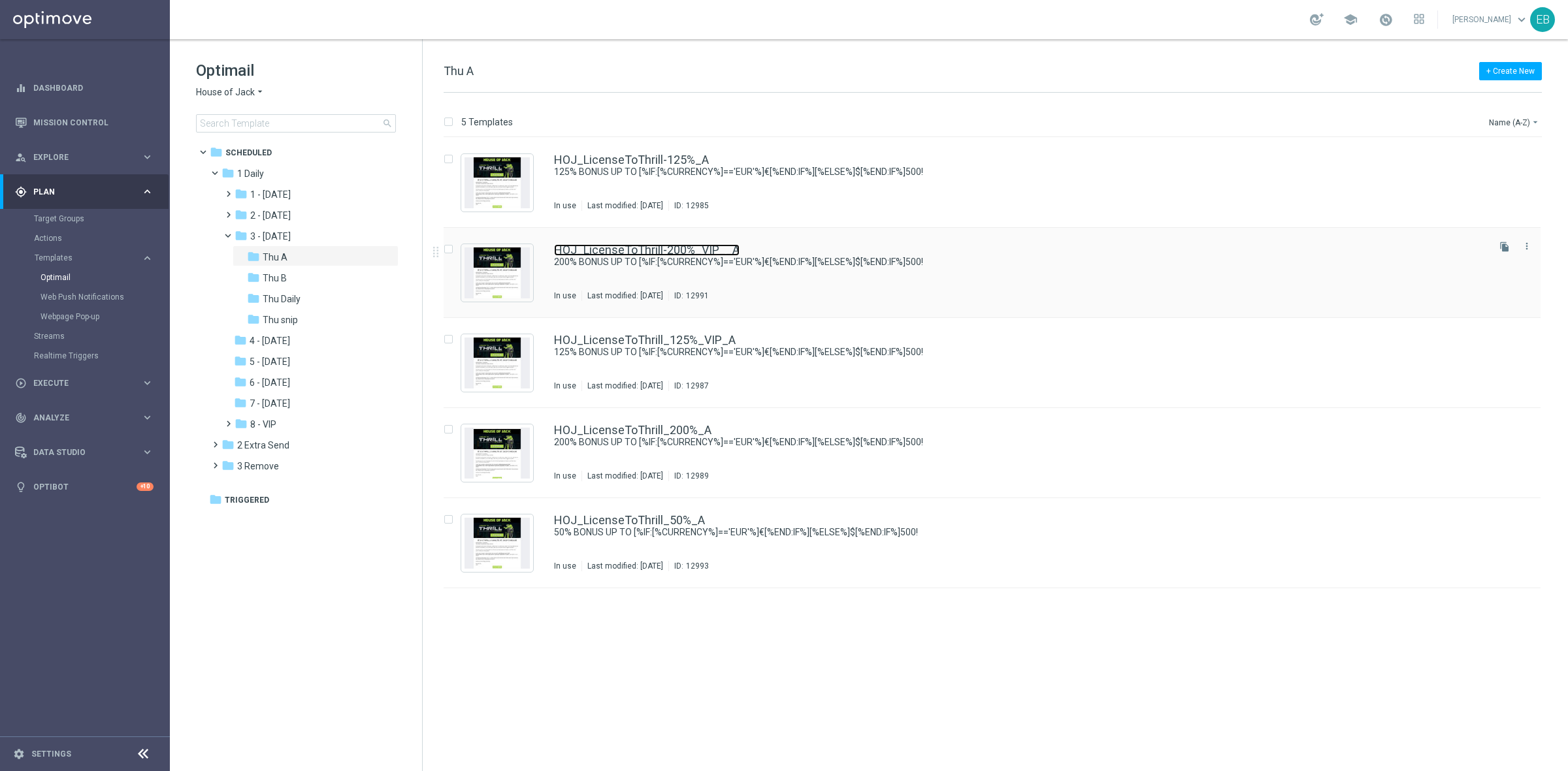
click at [696, 253] on link "HOJ_LicenseToThrill-200%_VIP__A" at bounding box center [646, 250] width 186 height 12
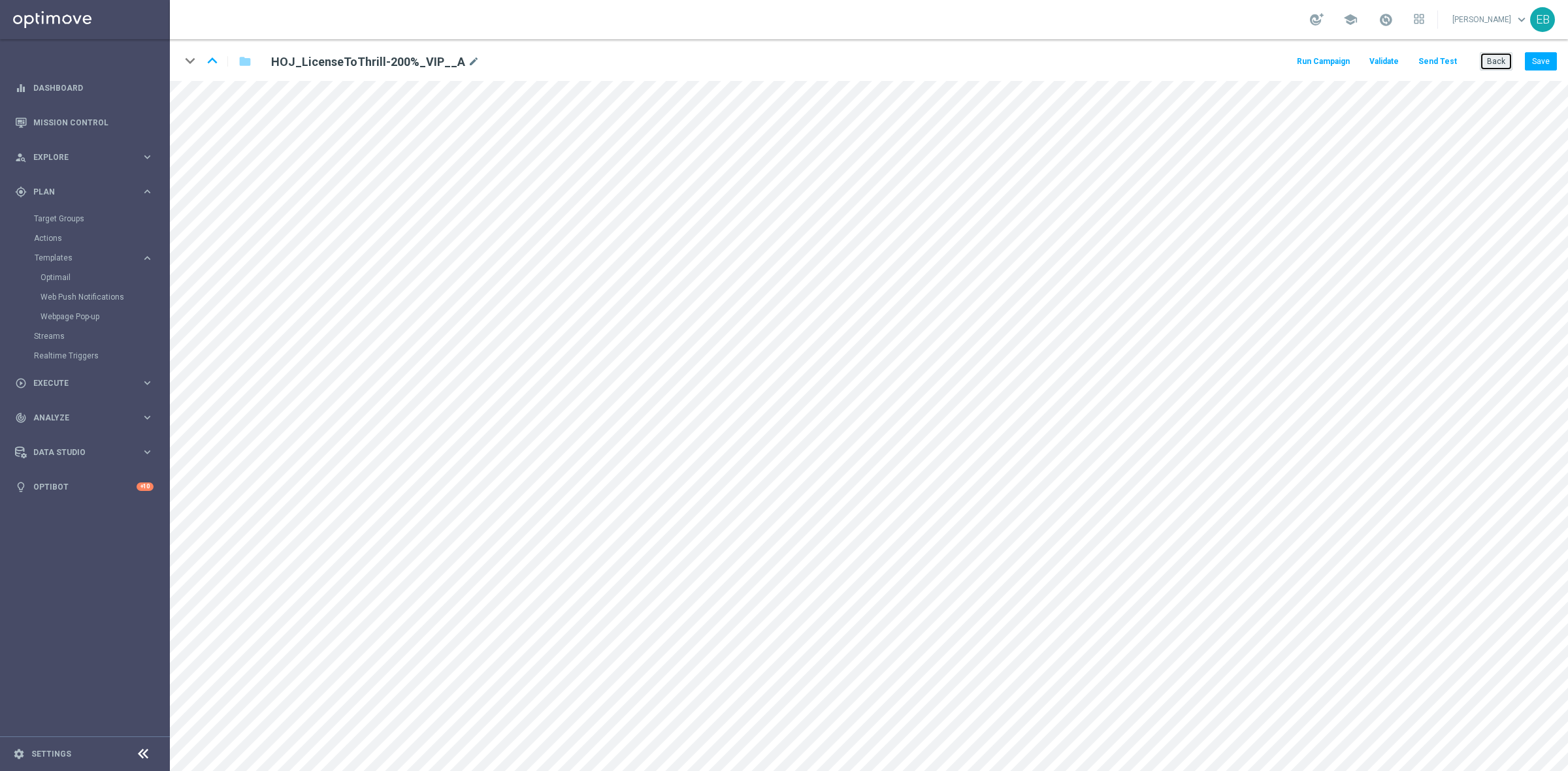
click at [1254, 63] on button "Back" at bounding box center [1496, 61] width 33 height 18
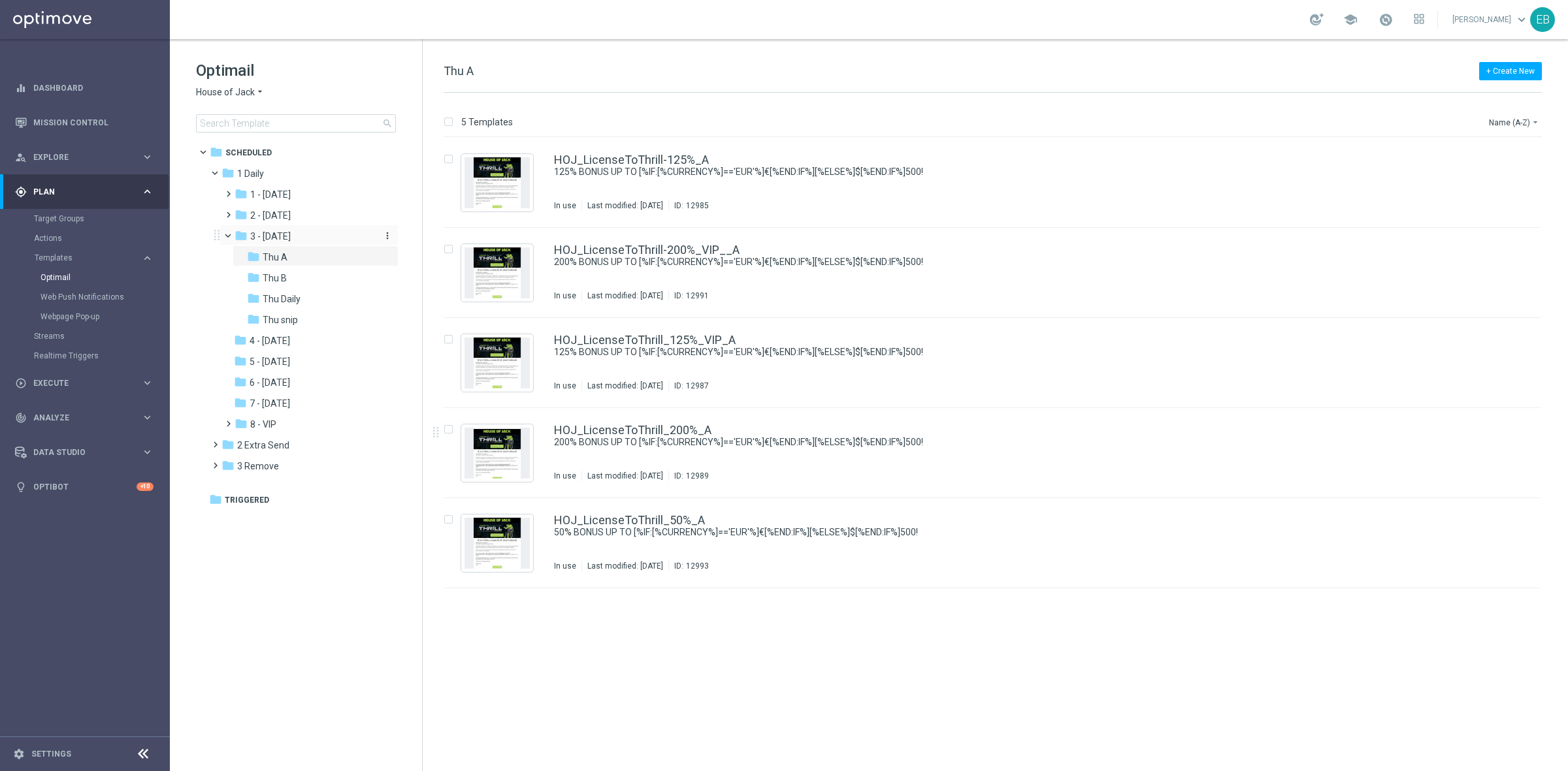
click at [314, 241] on div "folder 3 - [DATE]" at bounding box center [304, 236] width 139 height 15
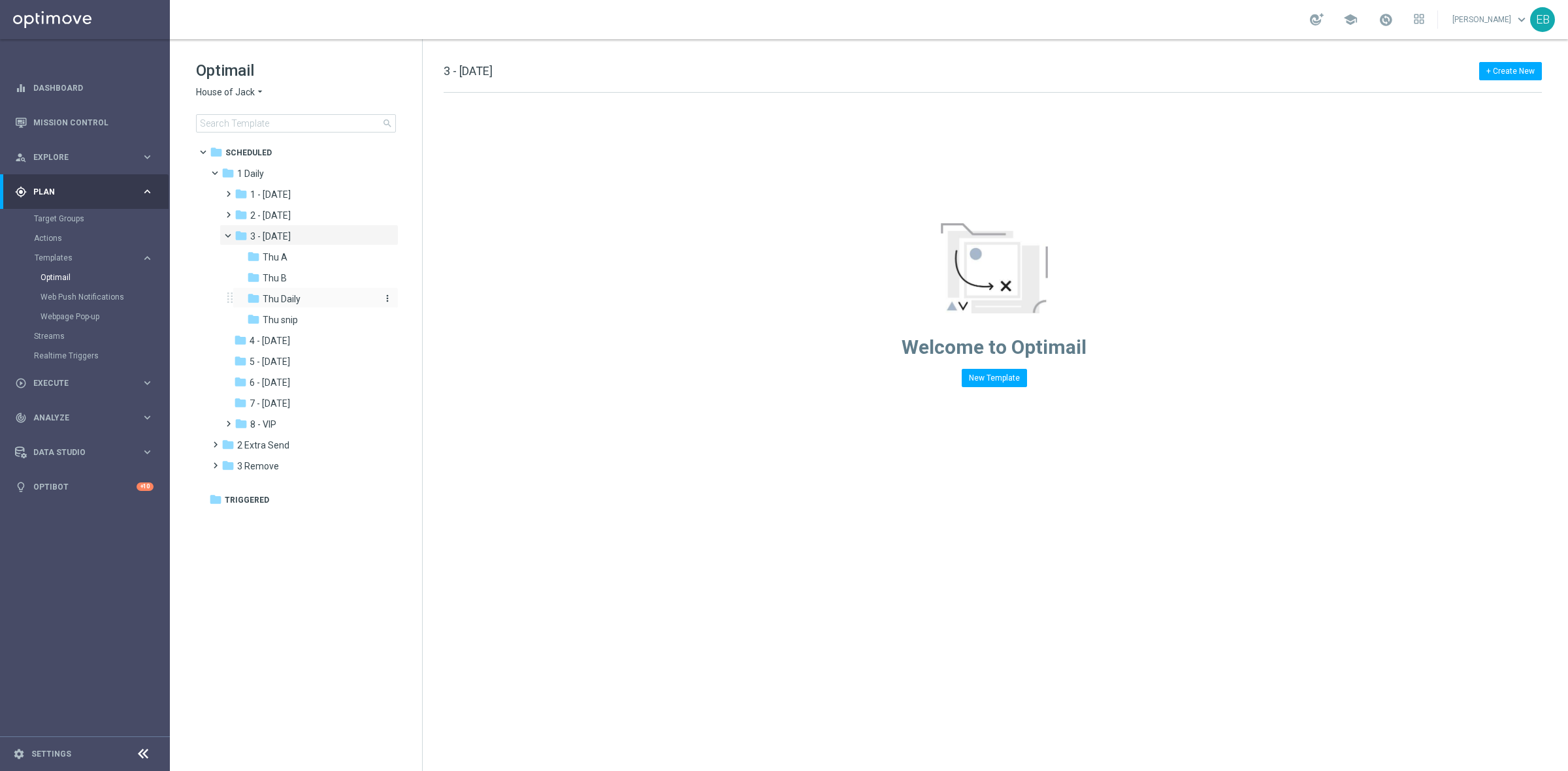
click at [317, 299] on div "folder Thu Daily" at bounding box center [312, 299] width 129 height 15
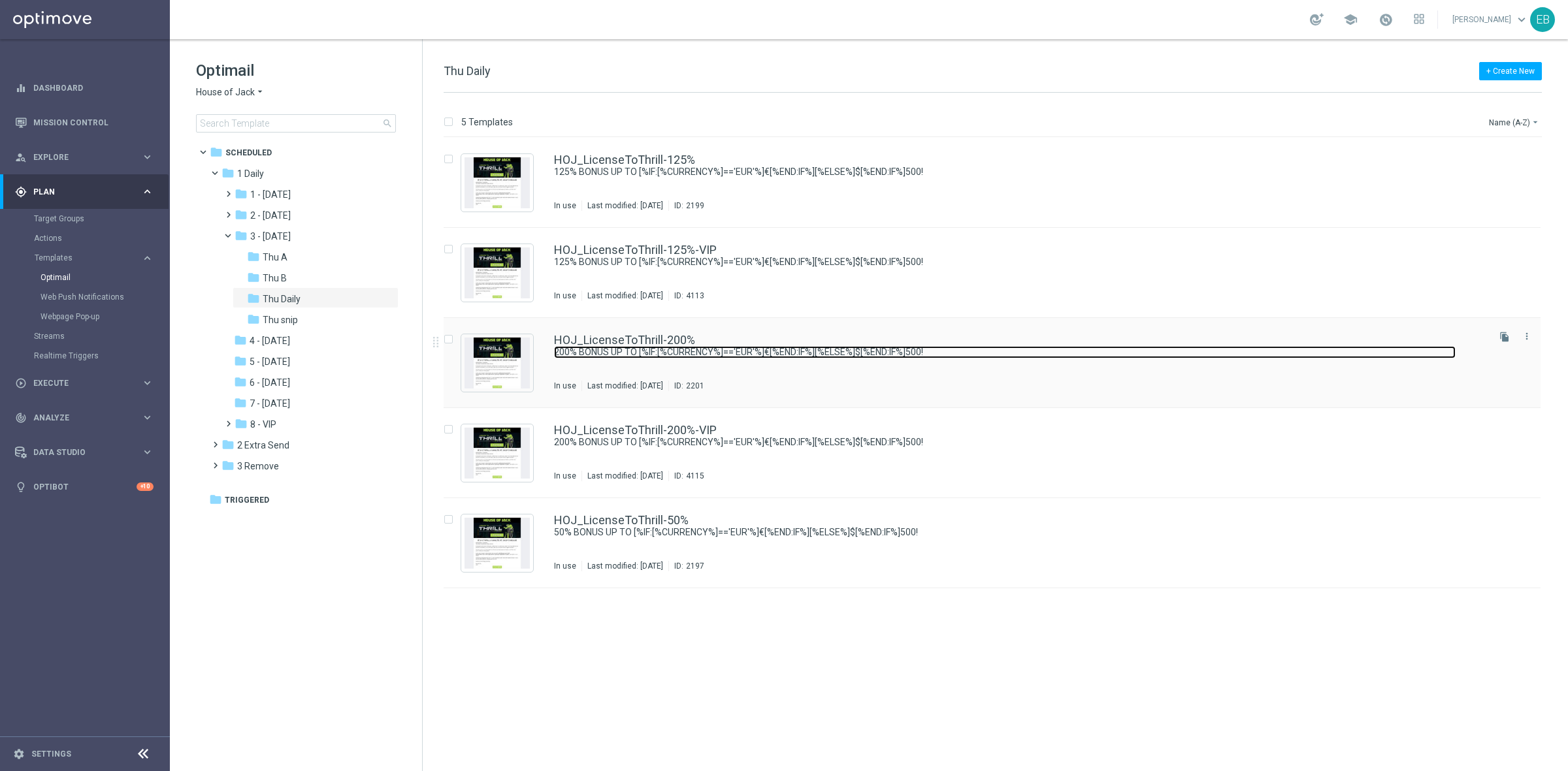
click at [820, 348] on link "200% BONUS UP TO [%IF:[%CURRENCY%]=='EUR'%]€[%END:IF%][%ELSE%]$[%END:IF%]500!" at bounding box center [1004, 352] width 901 height 12
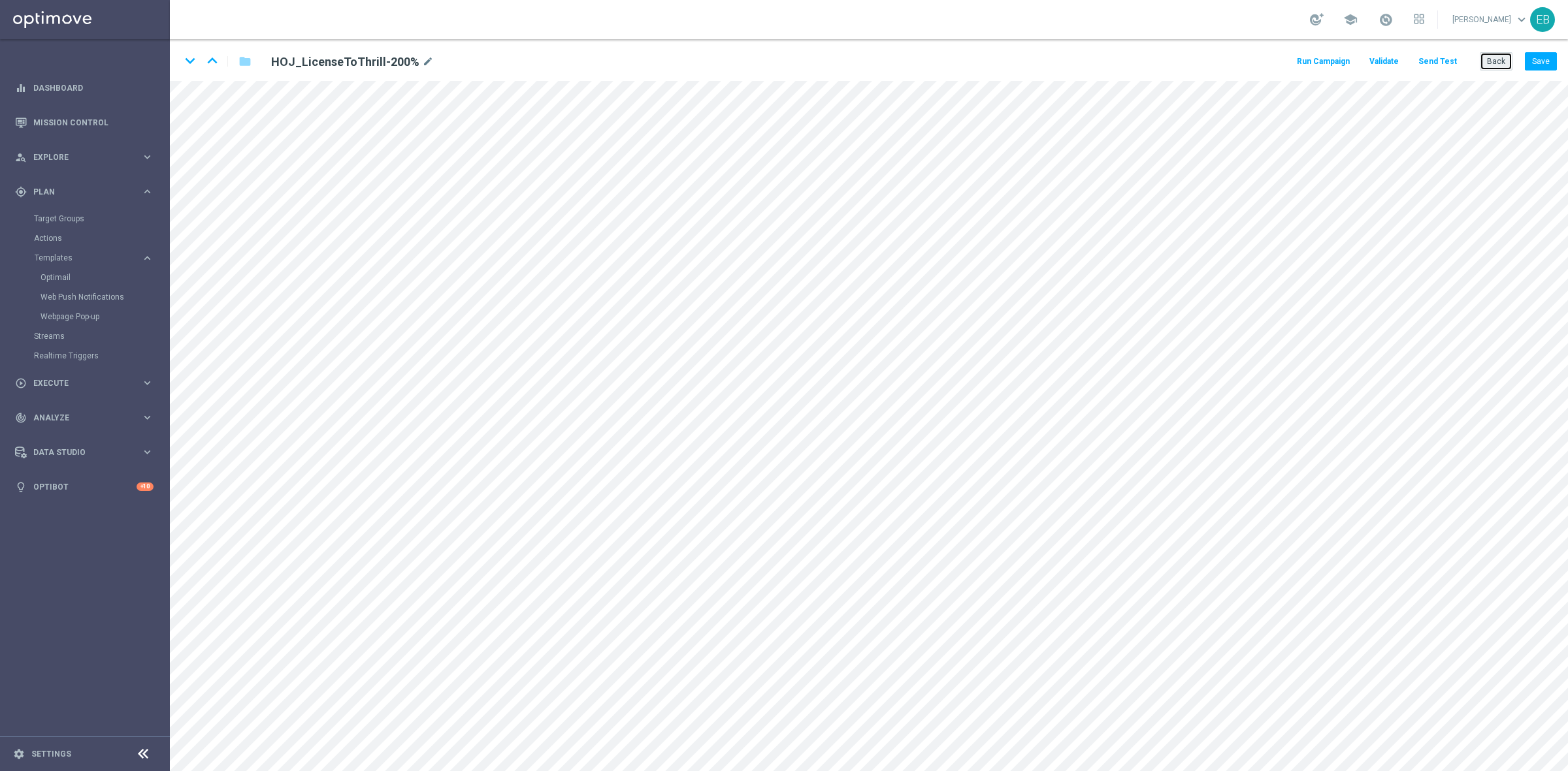
click at [1254, 52] on button "Back" at bounding box center [1496, 61] width 33 height 18
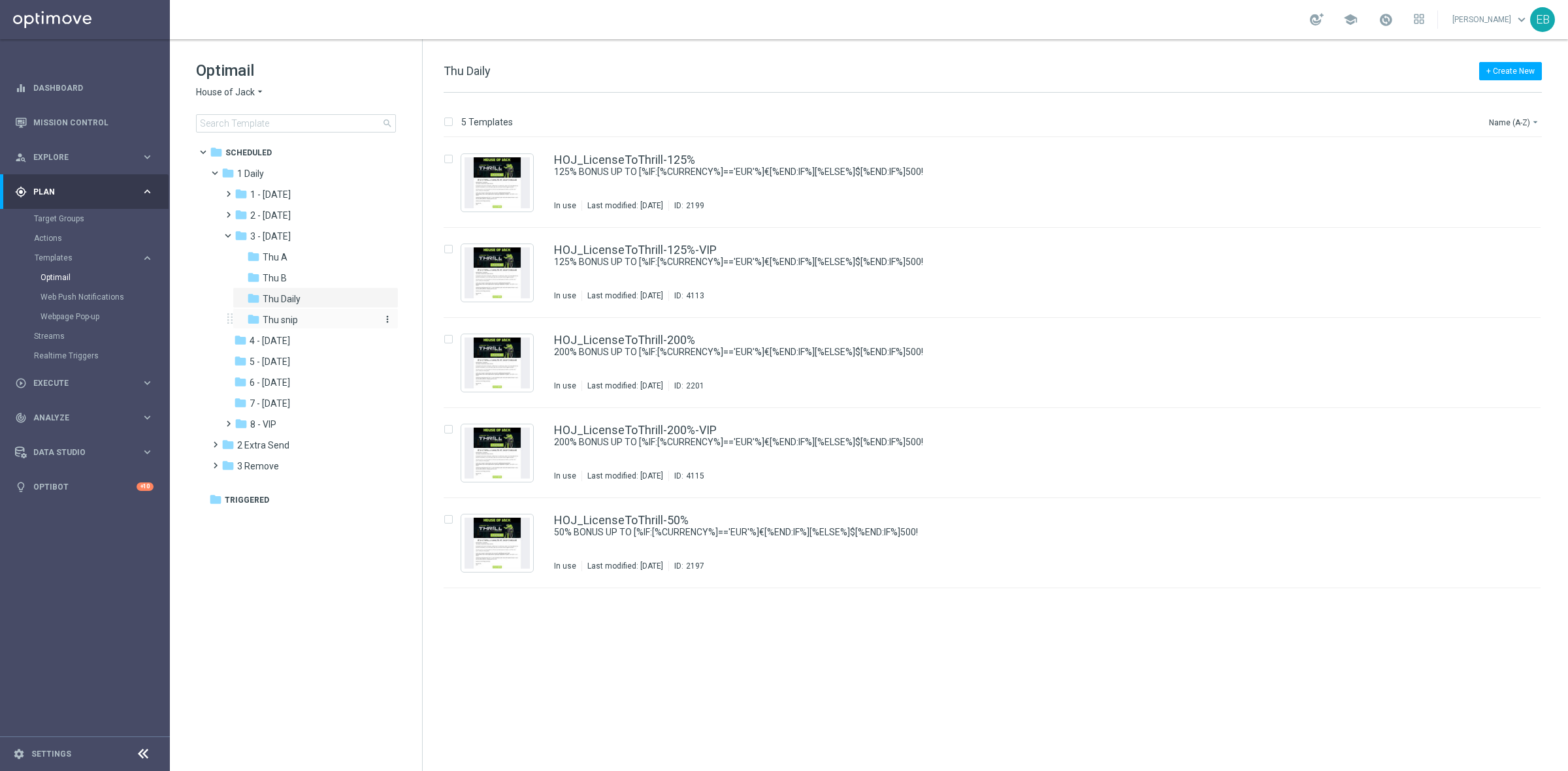
click at [302, 327] on div "folder Thu snip" at bounding box center [312, 320] width 129 height 15
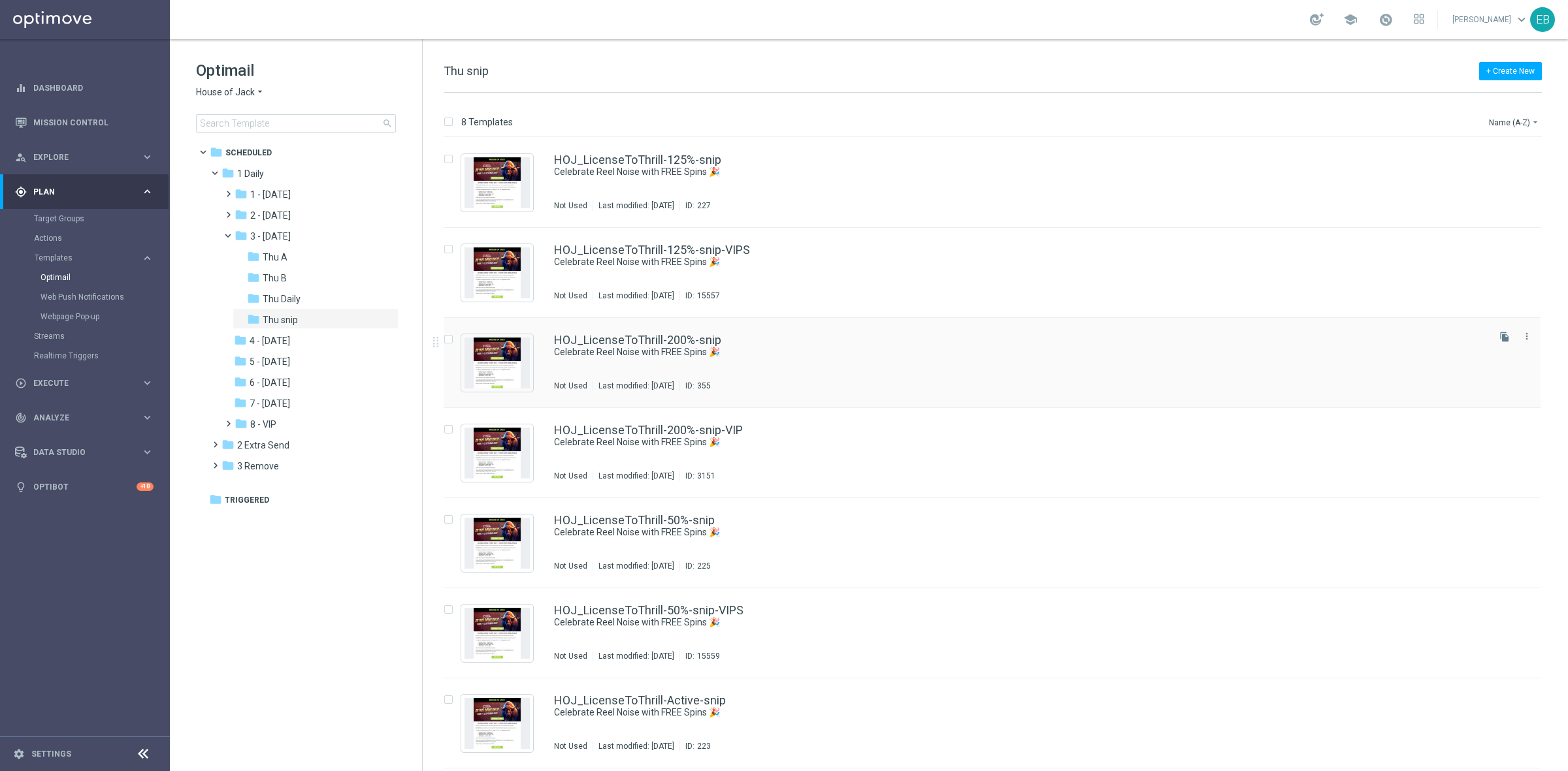
click at [899, 363] on div "HOJ_LicenseToThrill-200%-snip Celebrate Reel Noise with FREE Spins 🎉 Not Used L…" at bounding box center [1019, 363] width 932 height 57
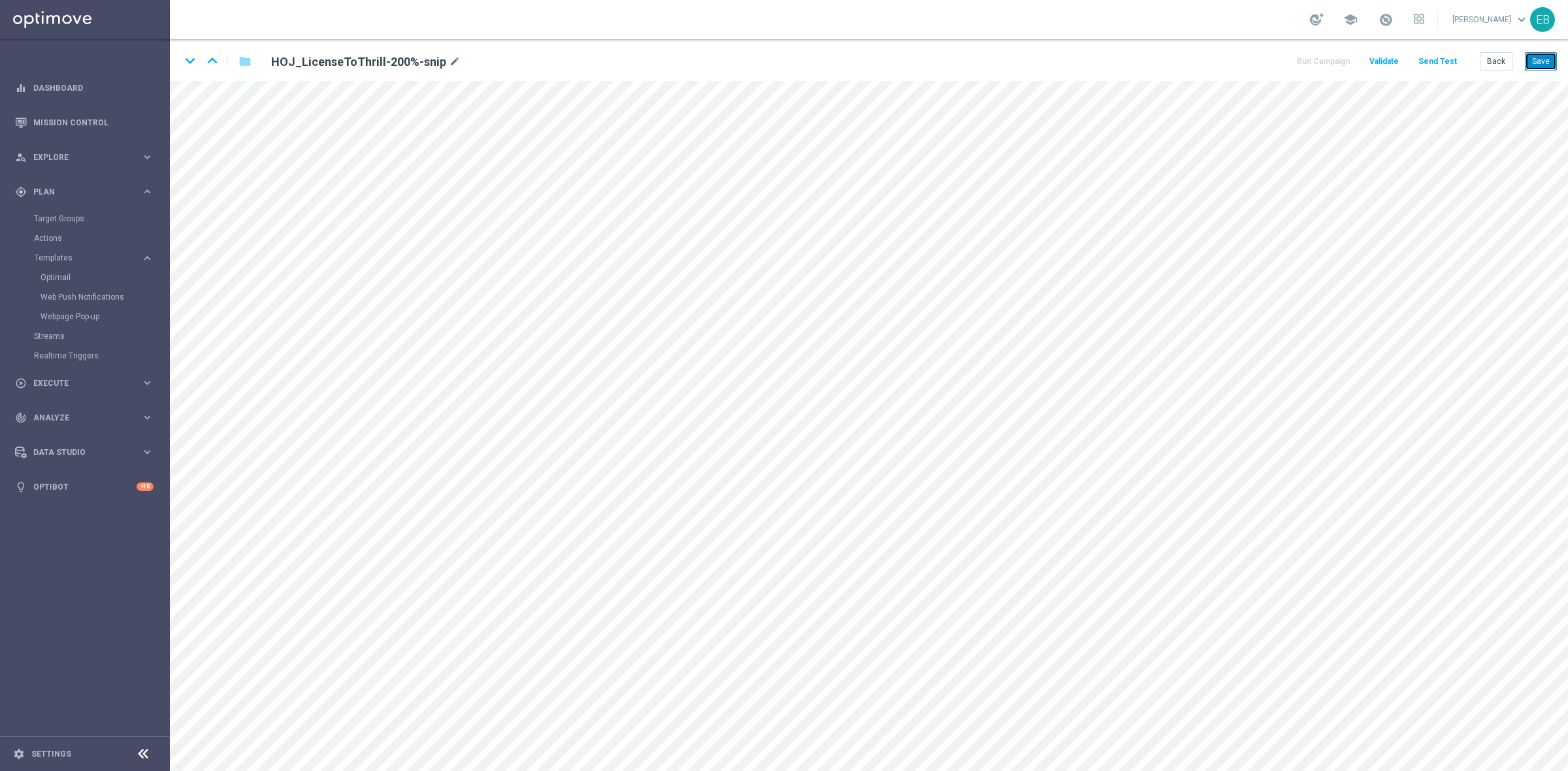
click at [1254, 66] on button "Save" at bounding box center [1541, 61] width 32 height 18
click at [1254, 56] on button "Back" at bounding box center [1496, 61] width 33 height 18
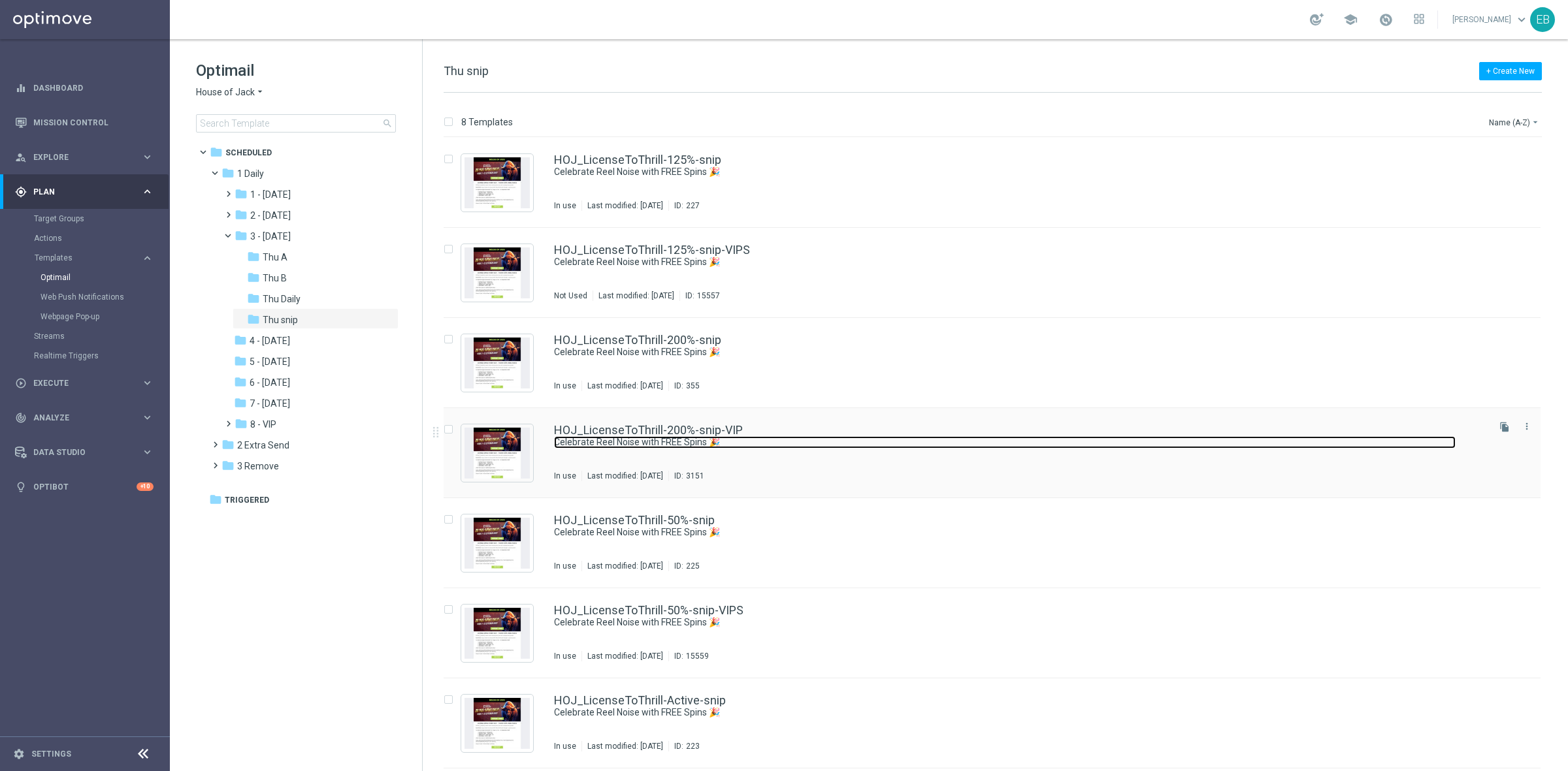
click at [792, 444] on link "Celebrate Reel Noise with FREE Spins 🎉" at bounding box center [1004, 442] width 901 height 12
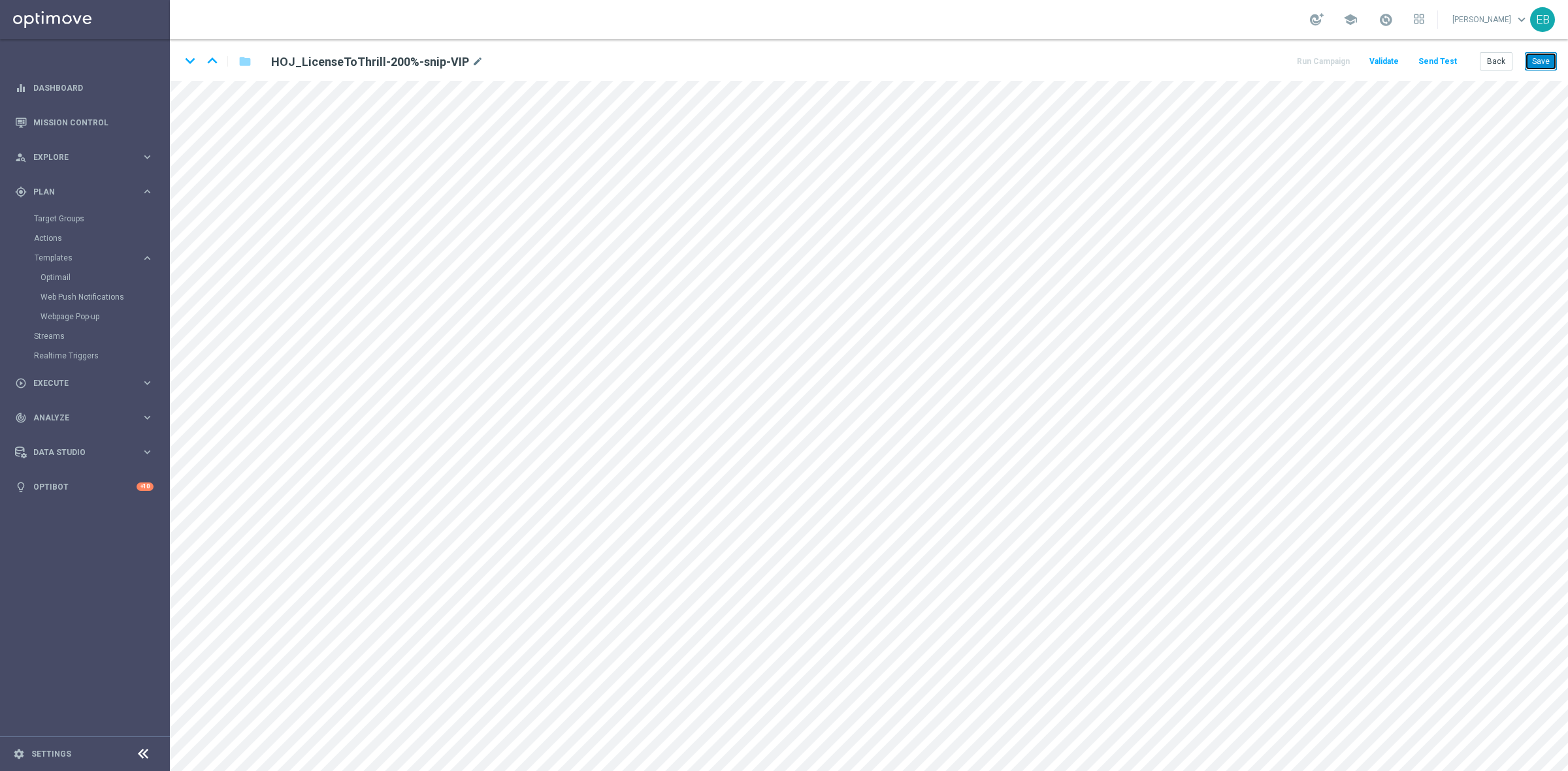
click at [1254, 58] on button "Save" at bounding box center [1541, 61] width 32 height 18
click at [1254, 69] on button "Save" at bounding box center [1541, 61] width 32 height 18
click at [1254, 63] on button "Back" at bounding box center [1496, 61] width 33 height 18
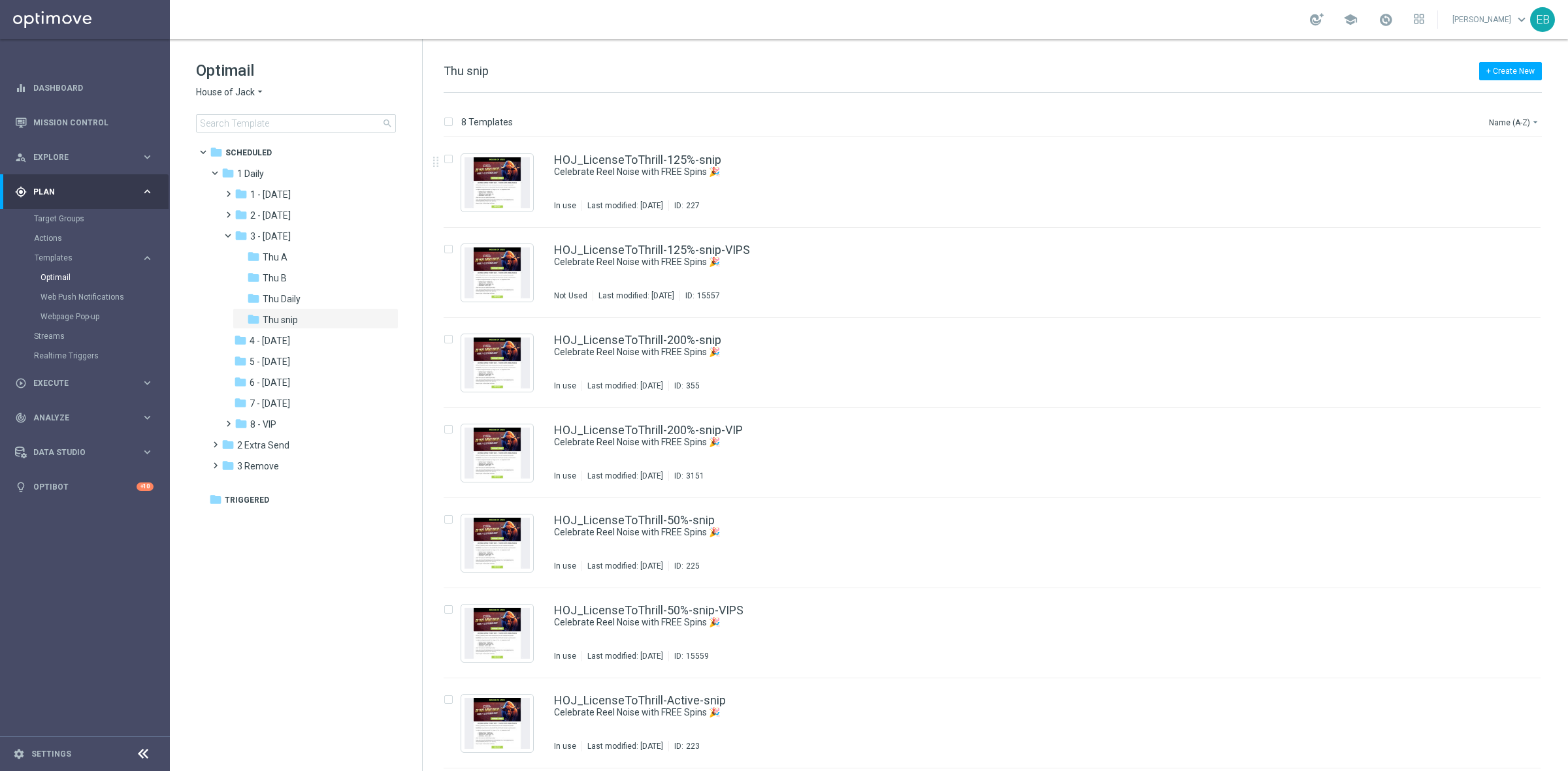
click at [222, 89] on span "House of Jack" at bounding box center [225, 92] width 59 height 12
click at [237, 246] on div "IOM" at bounding box center [246, 249] width 98 height 16
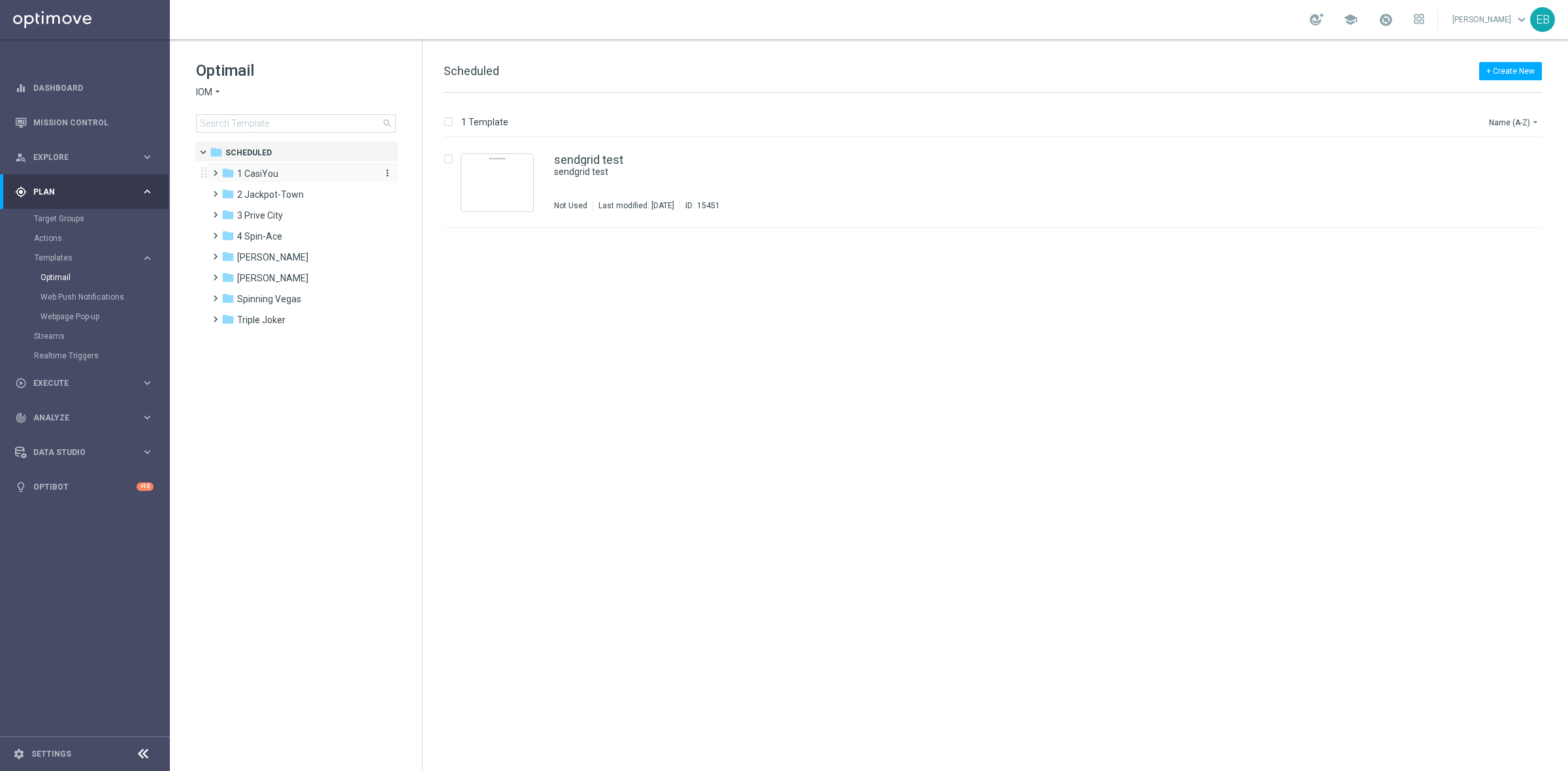
click at [315, 175] on div "folder 1 CasiYou" at bounding box center [296, 173] width 150 height 15
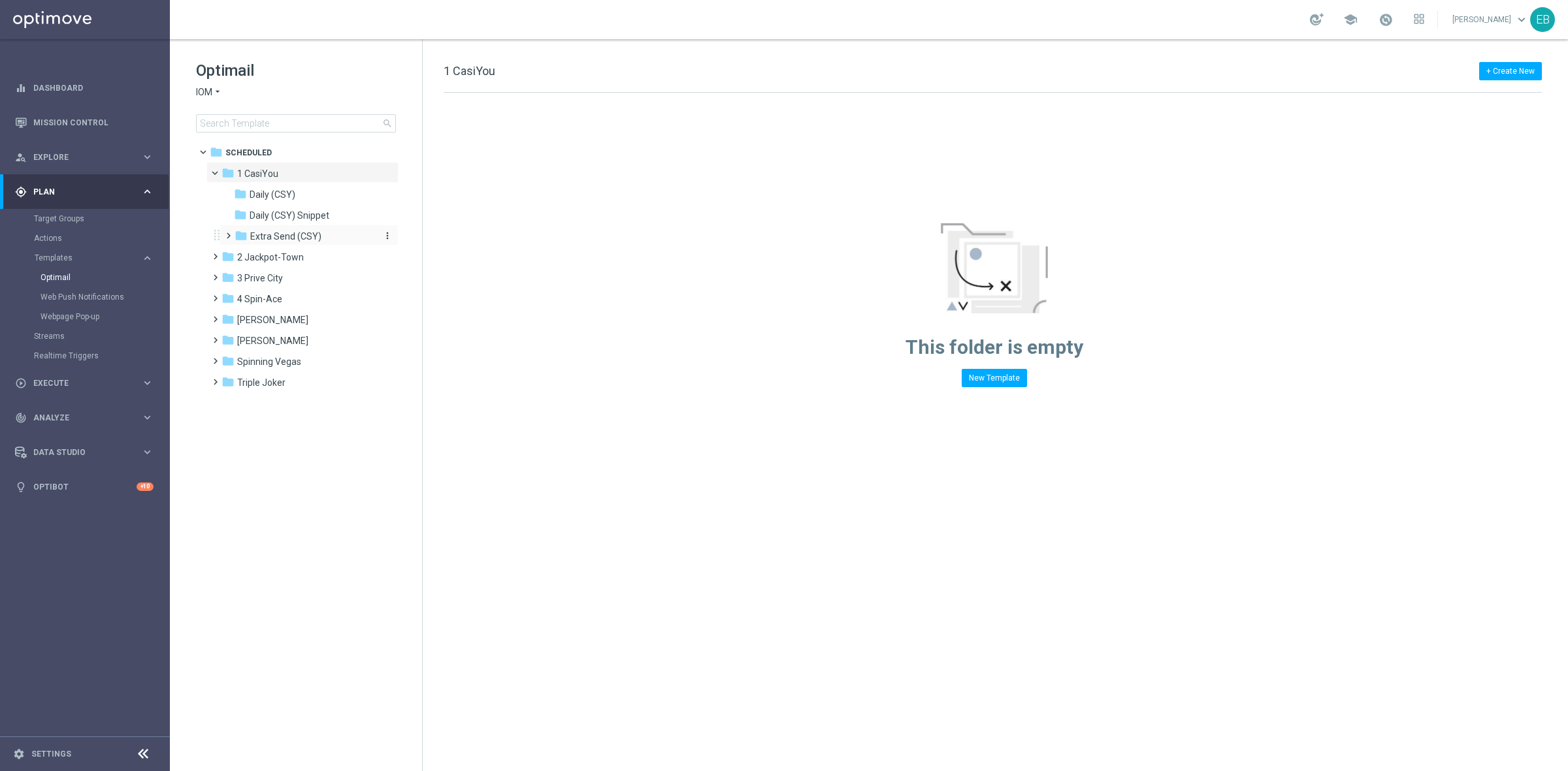
click at [301, 238] on span "Extra Send (CSY)" at bounding box center [286, 236] width 72 height 12
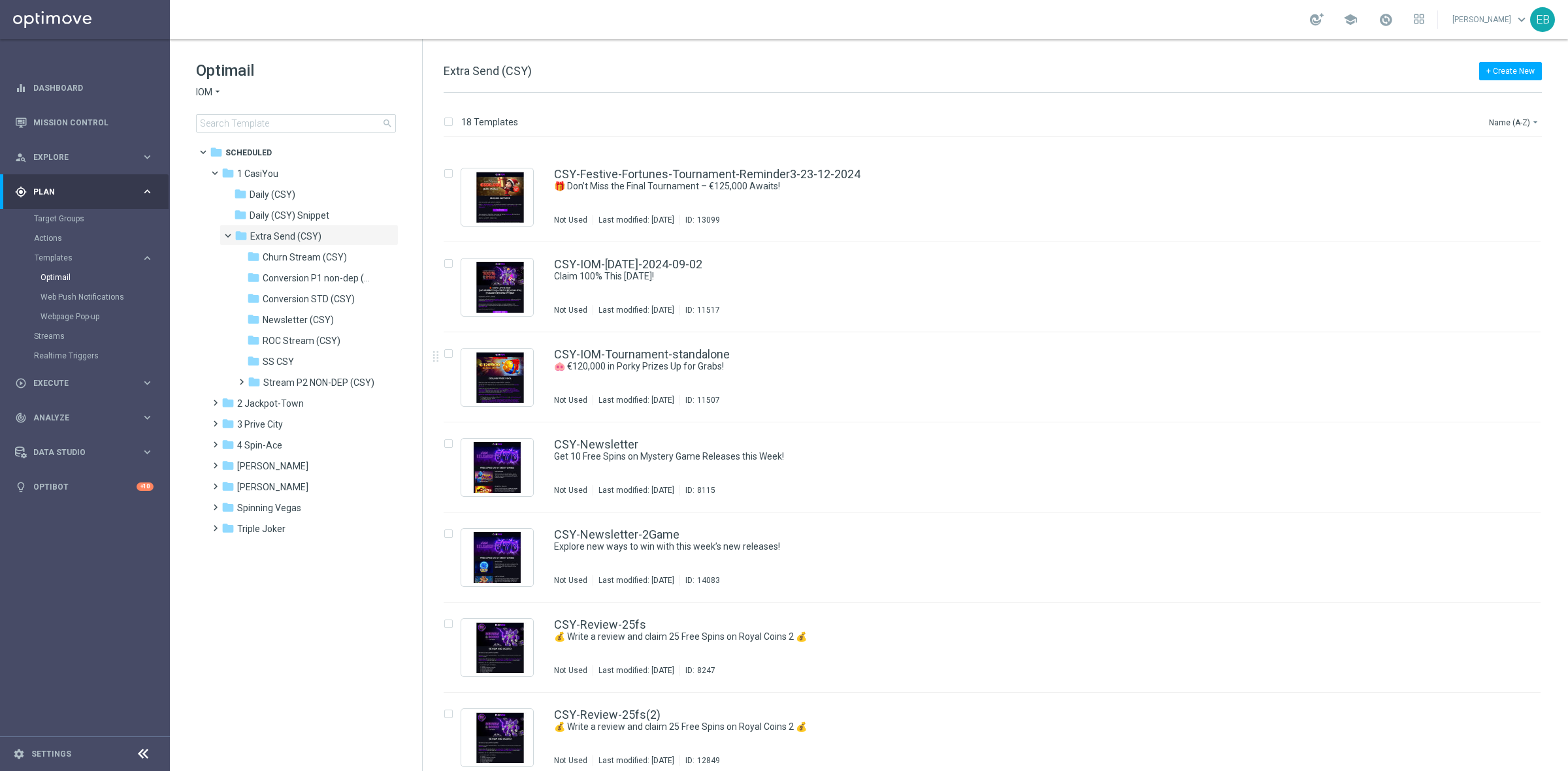
scroll to position [817, 0]
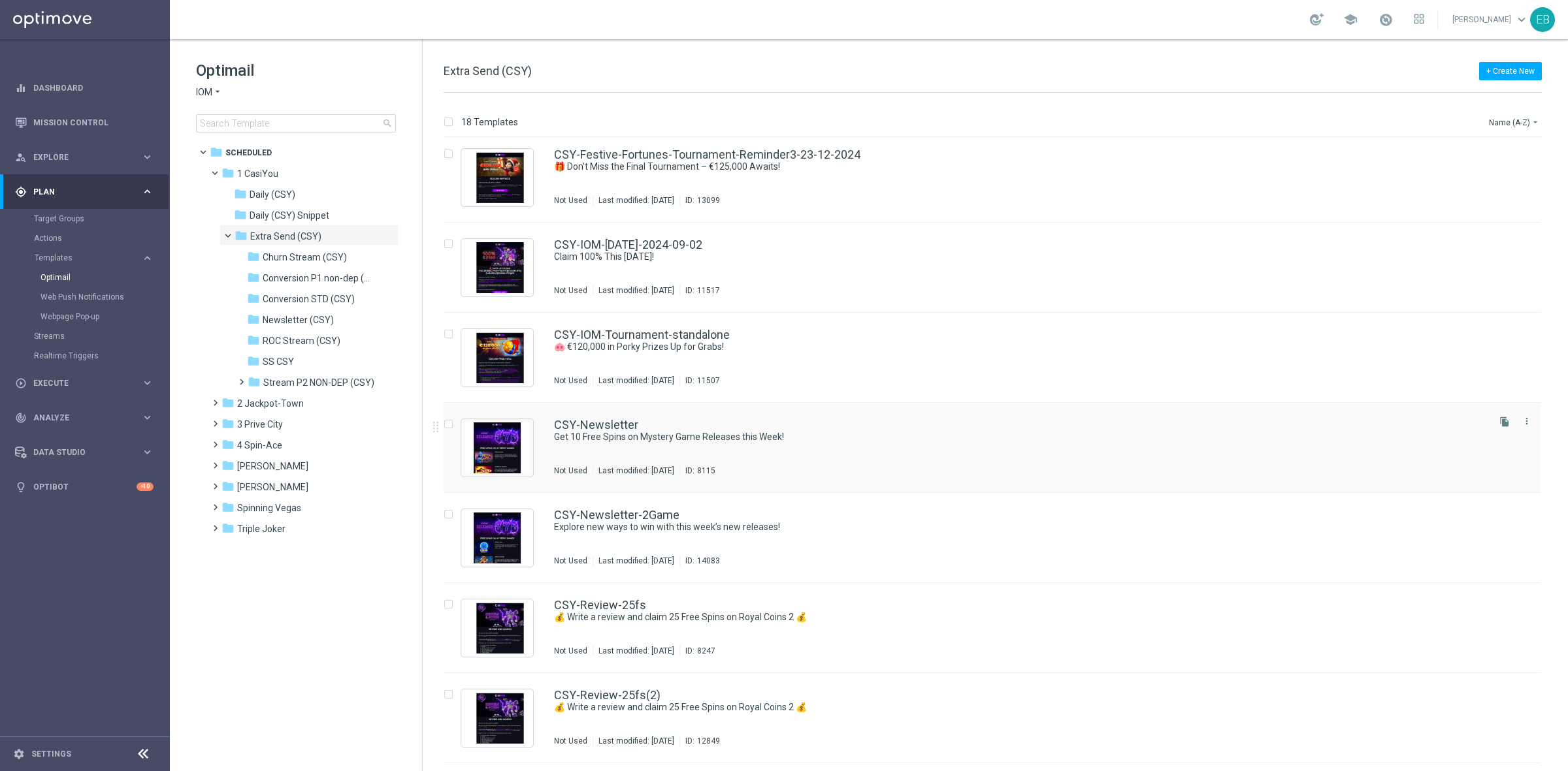
click at [856, 426] on div "CSY-Newsletter" at bounding box center [1019, 425] width 932 height 12
